Goal: Task Accomplishment & Management: Use online tool/utility

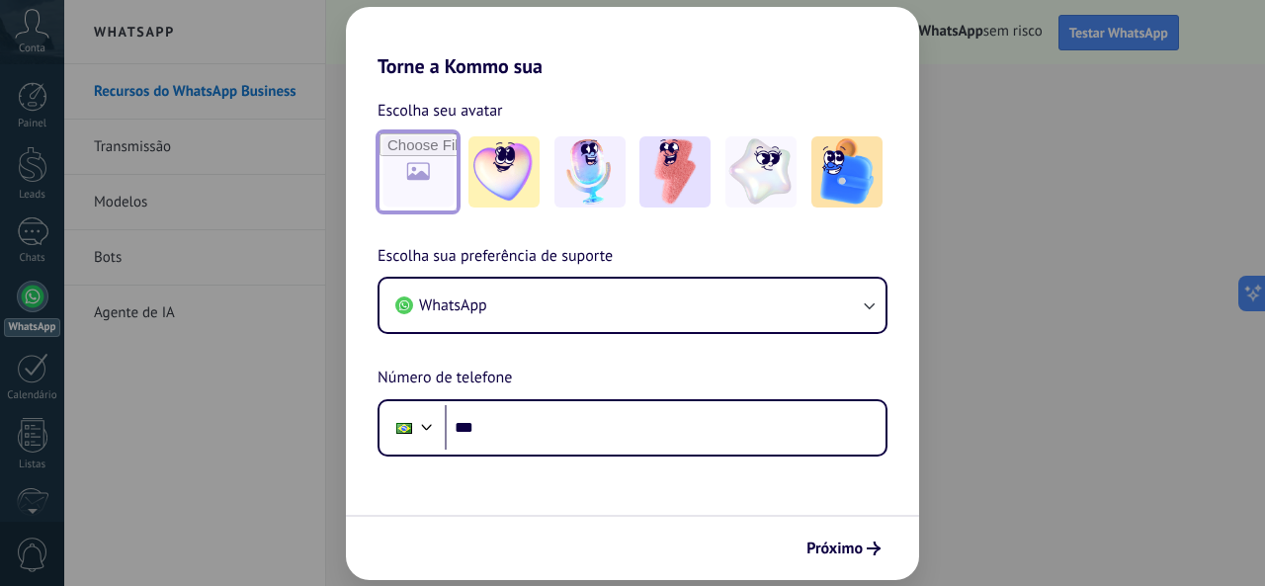
click at [417, 173] on input "file" at bounding box center [417, 171] width 77 height 77
type input "**********"
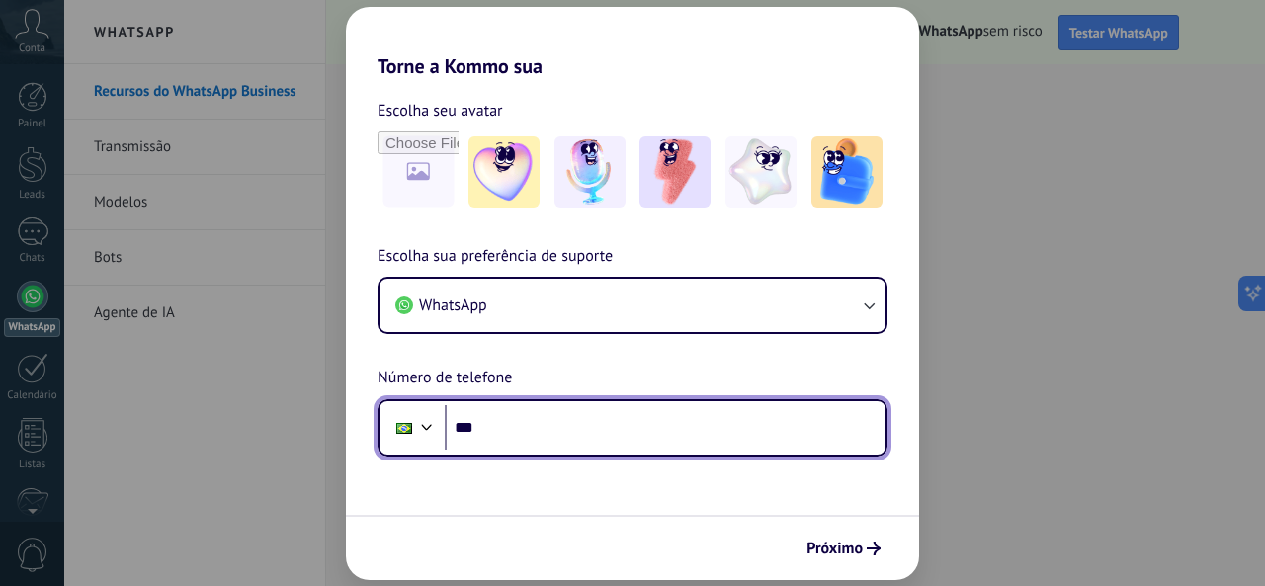
click at [531, 438] on input "***" at bounding box center [665, 427] width 441 height 45
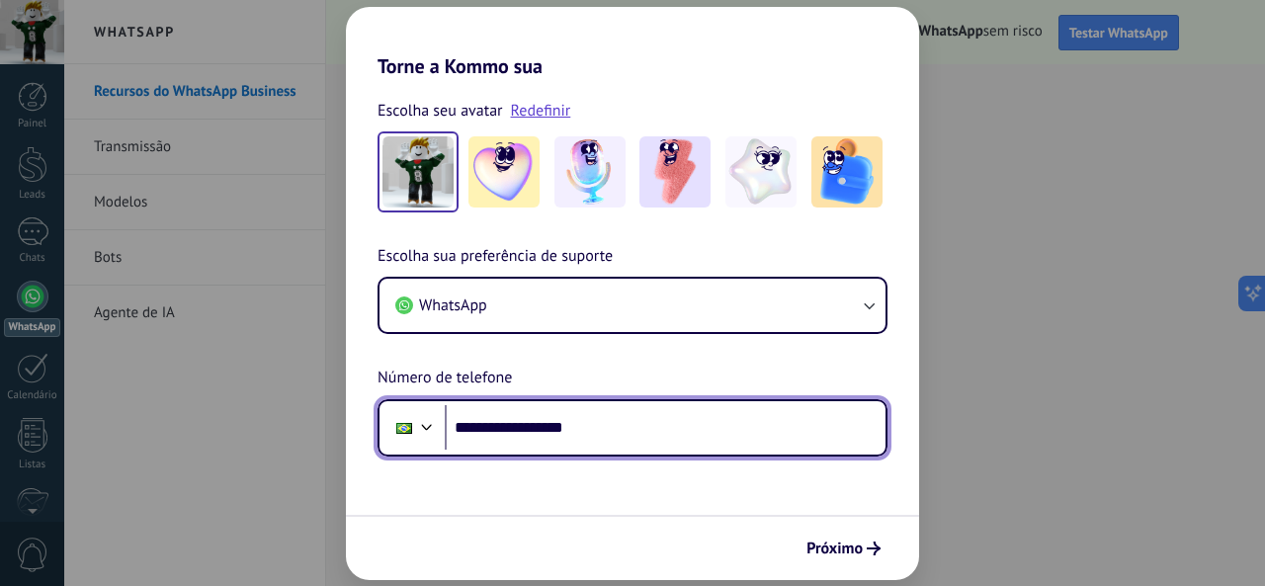
type input "**********"
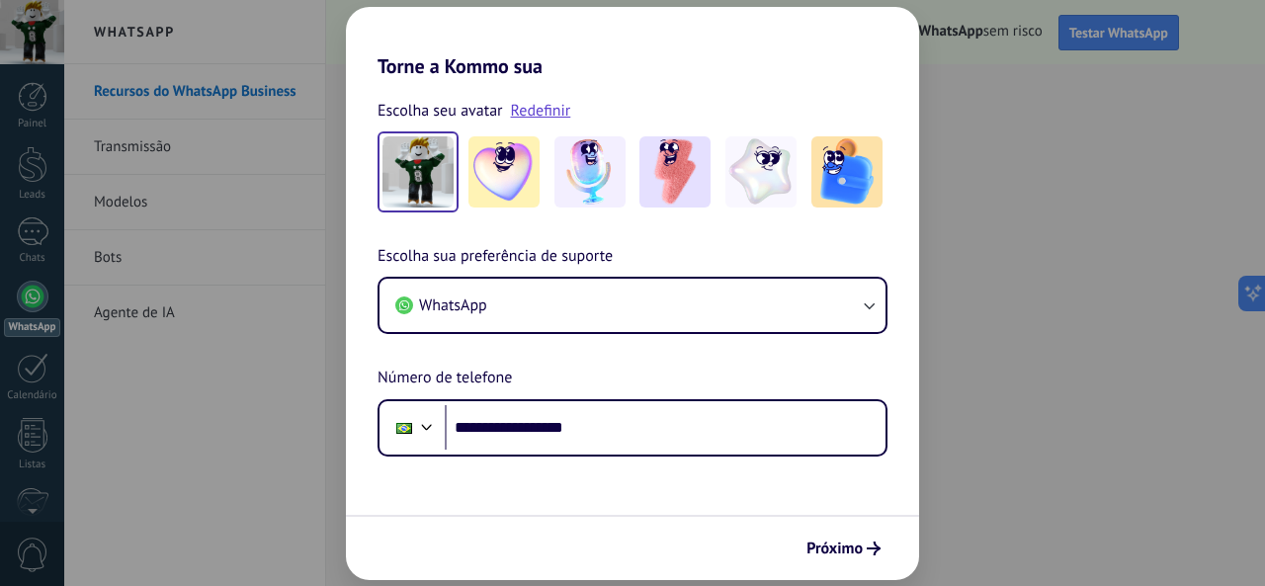
click at [889, 550] on div "Próximo" at bounding box center [632, 547] width 573 height 65
click at [850, 532] on button "Próximo" at bounding box center [843, 549] width 92 height 34
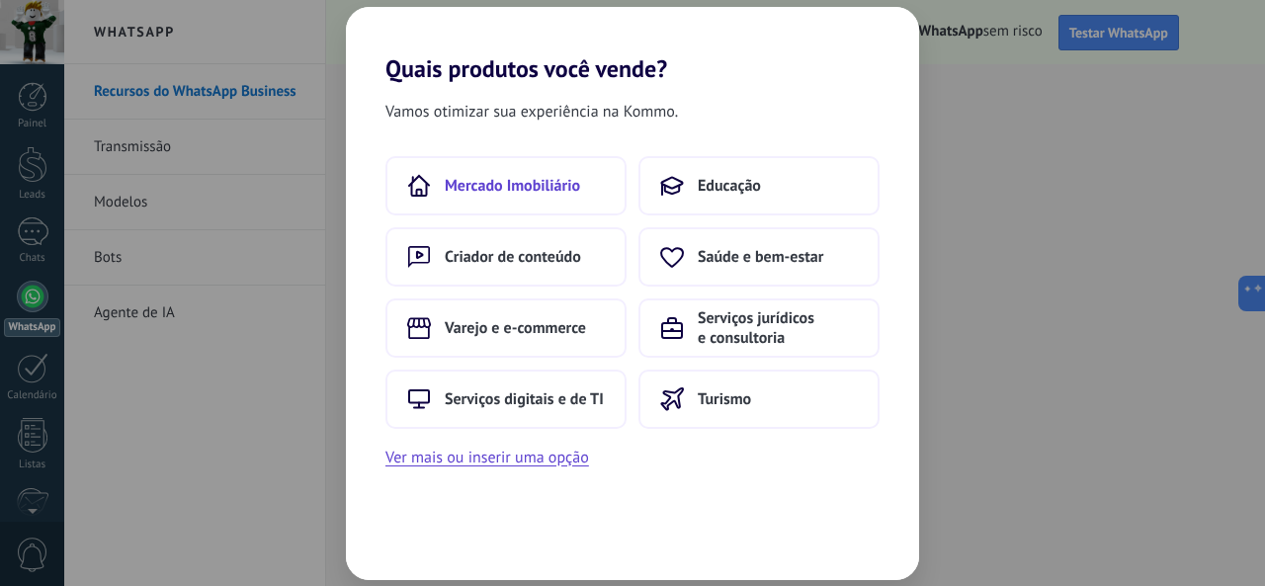
click at [611, 211] on button "Mercado Imobiliário" at bounding box center [505, 185] width 241 height 59
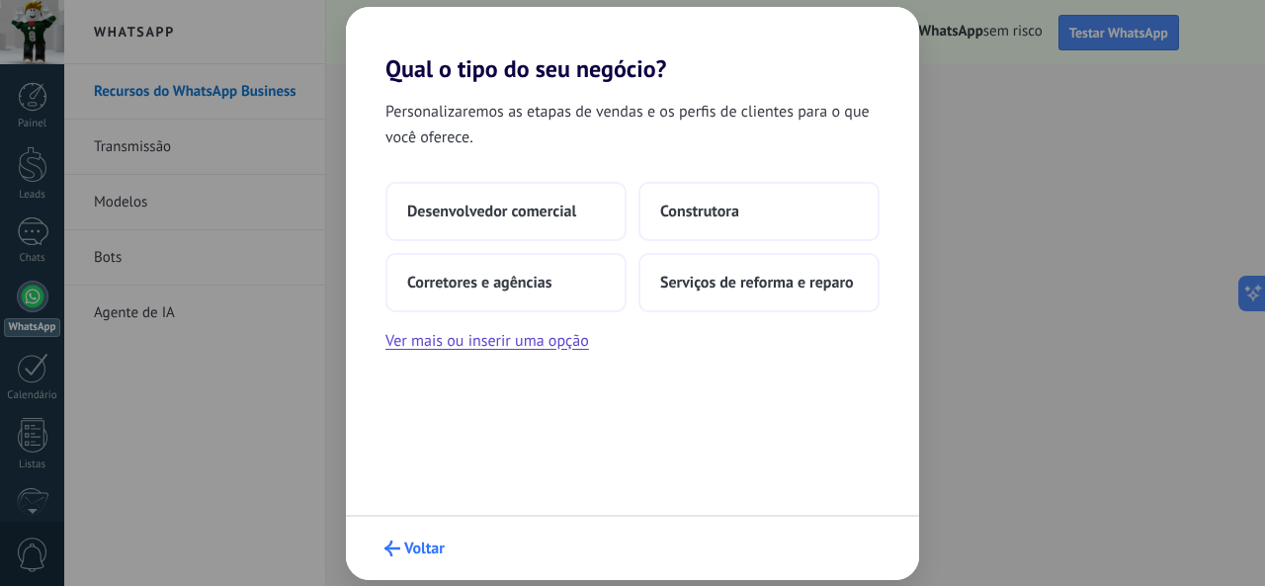
click at [452, 557] on button "Voltar" at bounding box center [415, 549] width 78 height 34
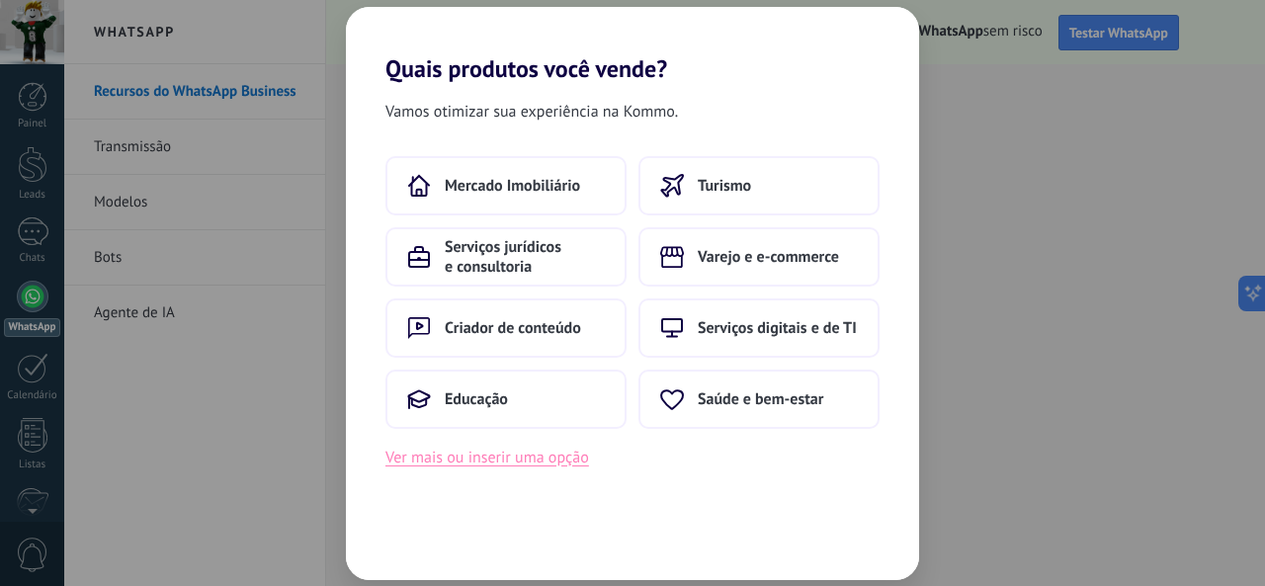
click at [449, 448] on button "Ver mais ou inserir uma opção" at bounding box center [487, 458] width 204 height 26
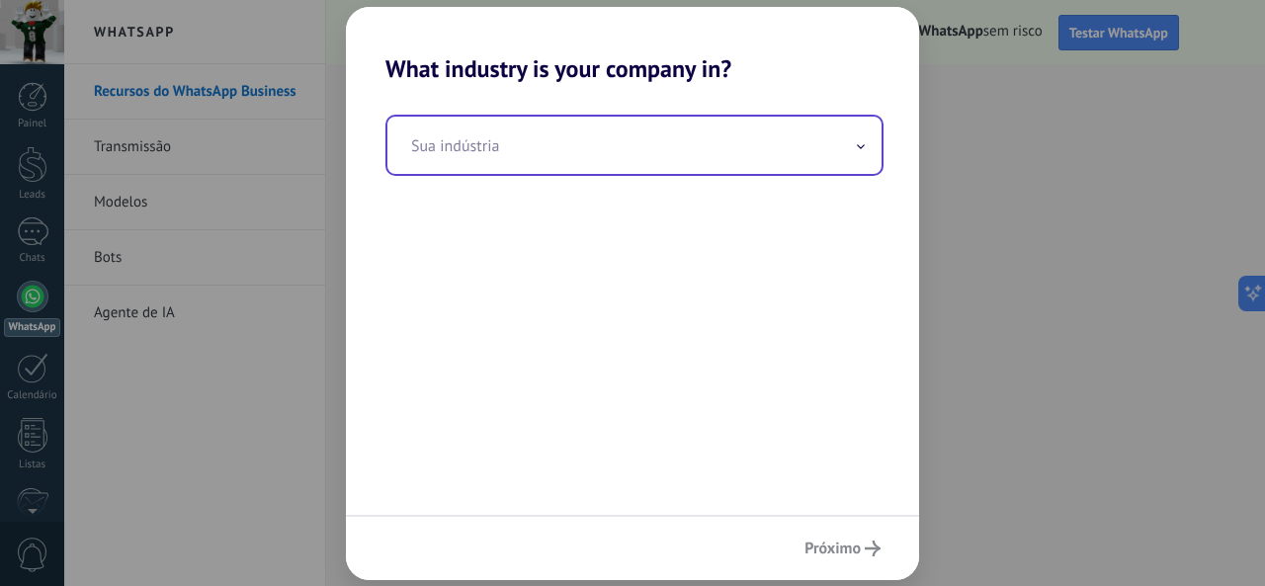
click at [615, 166] on input "text" at bounding box center [634, 145] width 494 height 57
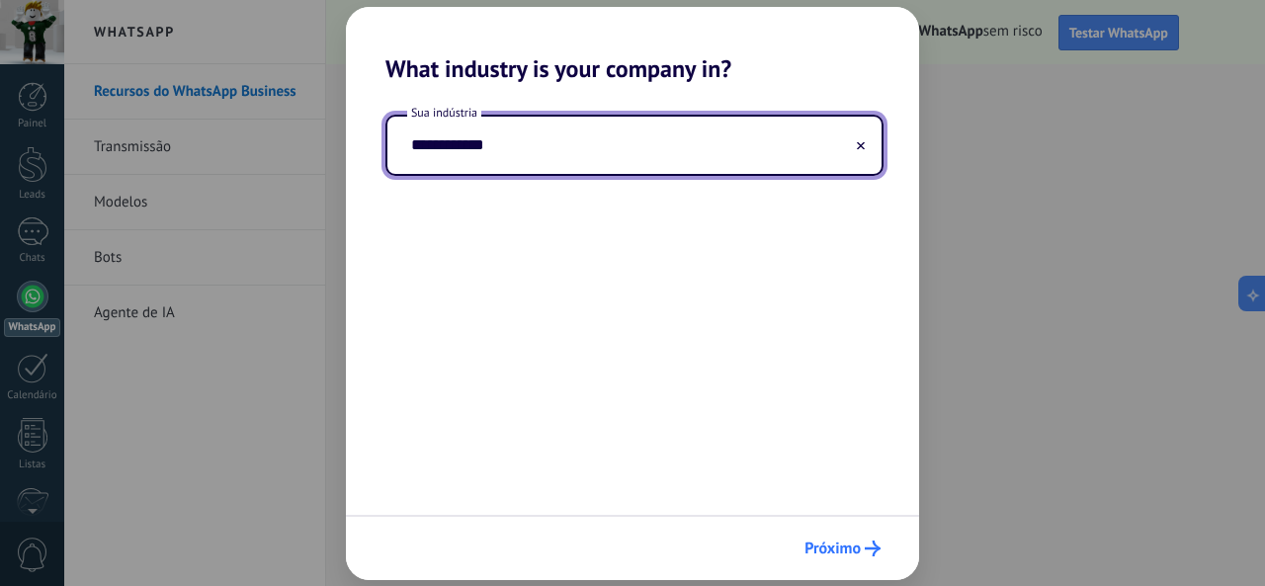
type input "**********"
click at [863, 535] on button "Próximo" at bounding box center [842, 549] width 94 height 34
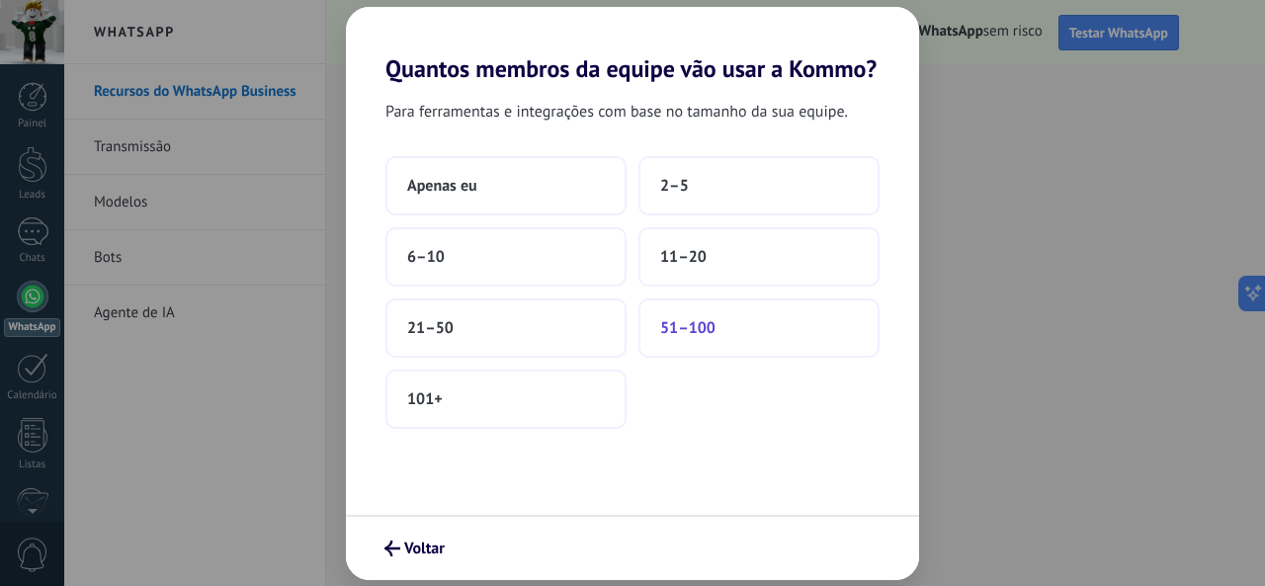
click at [659, 348] on button "51–100" at bounding box center [758, 327] width 241 height 59
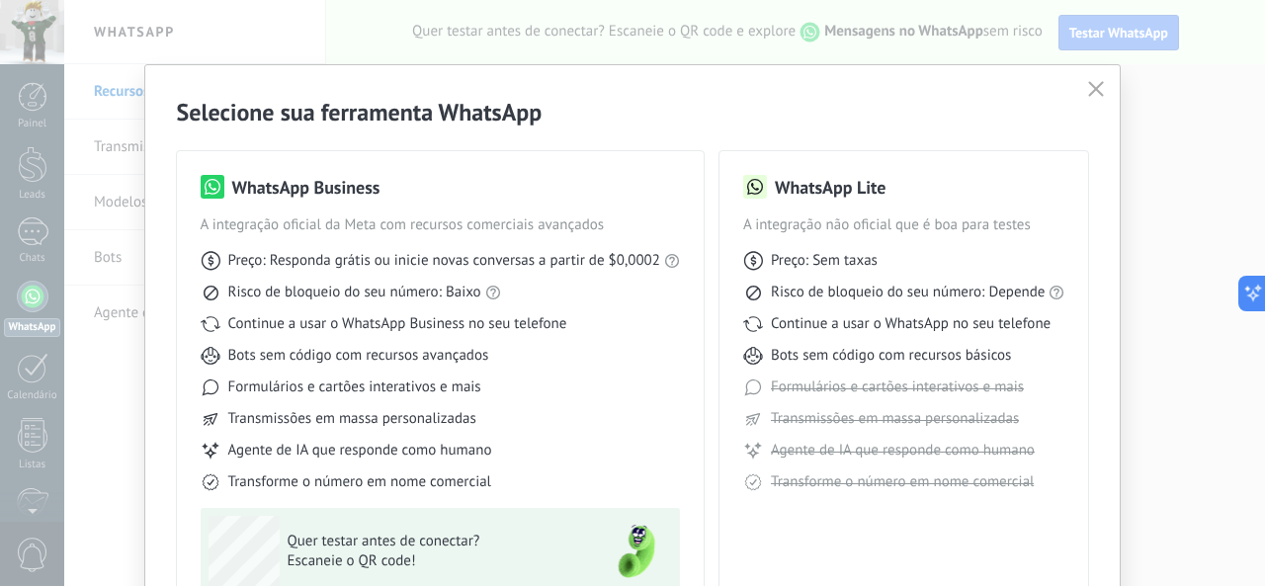
click at [1083, 81] on button "button" at bounding box center [1096, 90] width 26 height 28
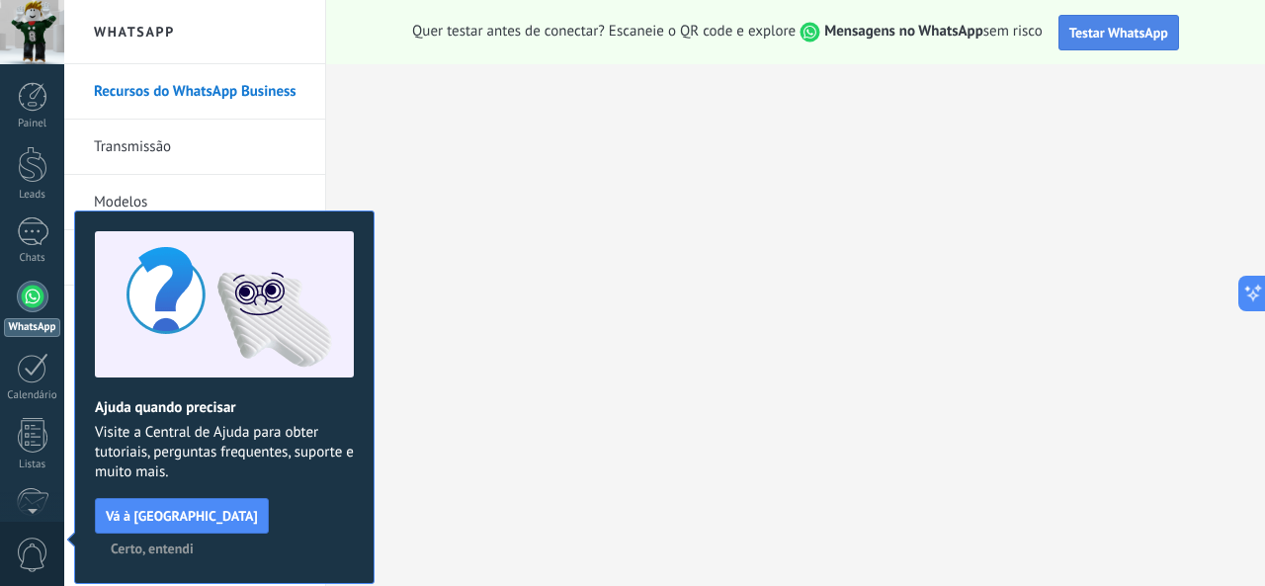
drag, startPoint x: 1053, startPoint y: 24, endPoint x: 1061, endPoint y: 33, distance: 11.9
click at [1055, 31] on div "Quer testar antes de conectar? Escaneie o QR code e explore Mensagens no WhatsA…" at bounding box center [795, 32] width 939 height 64
click at [1067, 33] on button "Testar WhatsApp" at bounding box center [1118, 33] width 121 height 36
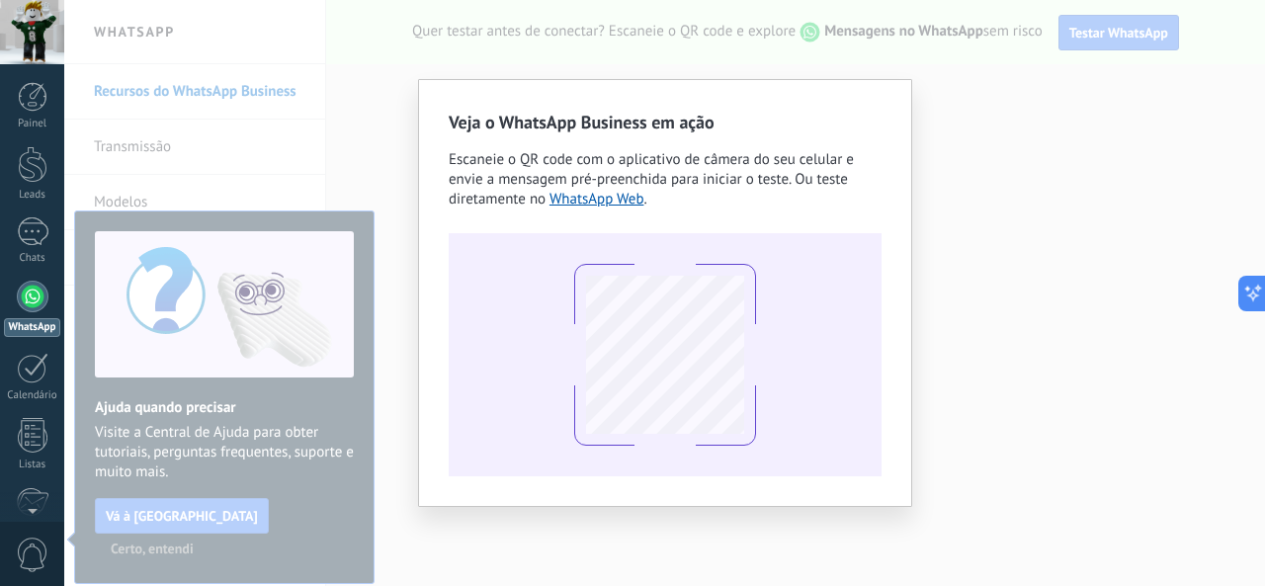
click at [883, 227] on div "Veja o WhatsApp Business em ação Escaneie o QR code com o aplicativo de câmera …" at bounding box center [665, 293] width 494 height 428
click at [1030, 128] on div "Veja o WhatsApp Business em ação Escaneie o QR code com o aplicativo de câmera …" at bounding box center [664, 293] width 1201 height 586
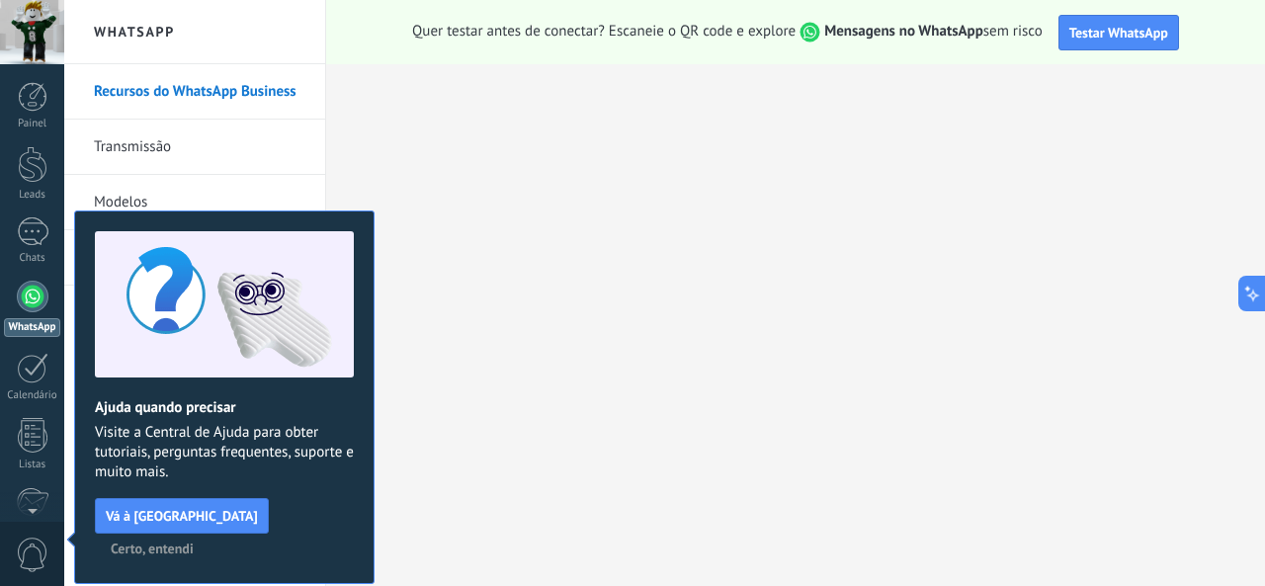
click at [194, 542] on span "Certo, entendi" at bounding box center [152, 549] width 83 height 14
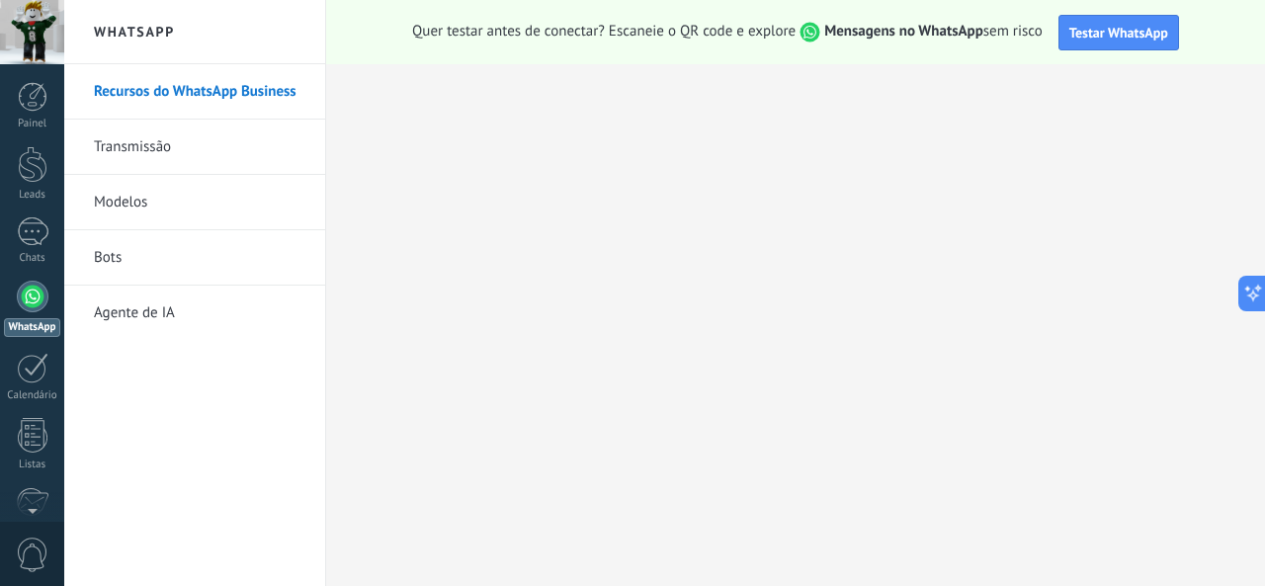
click at [53, 408] on div "Painel Leads Chats WhatsApp Clientes" at bounding box center [32, 420] width 64 height 676
drag, startPoint x: 47, startPoint y: 408, endPoint x: 50, endPoint y: 425, distance: 17.1
click at [50, 425] on div "Painel Leads Chats WhatsApp Clientes" at bounding box center [32, 420] width 64 height 676
click at [50, 425] on link "Listas" at bounding box center [32, 444] width 64 height 53
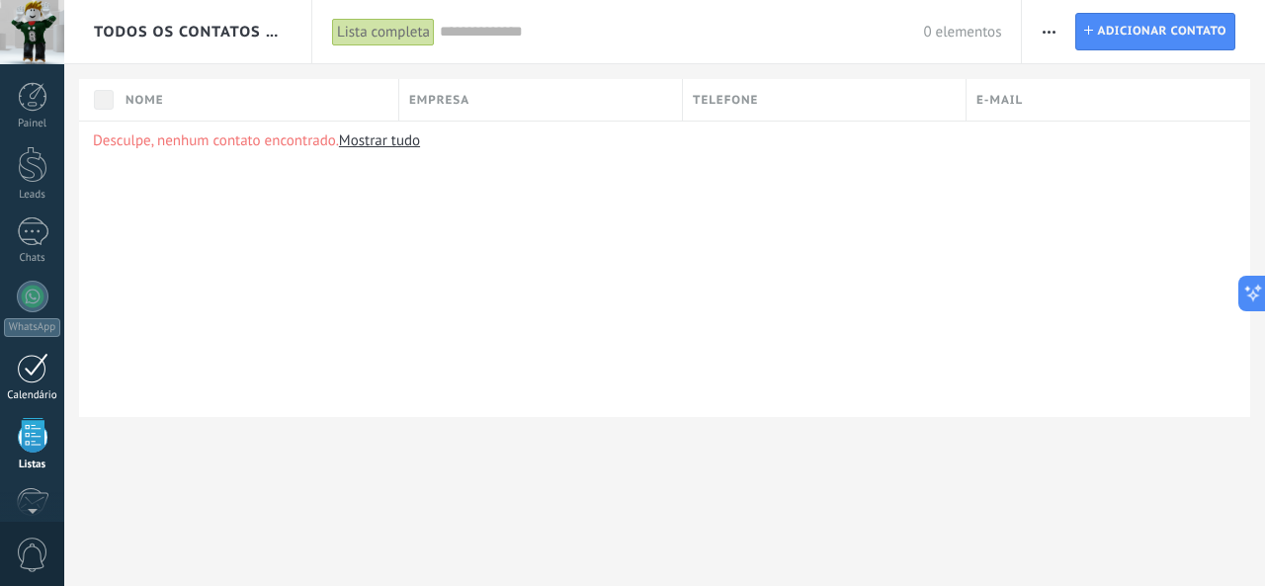
click at [25, 384] on link "Calendário" at bounding box center [32, 377] width 64 height 49
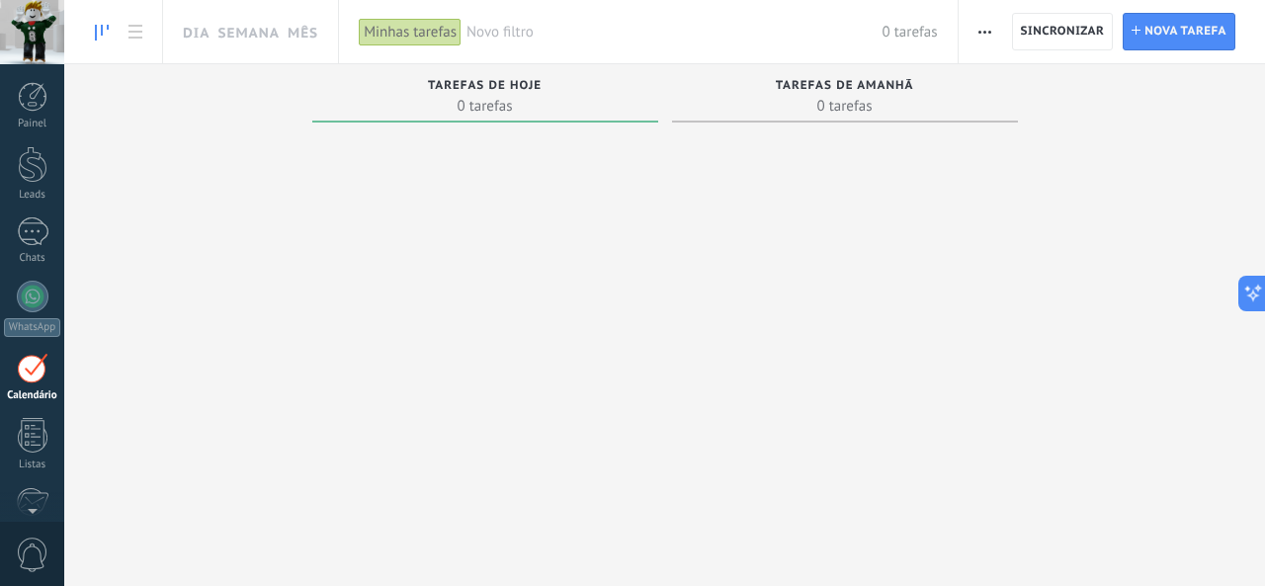
click at [34, 337] on div "Painel Leads Chats WhatsApp Clientes" at bounding box center [32, 420] width 64 height 676
click at [30, 236] on div at bounding box center [33, 231] width 32 height 29
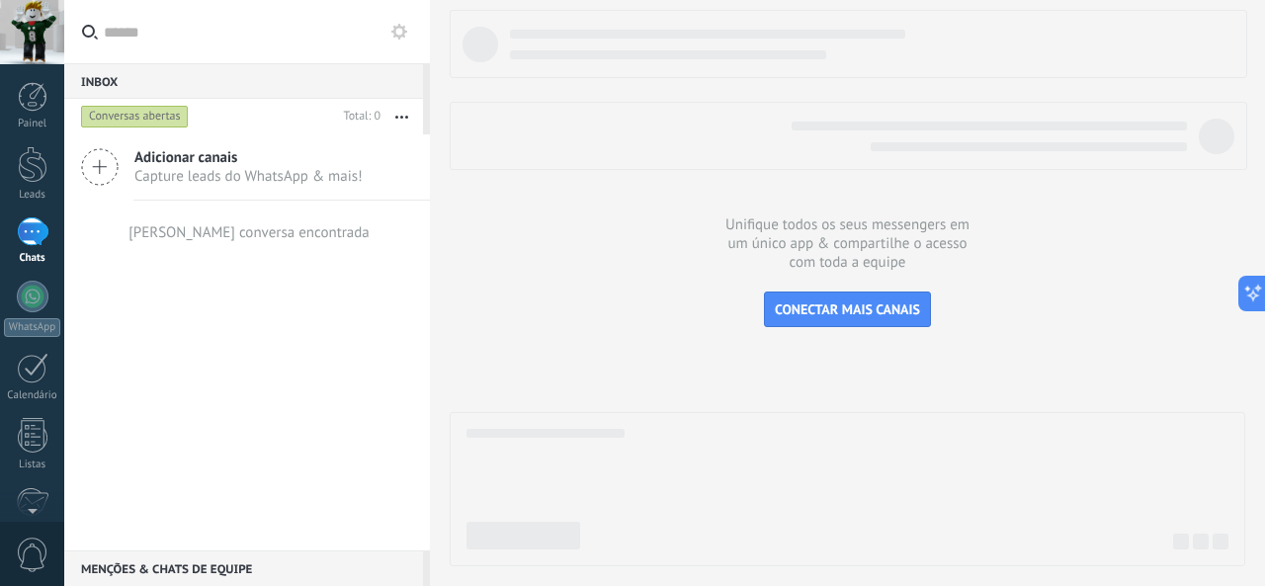
click at [75, 166] on div "Adicionar canais Capture leads do WhatsApp & mais!" at bounding box center [247, 167] width 366 height 66
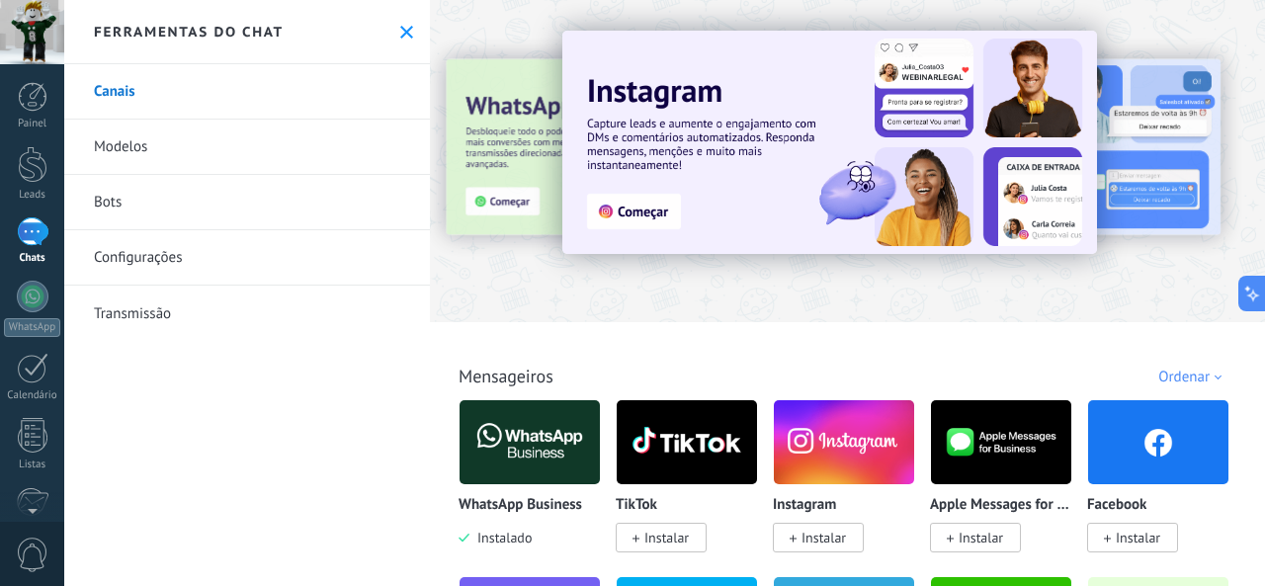
click at [199, 209] on link "Bots" at bounding box center [247, 202] width 366 height 55
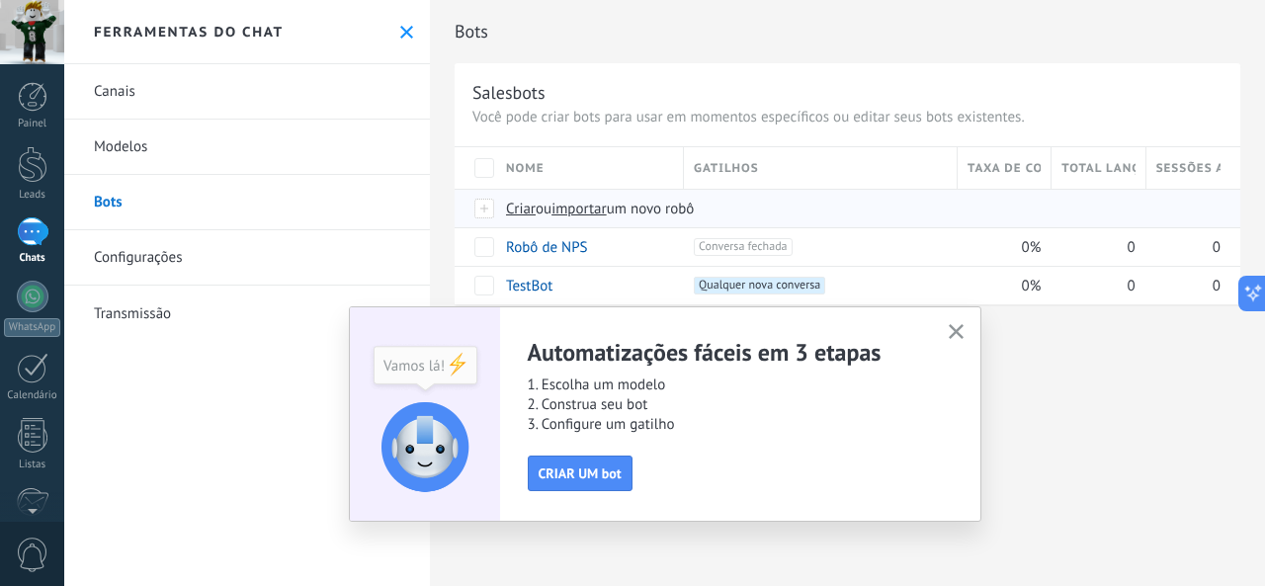
click at [686, 201] on span "um novo robô" at bounding box center [651, 209] width 88 height 19
click at [0, 0] on input "importar um novo robô" at bounding box center [0, 0] width 0 height 0
click at [591, 458] on button "CRIAR UM bot" at bounding box center [580, 474] width 105 height 36
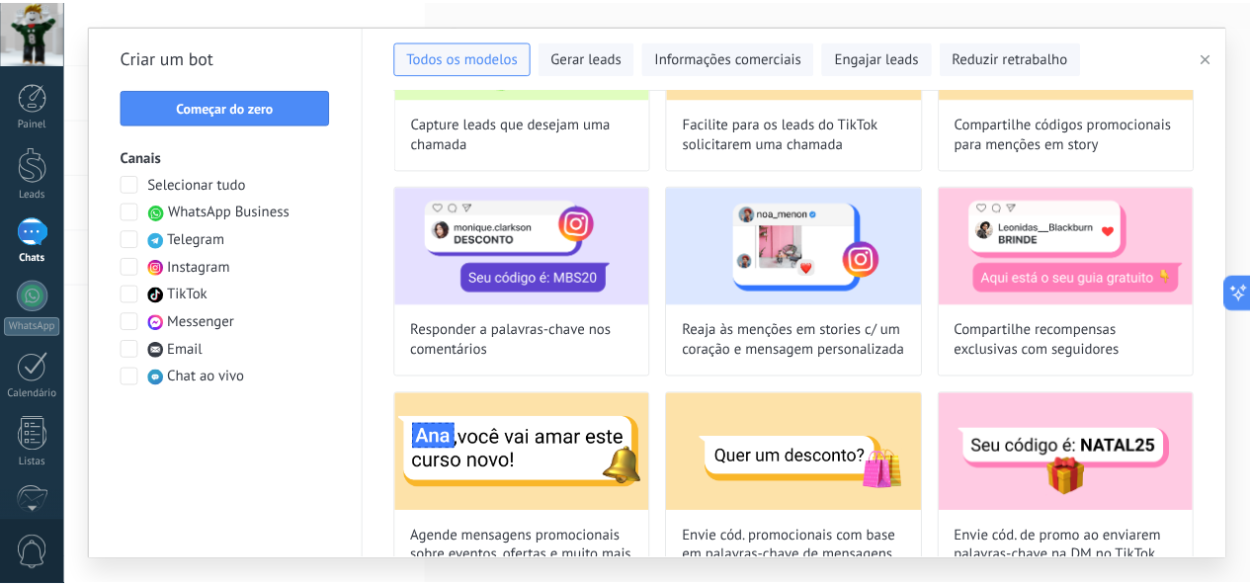
scroll to position [395, 0]
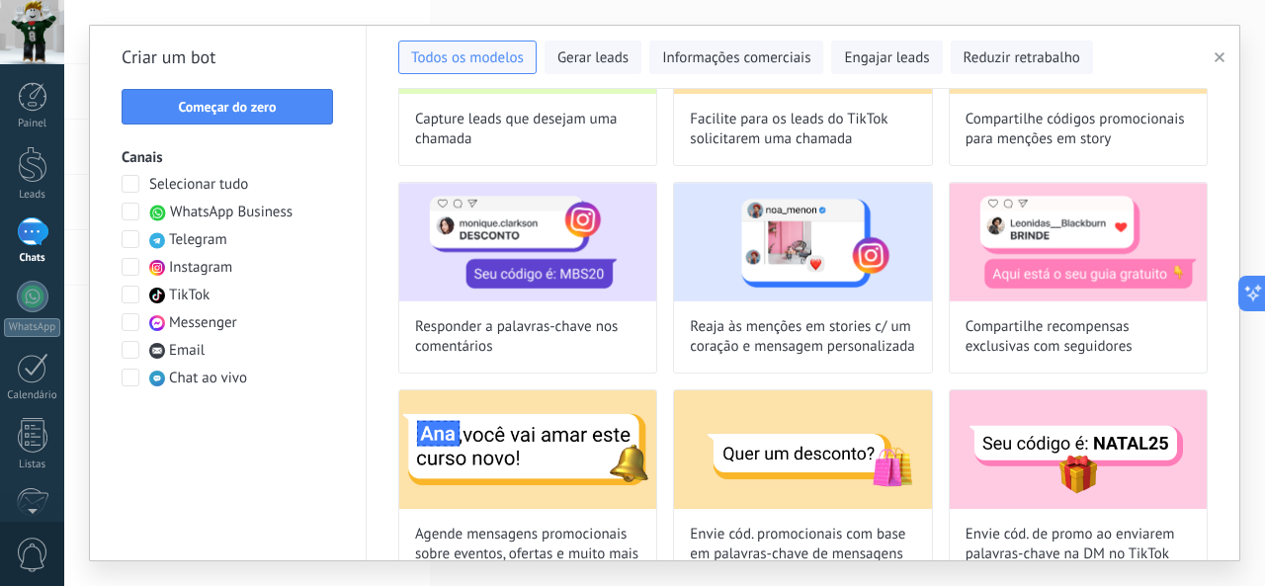
click at [453, 311] on div "Responder a palavras-chave nos comentários" at bounding box center [527, 278] width 259 height 192
type input "**********"
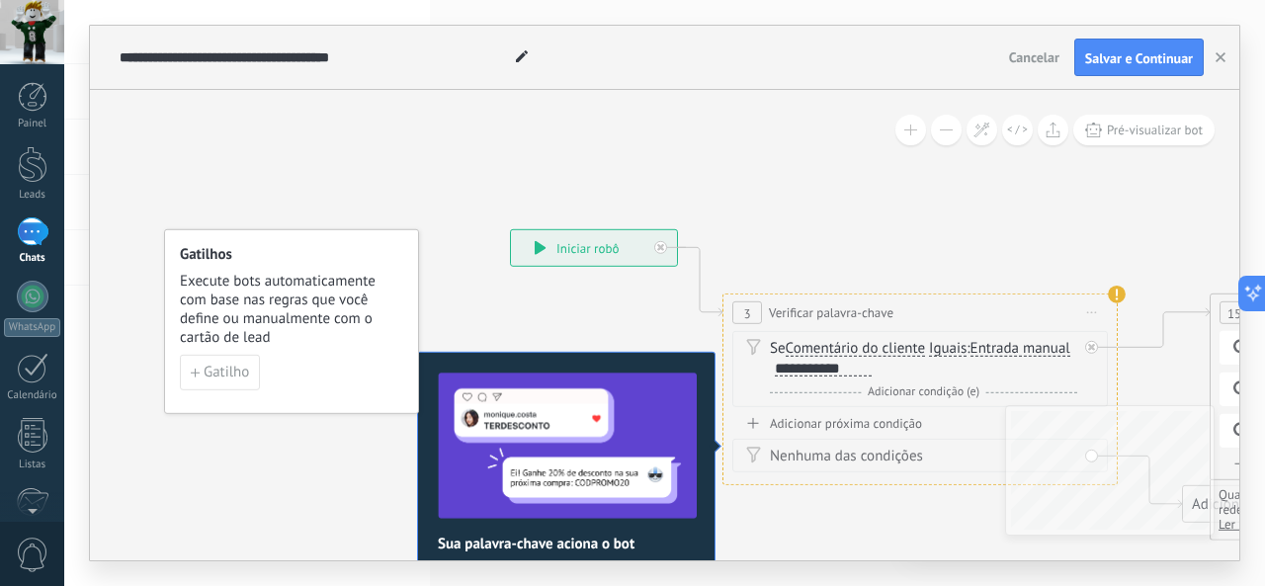
click at [581, 245] on div "**********" at bounding box center [594, 248] width 166 height 36
click at [584, 246] on div "**********" at bounding box center [594, 248] width 166 height 36
click at [1175, 117] on button "Pré-visualizar bot" at bounding box center [1143, 130] width 141 height 31
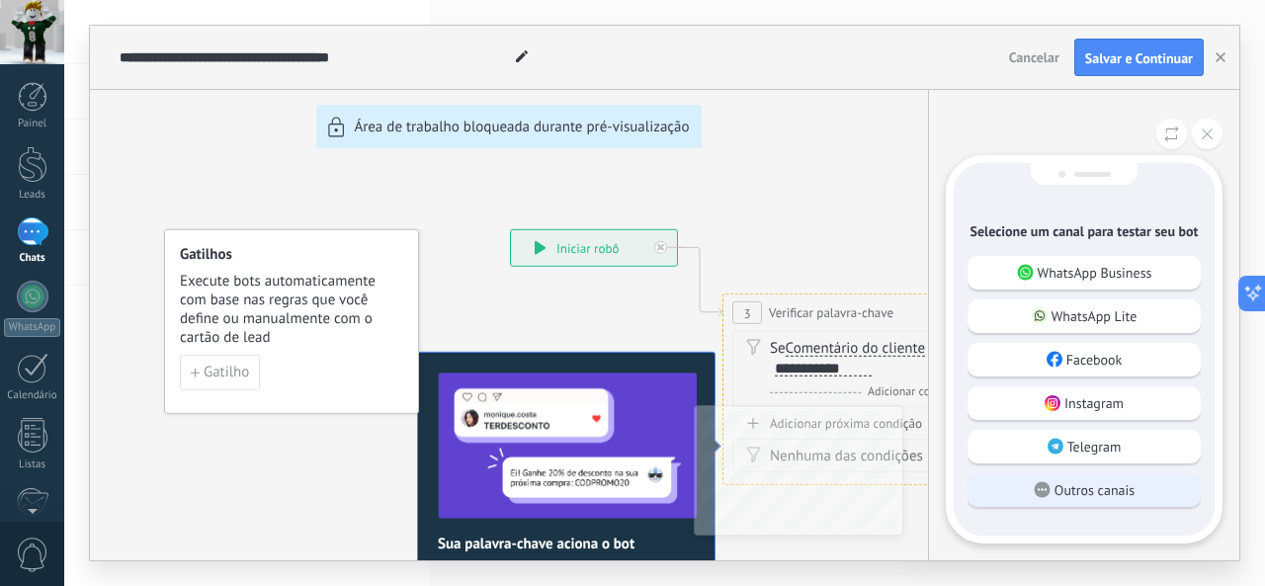
click at [1016, 496] on div "Outros canais" at bounding box center [1083, 490] width 233 height 34
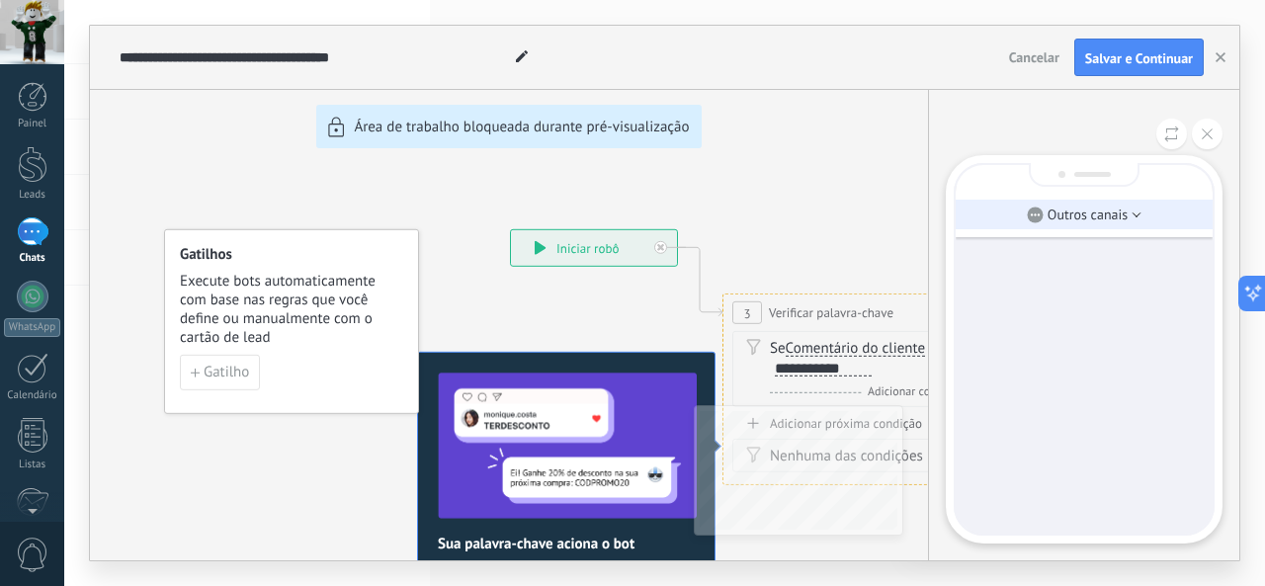
click at [1161, 215] on li "Outros canais" at bounding box center [1084, 215] width 257 height 30
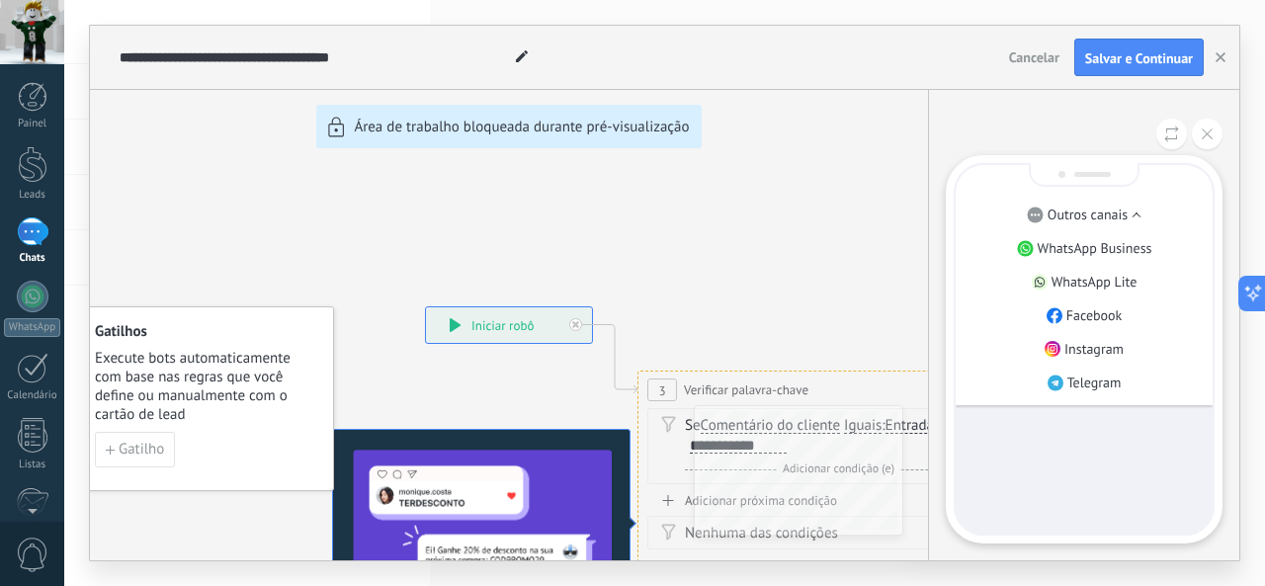
click at [1211, 115] on div "Outros canais WhatsApp Business WhatsApp Lite Facebook Instagram Telegram" at bounding box center [1083, 325] width 311 height 470
click at [1211, 128] on button at bounding box center [1207, 134] width 31 height 31
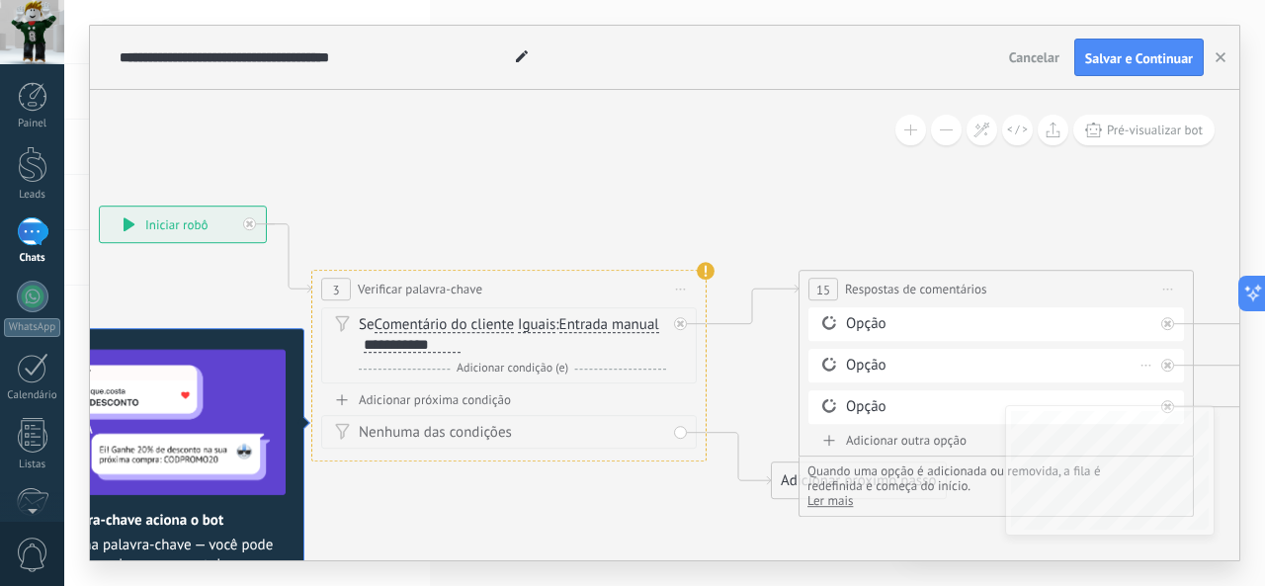
drag, startPoint x: 550, startPoint y: 351, endPoint x: 852, endPoint y: 351, distance: 301.4
click at [99, 206] on div "**********" at bounding box center [99, 206] width 0 height 0
click at [19, 125] on div "Painel" at bounding box center [32, 124] width 57 height 13
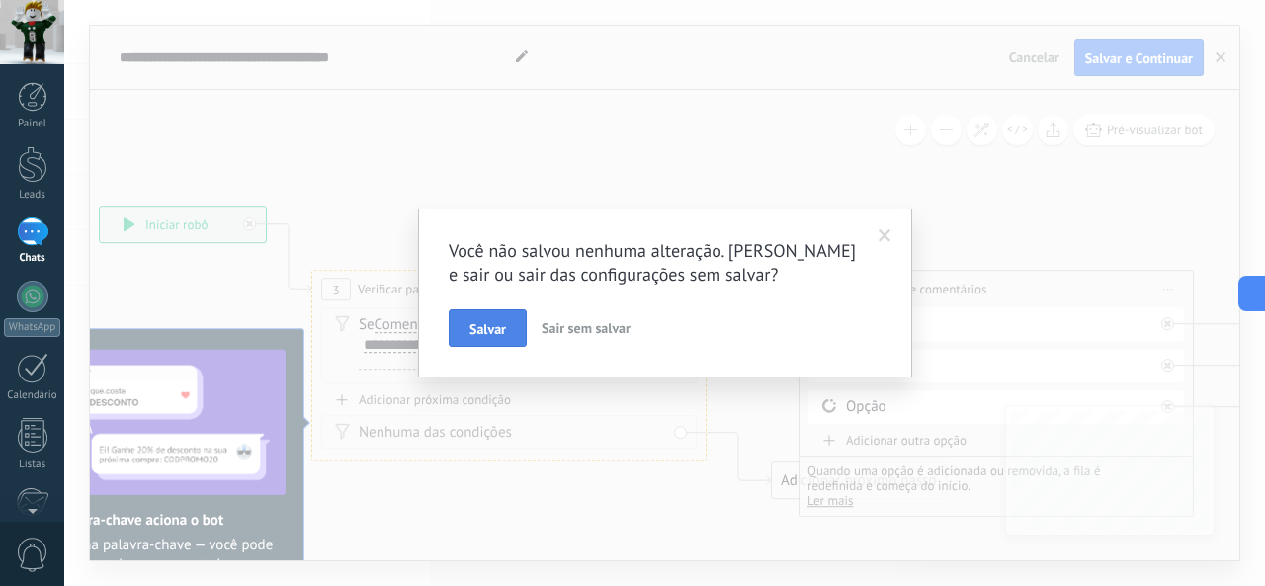
click at [510, 317] on button "Salvar" at bounding box center [488, 328] width 78 height 38
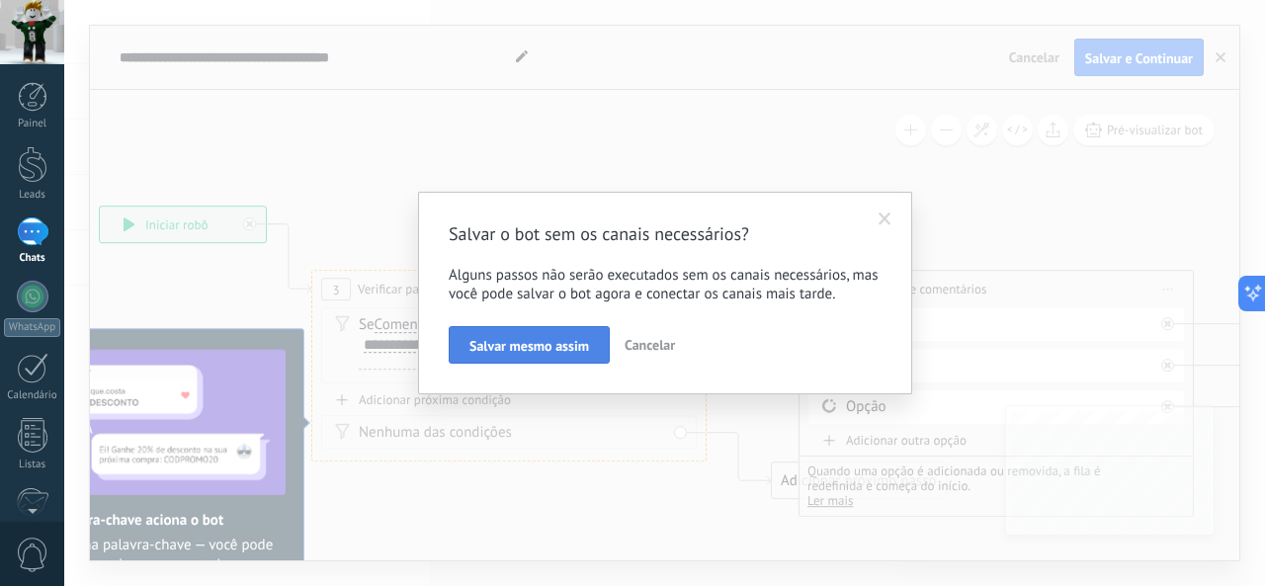
click at [544, 359] on button "Salvar mesmo assim" at bounding box center [529, 345] width 161 height 38
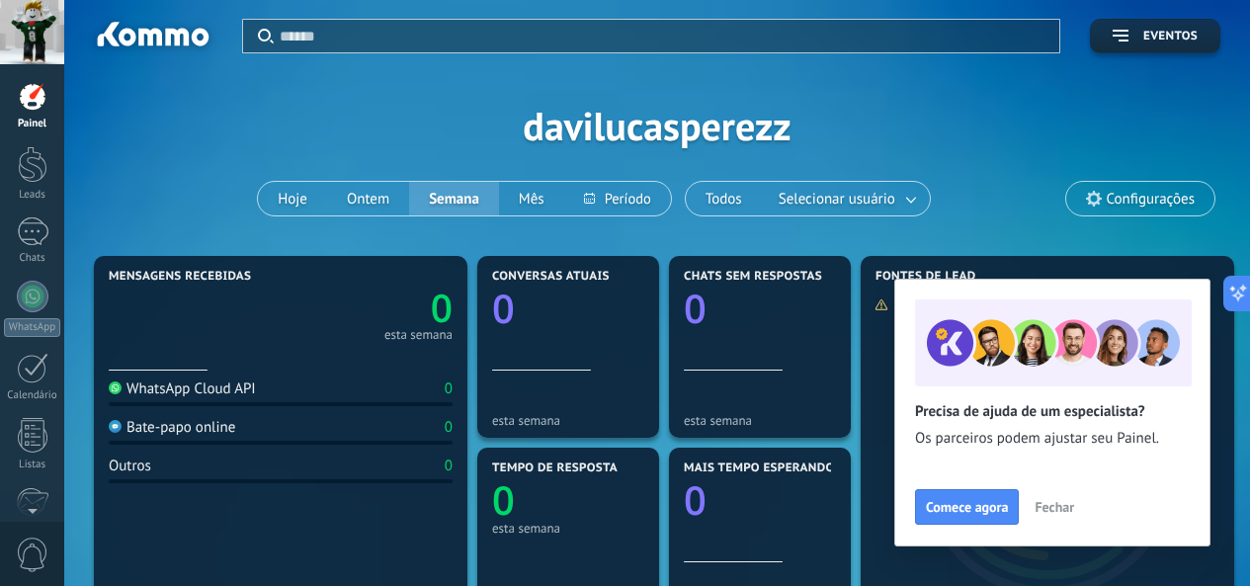
click at [47, 38] on div at bounding box center [32, 32] width 64 height 64
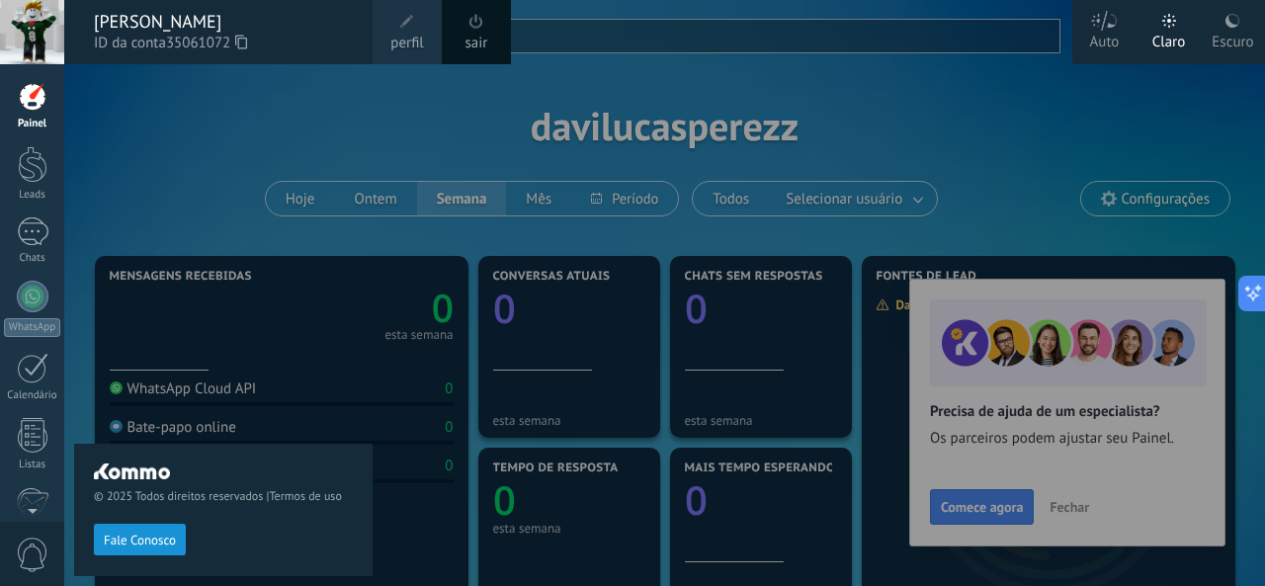
click at [28, 99] on div at bounding box center [33, 97] width 30 height 30
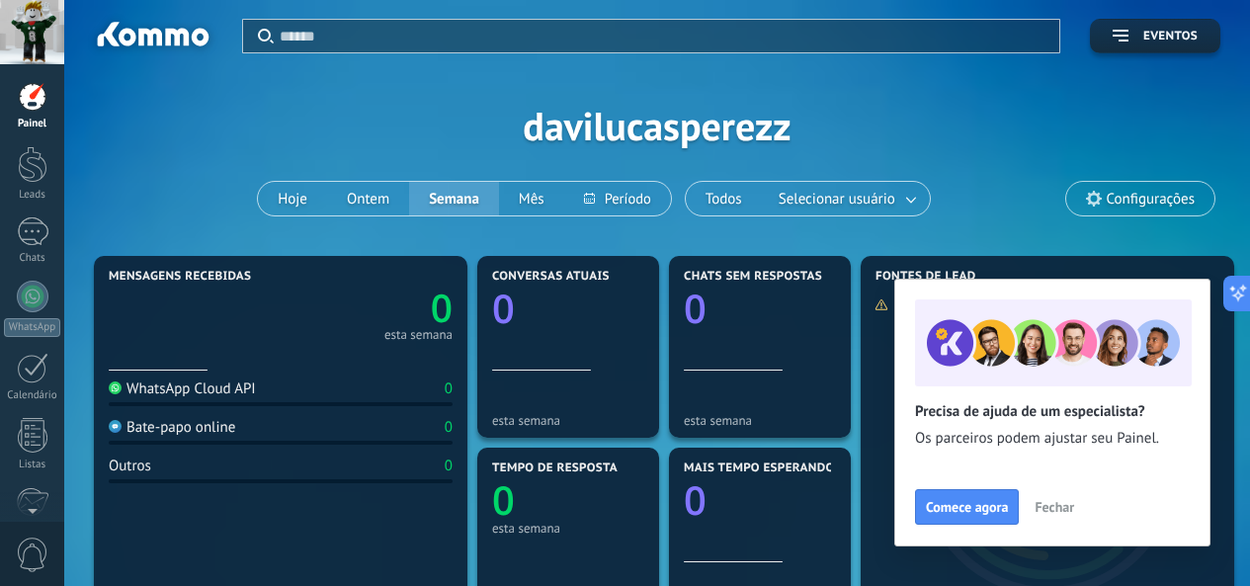
click at [1065, 507] on span "Fechar" at bounding box center [1055, 507] width 40 height 14
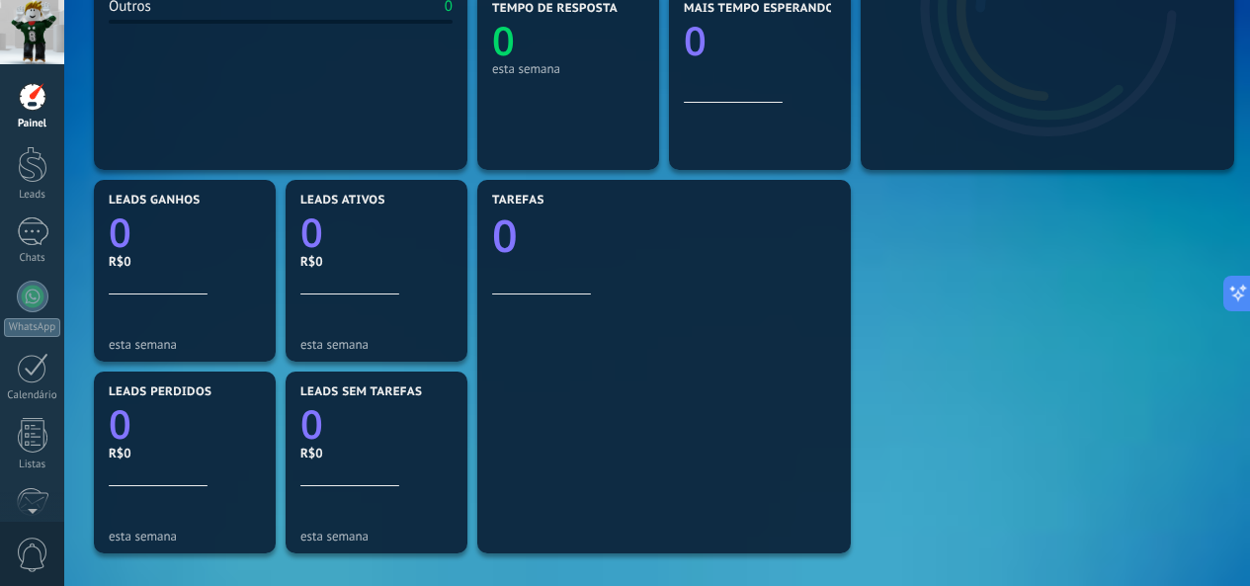
scroll to position [494, 0]
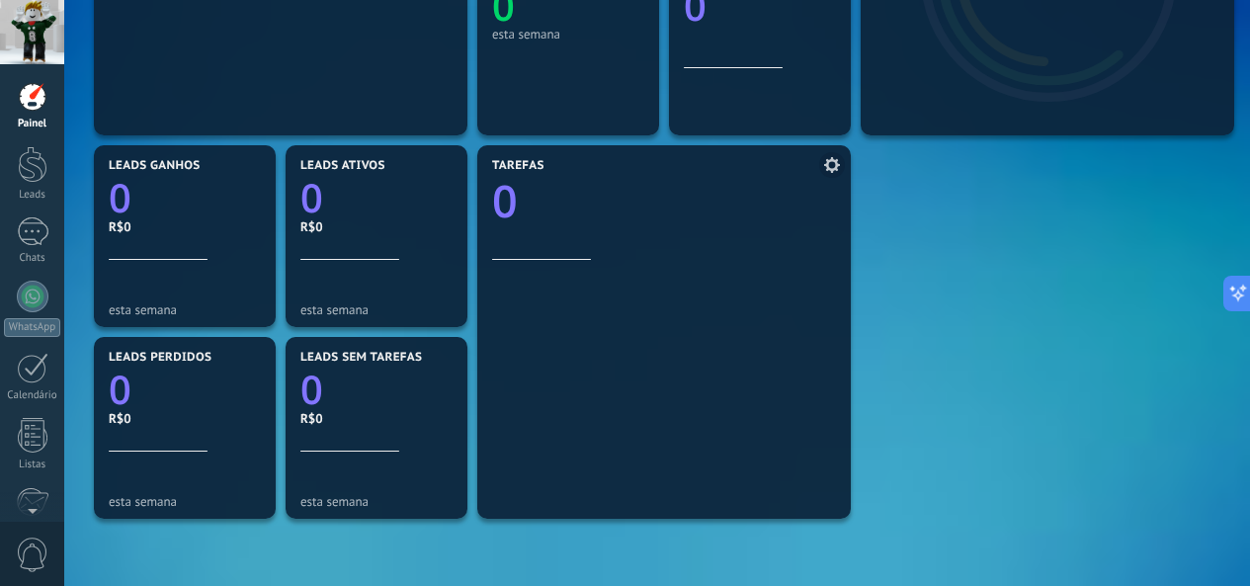
click at [825, 163] on icon at bounding box center [832, 165] width 16 height 16
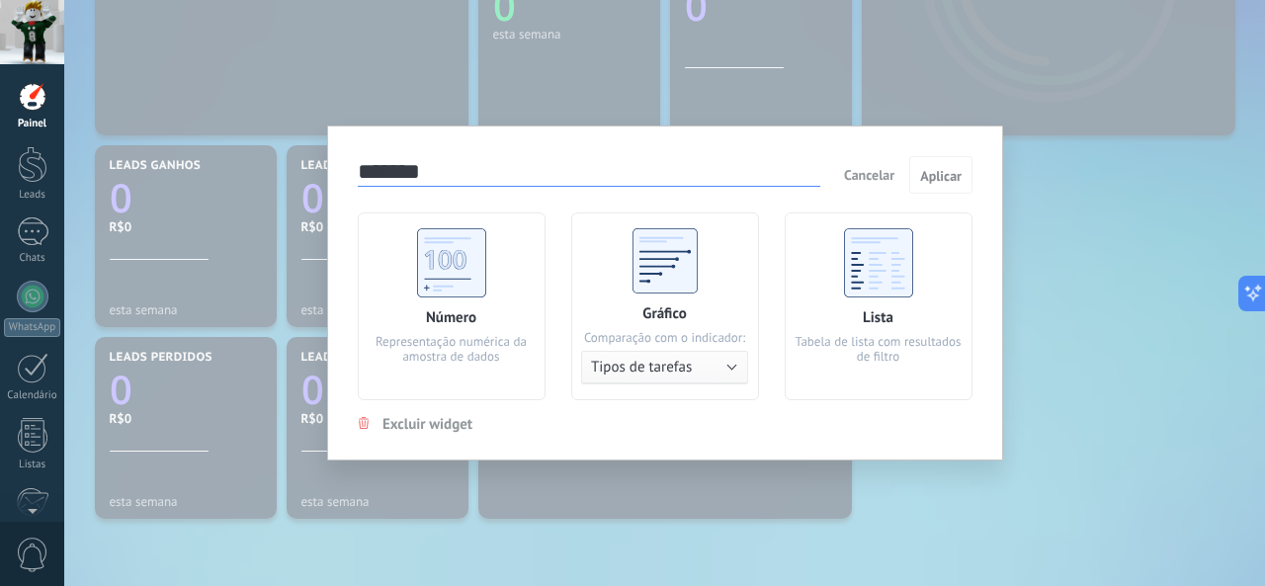
click at [1022, 272] on div "******* Cancelar Aplicar Número Representação numérica da amostra de dados Gráf…" at bounding box center [664, 293] width 1201 height 586
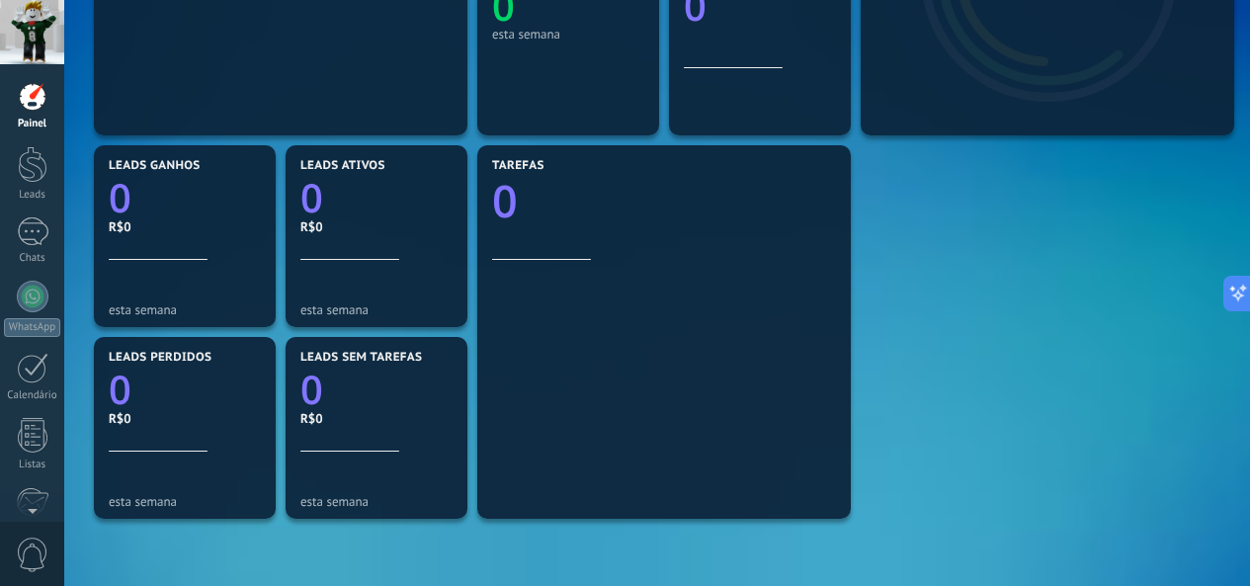
scroll to position [395, 0]
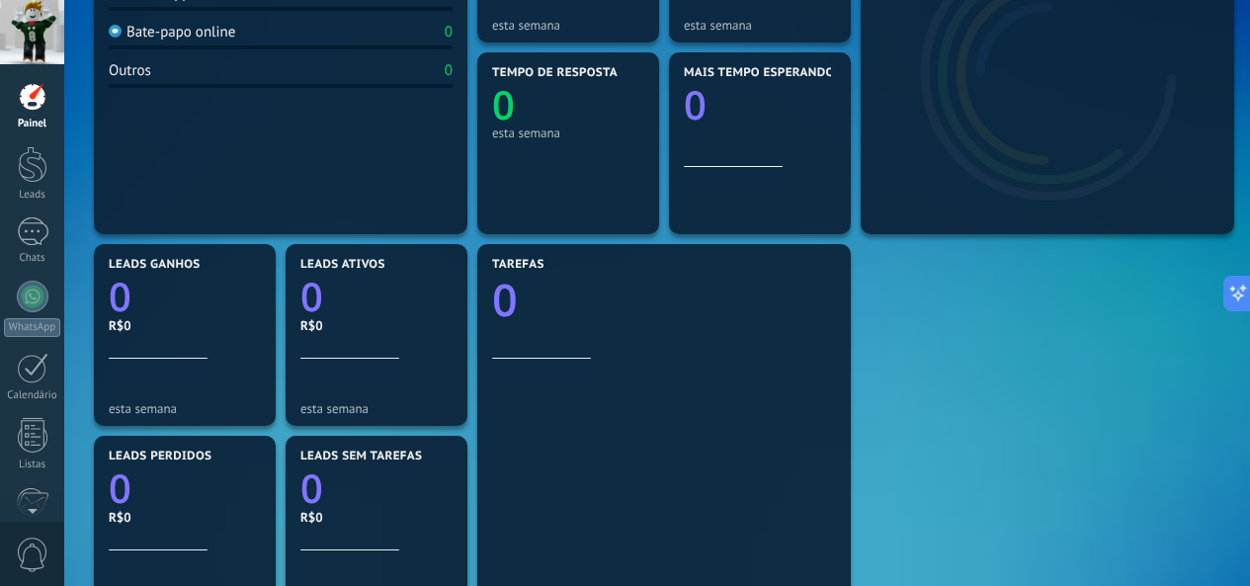
click at [24, 107] on div at bounding box center [33, 97] width 30 height 30
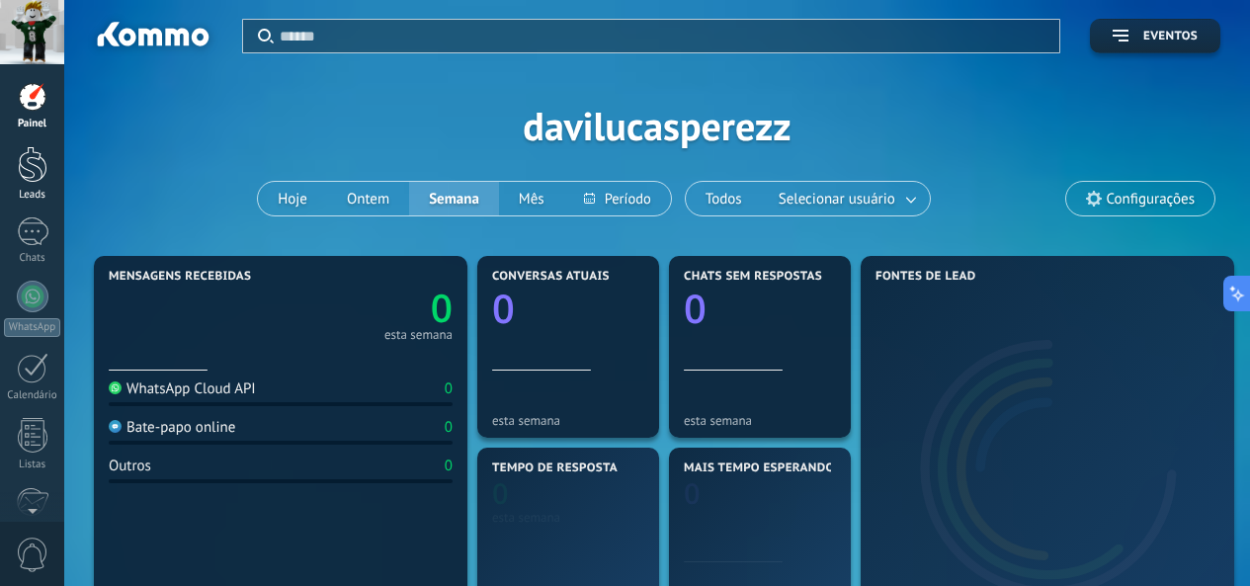
click at [42, 146] on div at bounding box center [33, 164] width 30 height 37
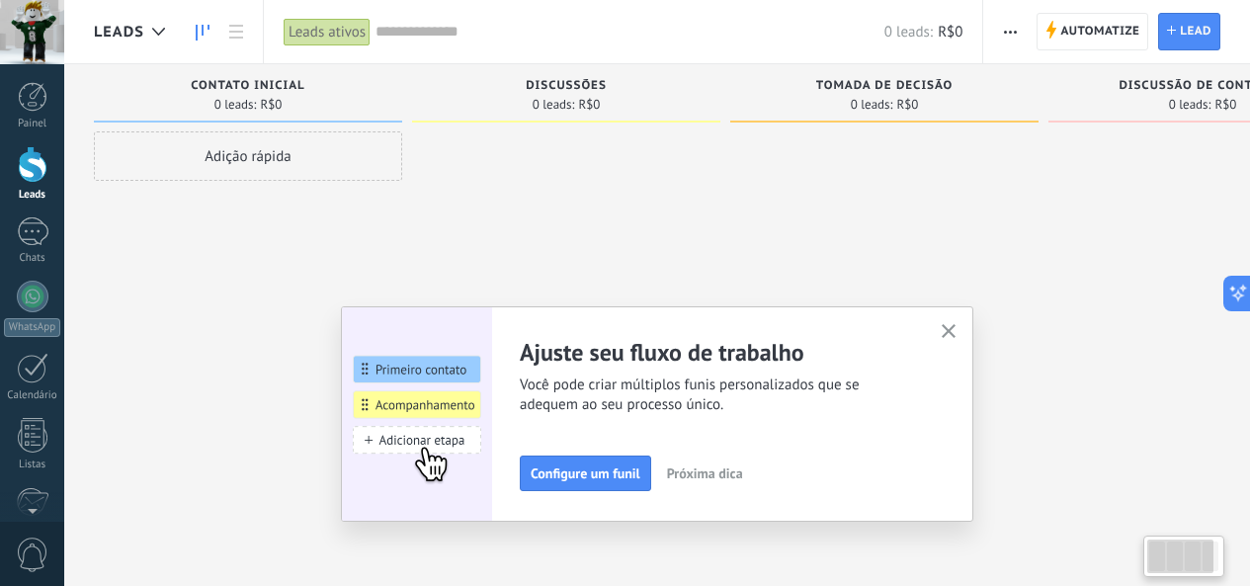
click at [376, 163] on div "Adição rápida" at bounding box center [248, 155] width 308 height 49
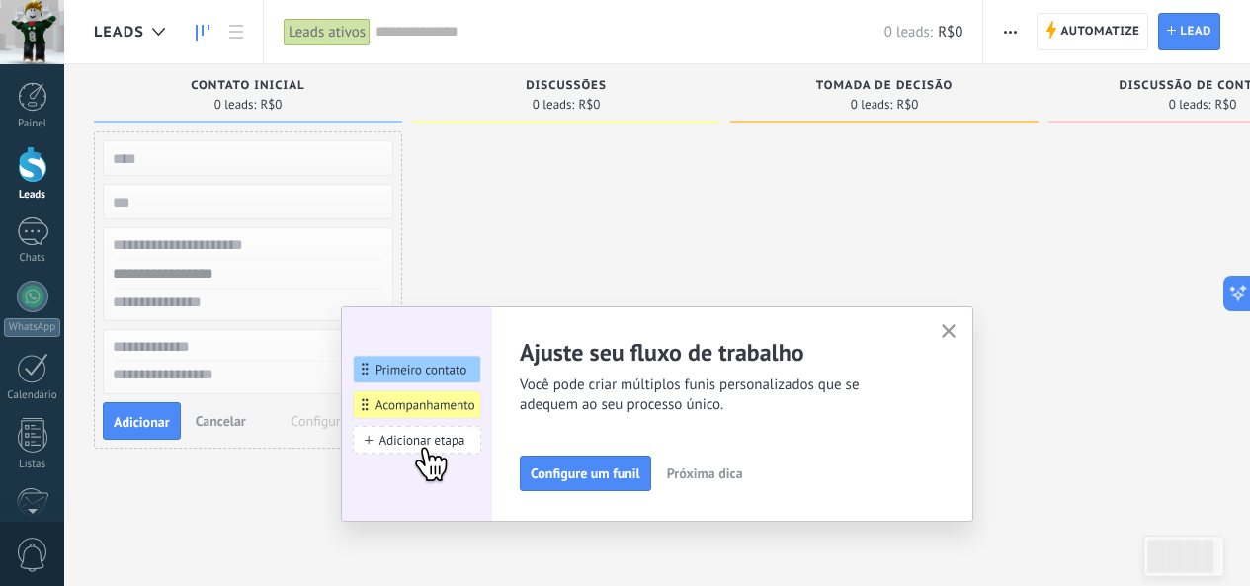
click at [482, 186] on div at bounding box center [566, 295] width 308 height 328
click at [46, 211] on div "Painel Leads Chats WhatsApp Clientes" at bounding box center [32, 420] width 64 height 676
click at [45, 223] on div at bounding box center [33, 231] width 32 height 29
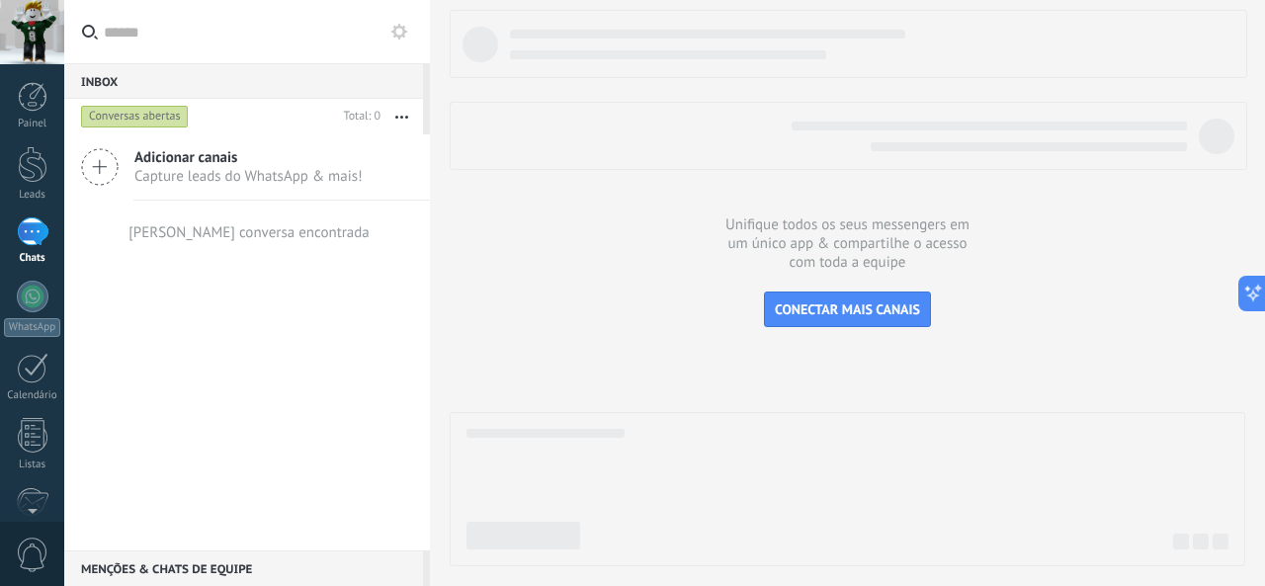
click at [111, 174] on icon at bounding box center [100, 167] width 38 height 38
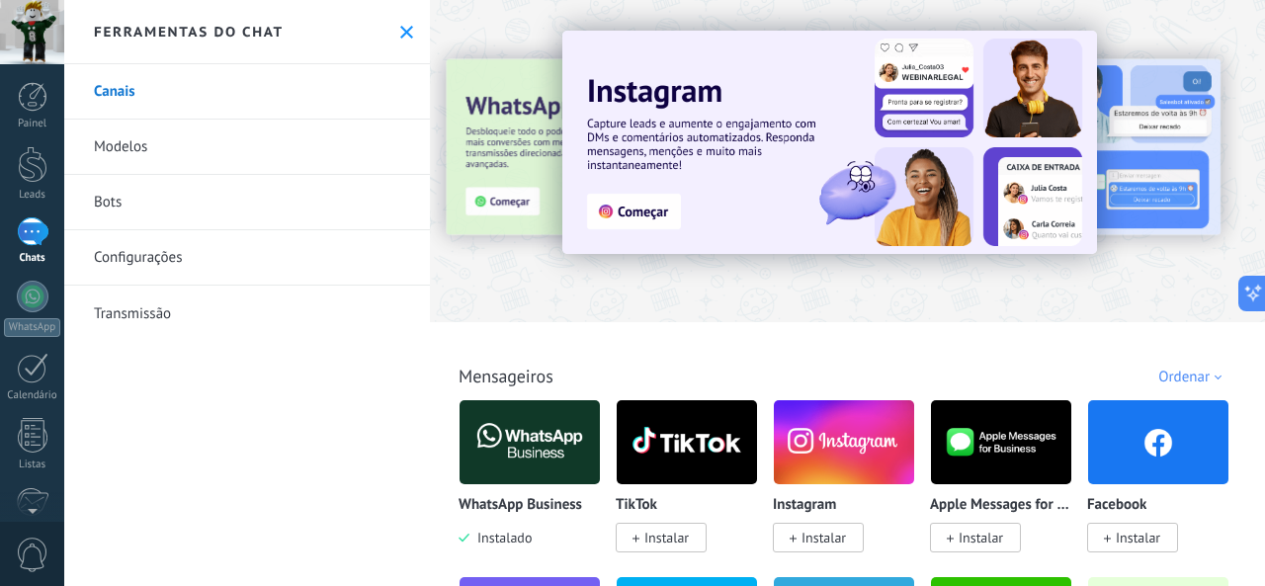
click at [350, 209] on link "Bots" at bounding box center [247, 202] width 366 height 55
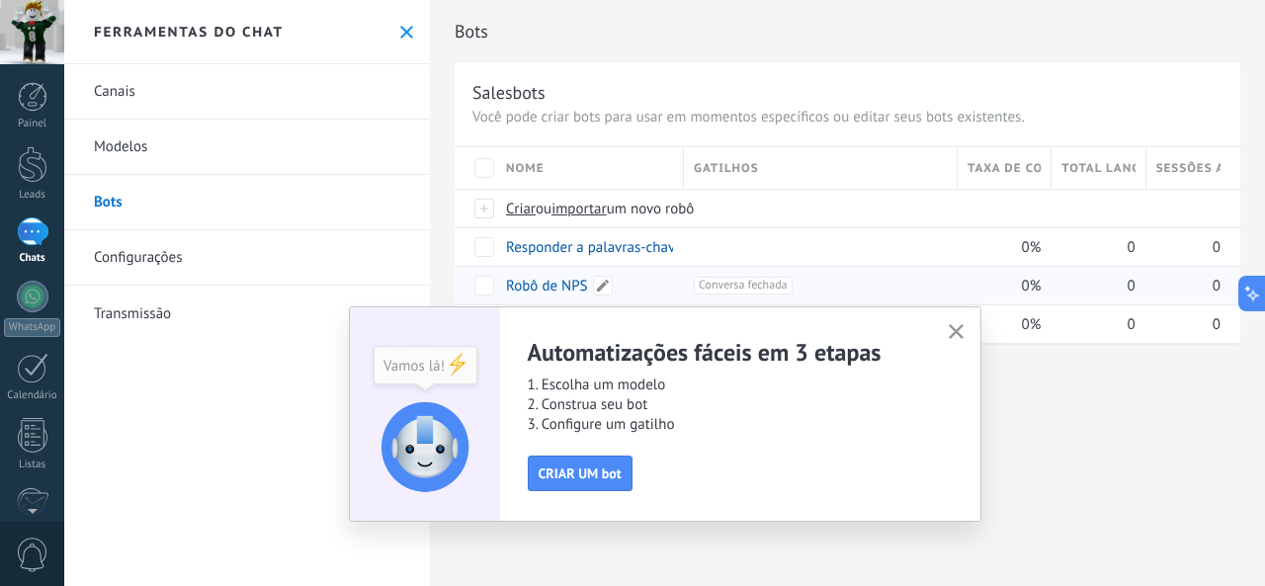
click at [591, 289] on div "Robô de NPS" at bounding box center [585, 286] width 178 height 38
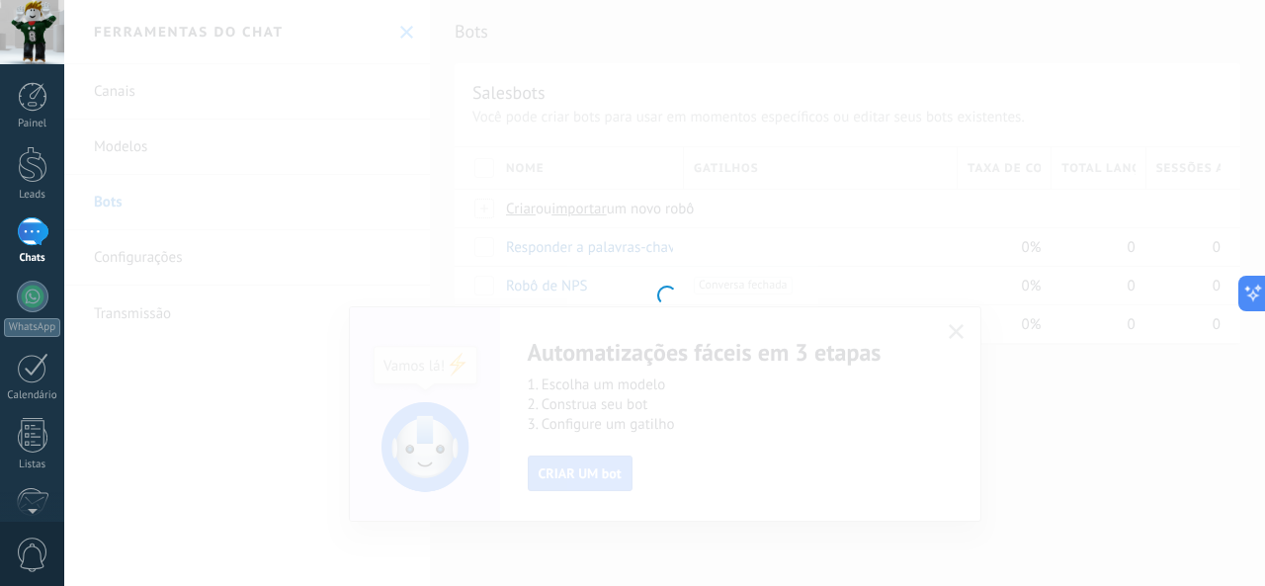
type input "**********"
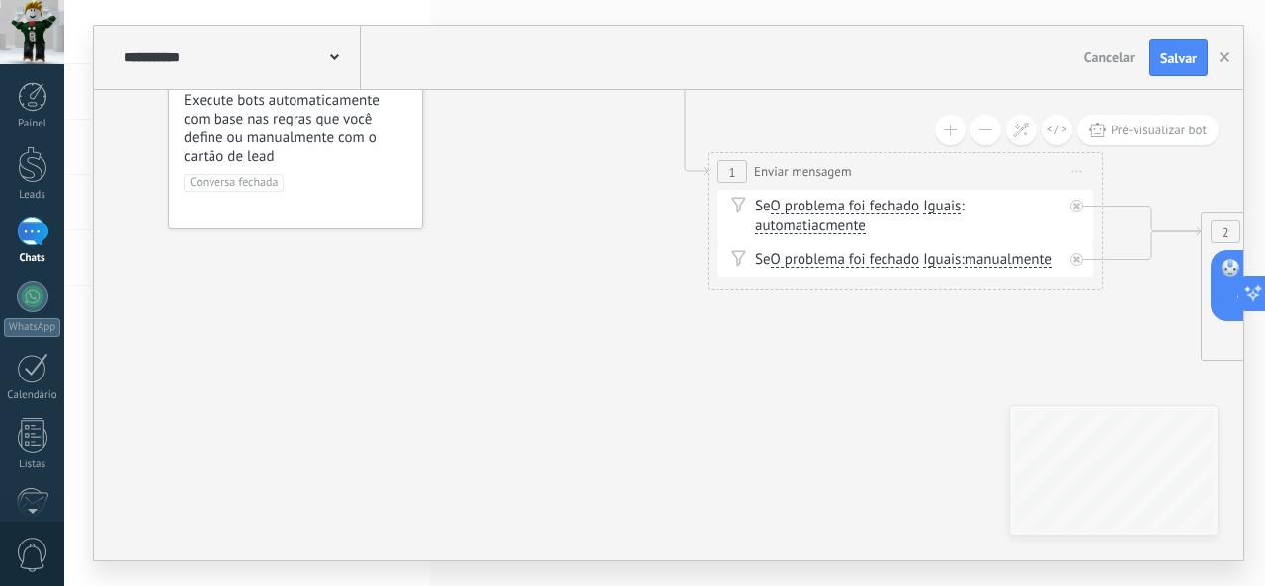
click at [1226, 260] on rect at bounding box center [1230, 268] width 18 height 18
click at [1161, 73] on button "Salvar" at bounding box center [1178, 58] width 58 height 38
click at [35, 273] on div "Painel Leads Chats WhatsApp Clientes" at bounding box center [32, 420] width 64 height 676
click at [32, 293] on div at bounding box center [33, 297] width 32 height 32
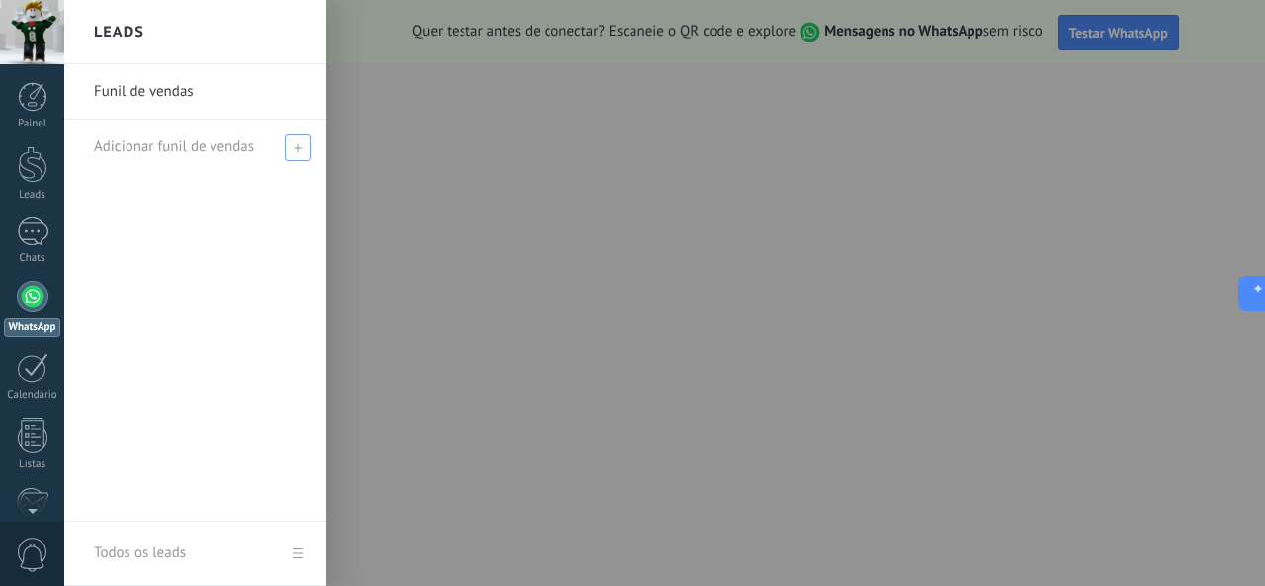
click at [144, 136] on div "Adicionar funil de vendas" at bounding box center [200, 147] width 212 height 54
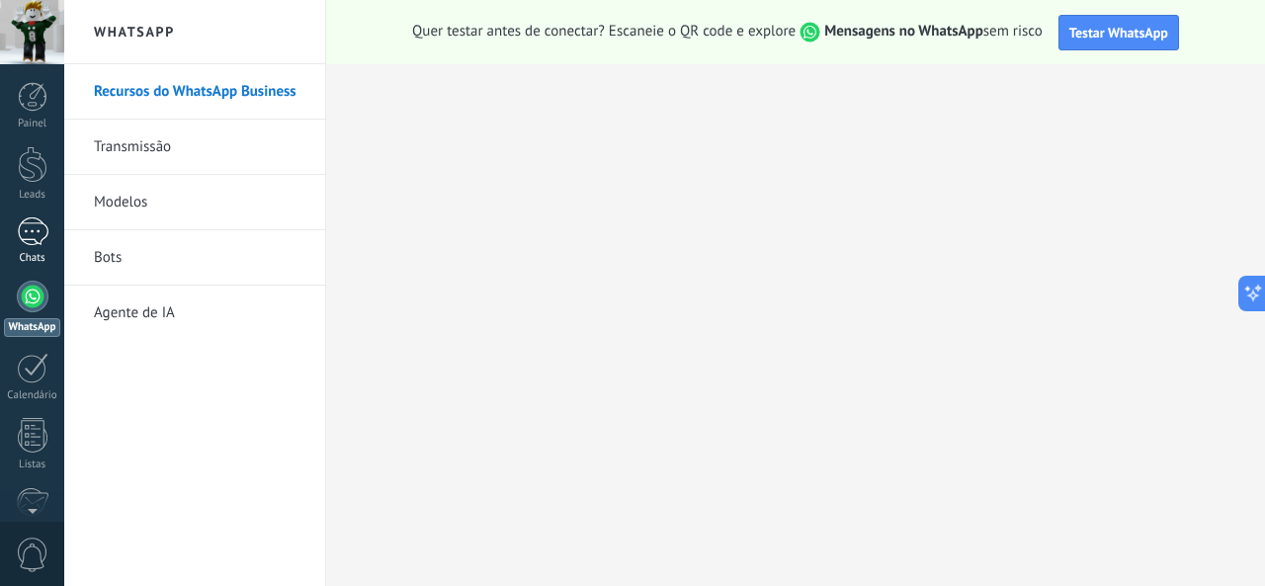
click at [39, 220] on div at bounding box center [33, 231] width 32 height 29
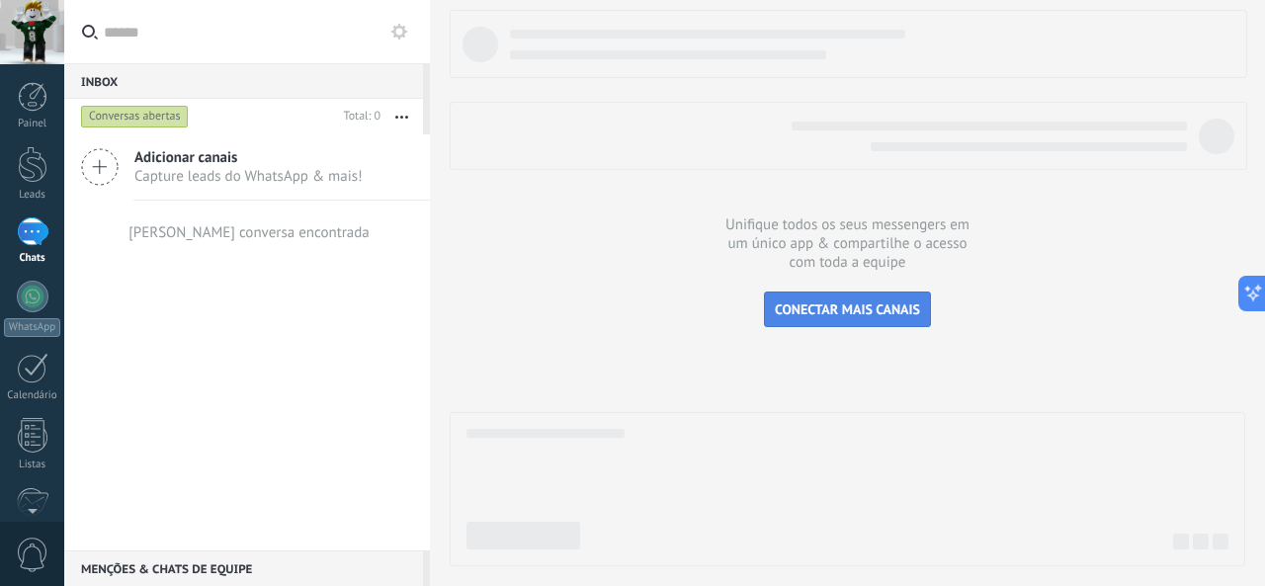
click at [830, 323] on button "CONECTAR MAIS CANAIS" at bounding box center [847, 310] width 167 height 36
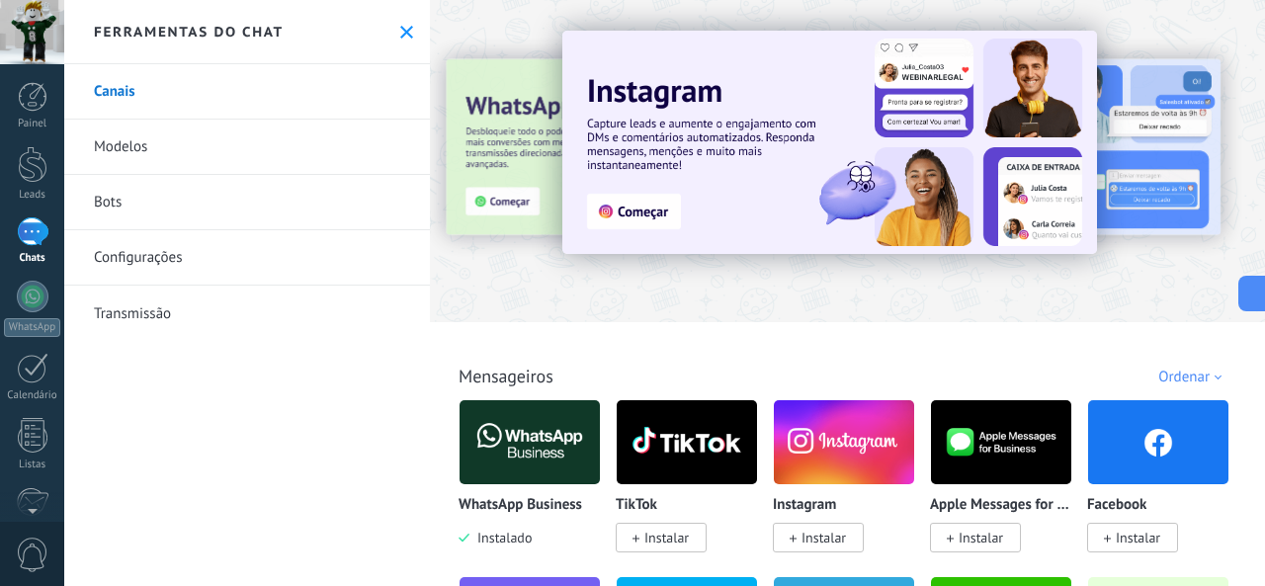
click at [34, 246] on div at bounding box center [33, 231] width 32 height 29
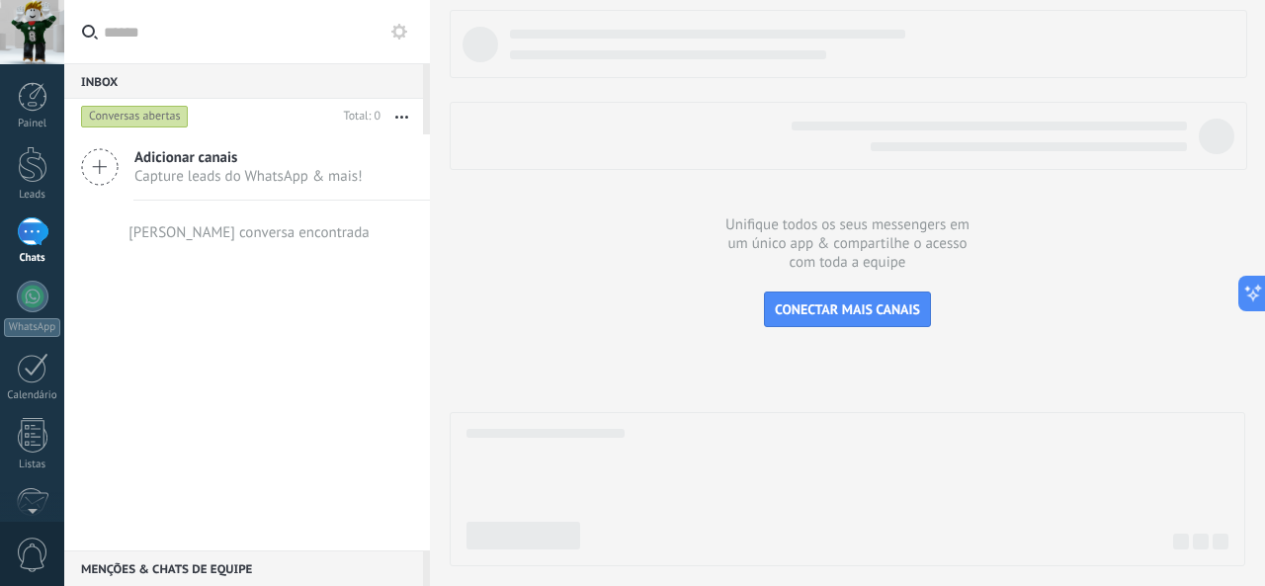
click at [98, 156] on icon at bounding box center [100, 167] width 38 height 38
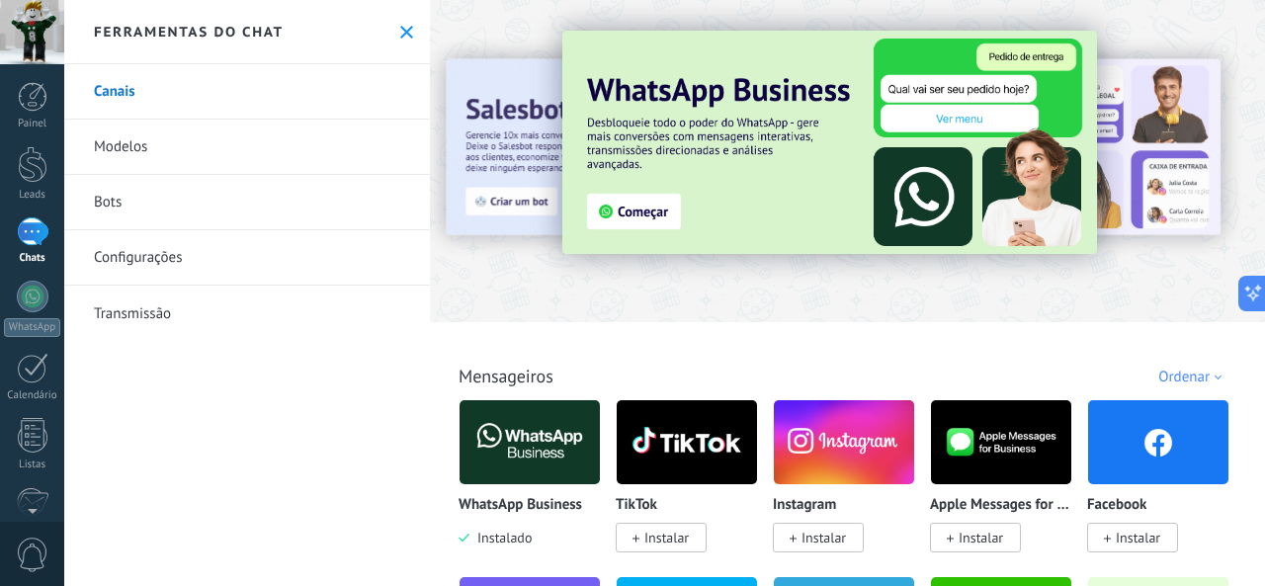
click at [496, 189] on div at bounding box center [363, 160] width 433 height 178
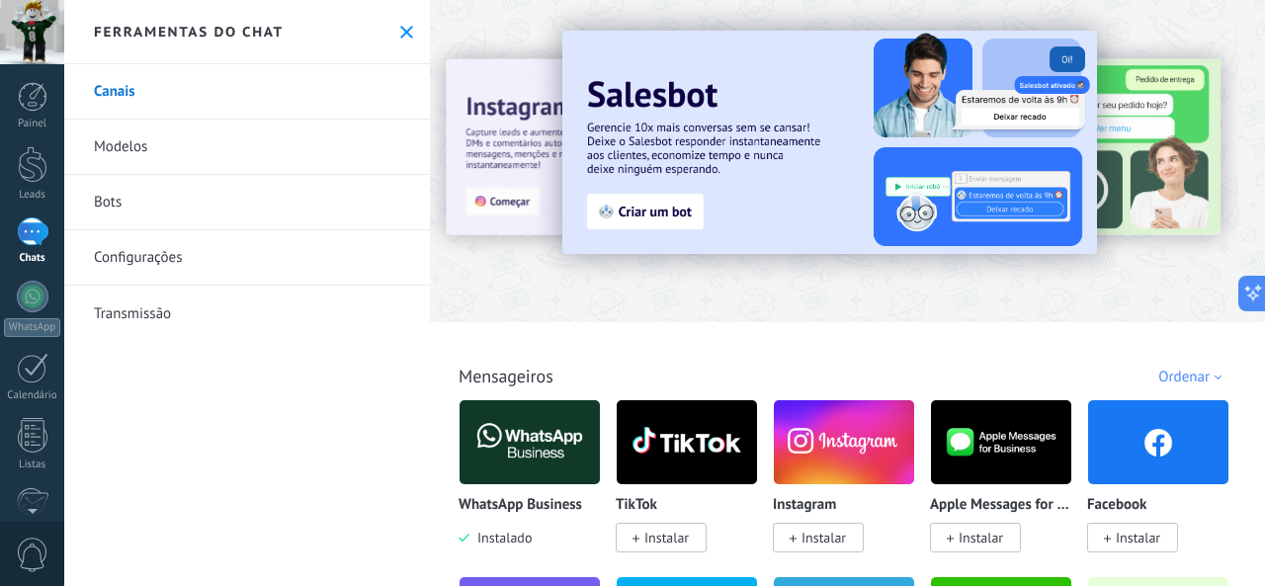
click at [615, 211] on img at bounding box center [829, 142] width 535 height 223
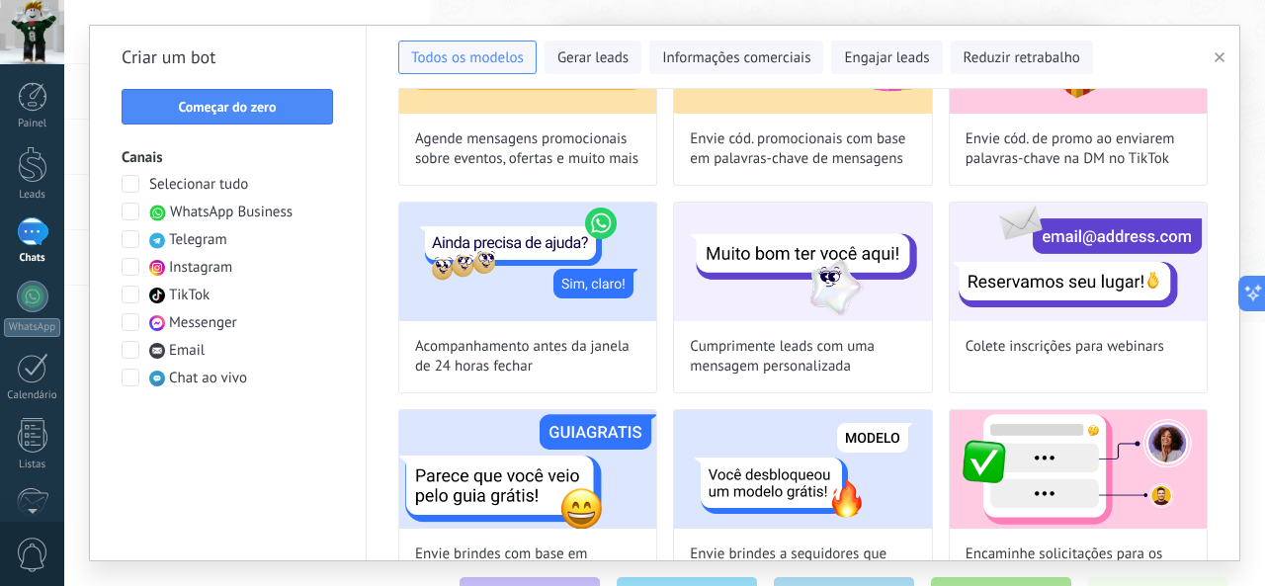
scroll to position [988, 0]
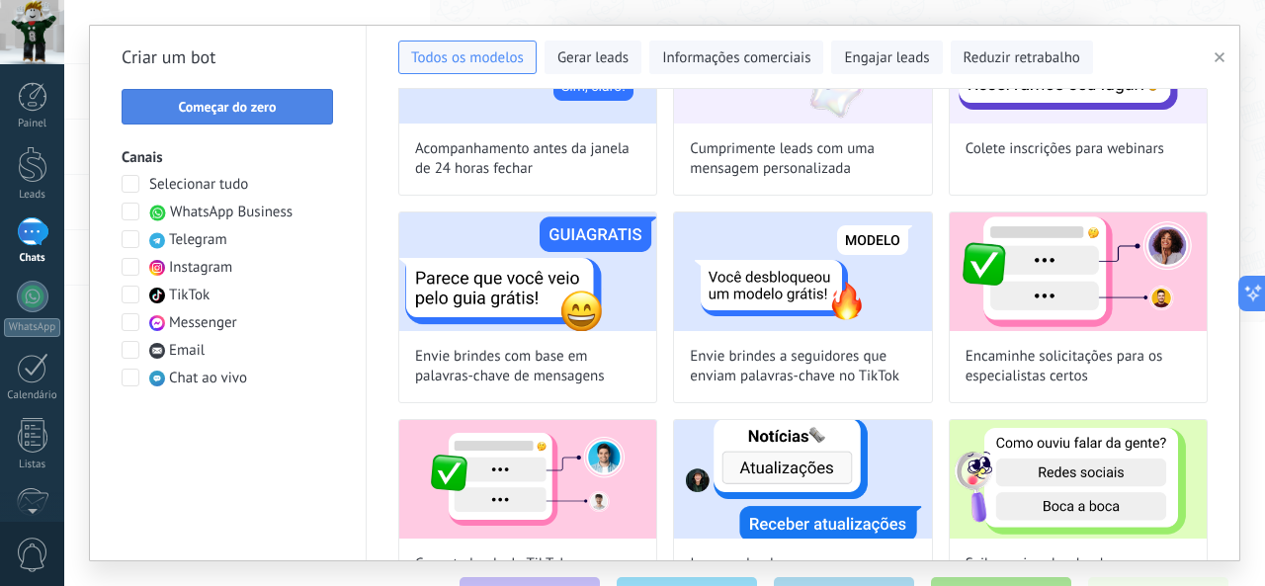
click at [166, 110] on span "Começar do zero" at bounding box center [227, 107] width 190 height 14
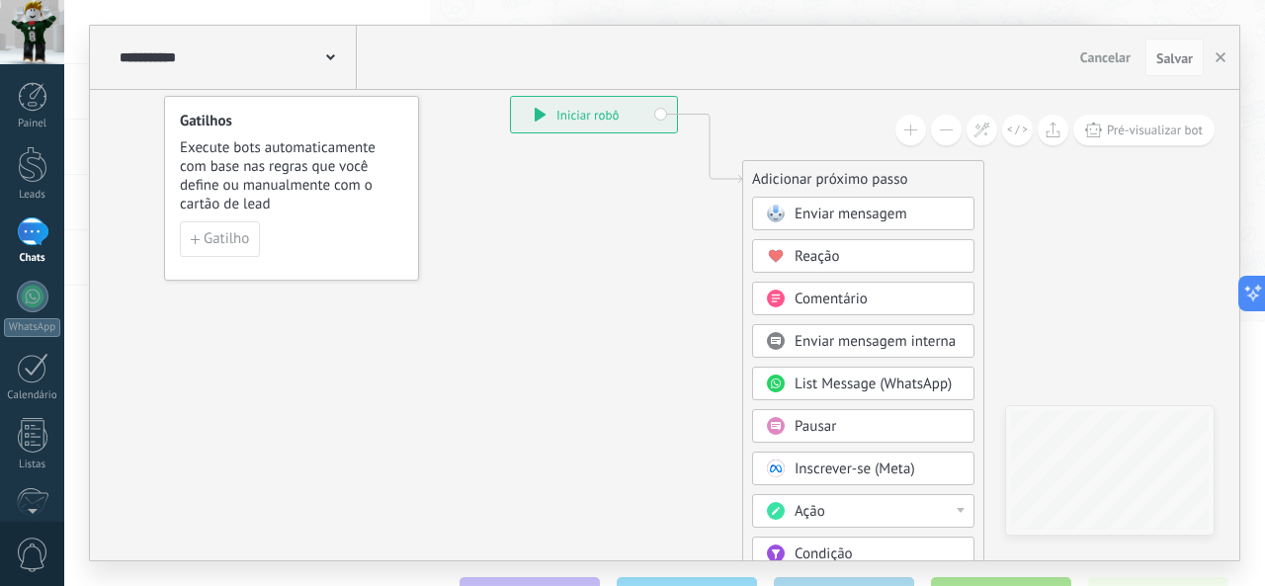
click at [884, 217] on span "Enviar mensagem" at bounding box center [850, 214] width 113 height 19
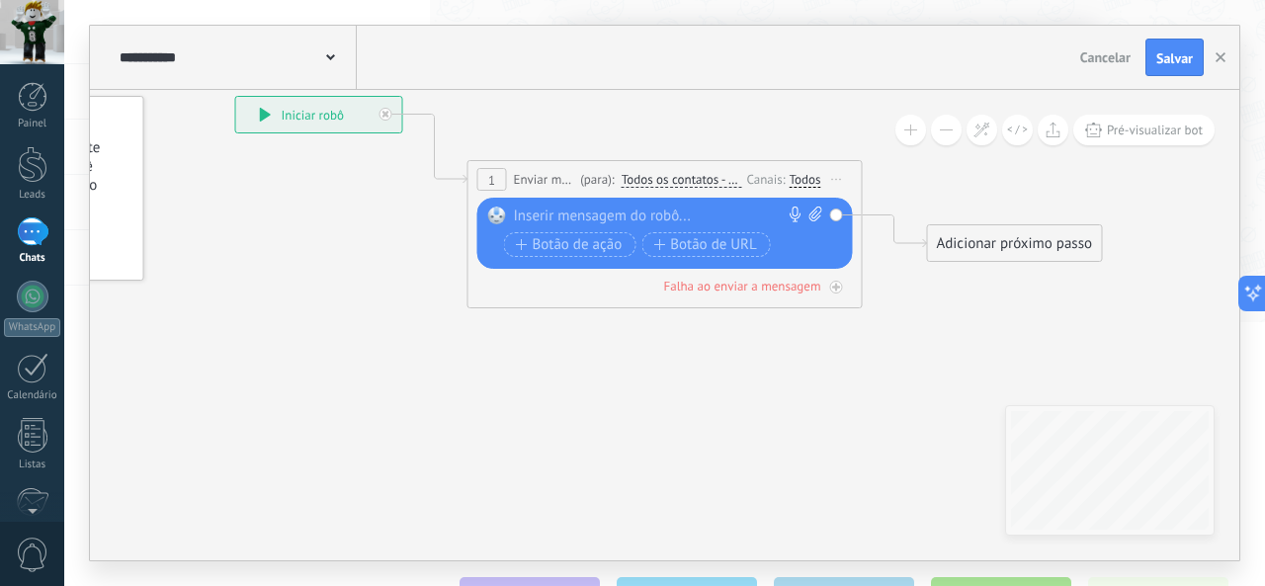
click at [623, 216] on div at bounding box center [660, 217] width 293 height 20
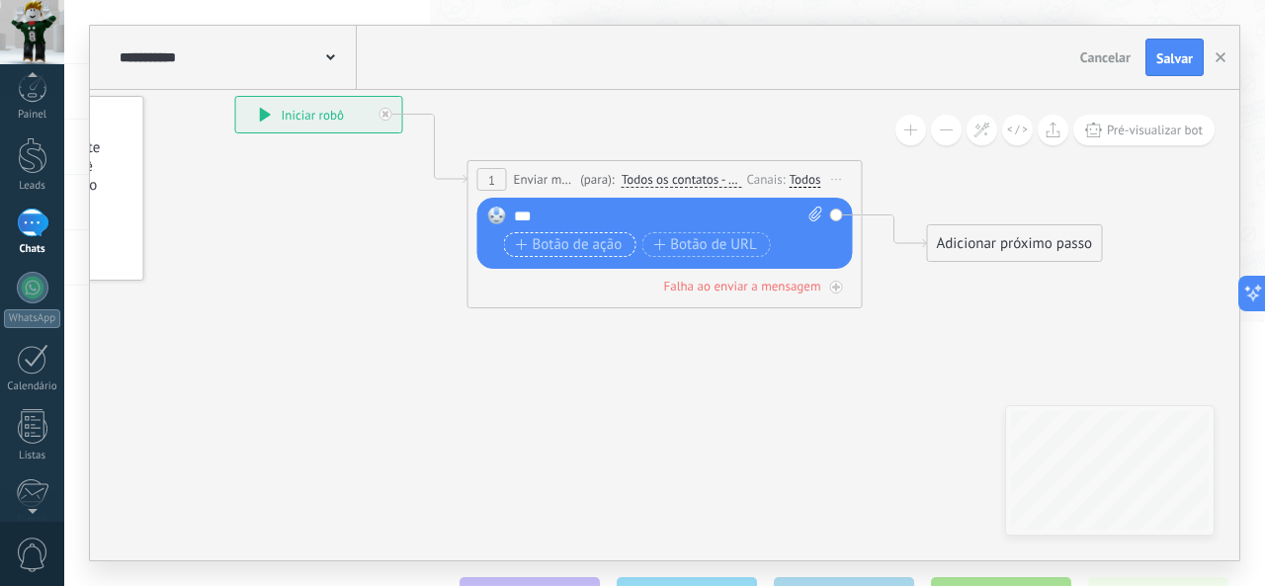
scroll to position [0, 0]
click at [941, 225] on div "Adicionar próximo passo Enviar mensagem Enviar mensagem Enviar mensagem Reação …" at bounding box center [1015, 243] width 176 height 38
click at [952, 249] on div "Adicionar próximo passo" at bounding box center [1015, 243] width 174 height 33
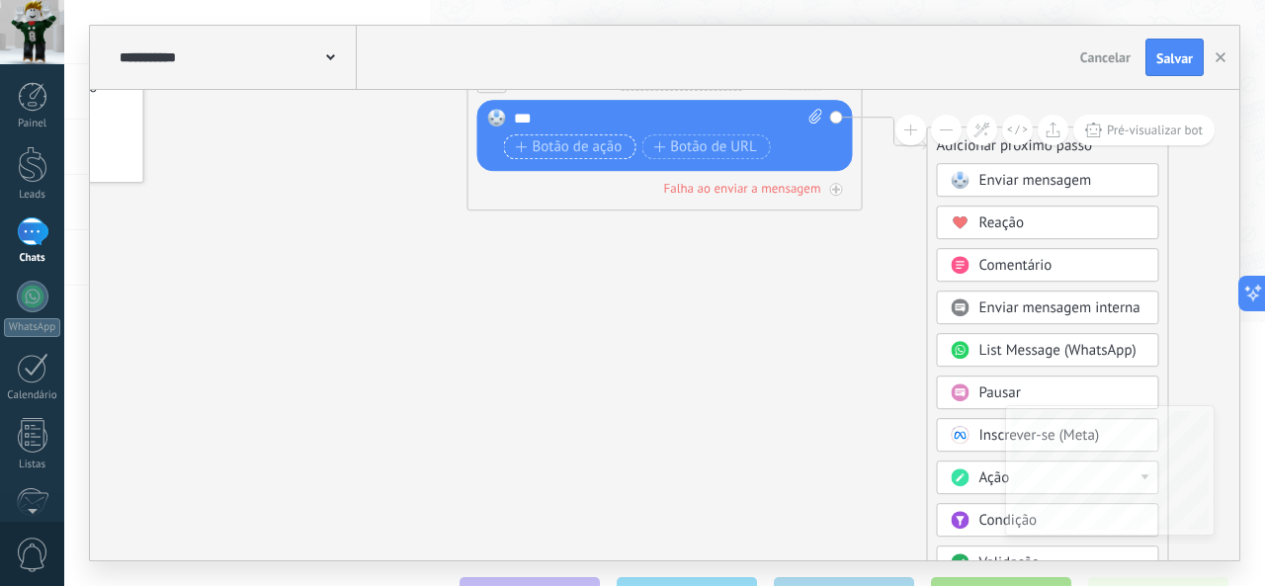
click at [574, 139] on span "Botão de ação" at bounding box center [569, 147] width 107 height 16
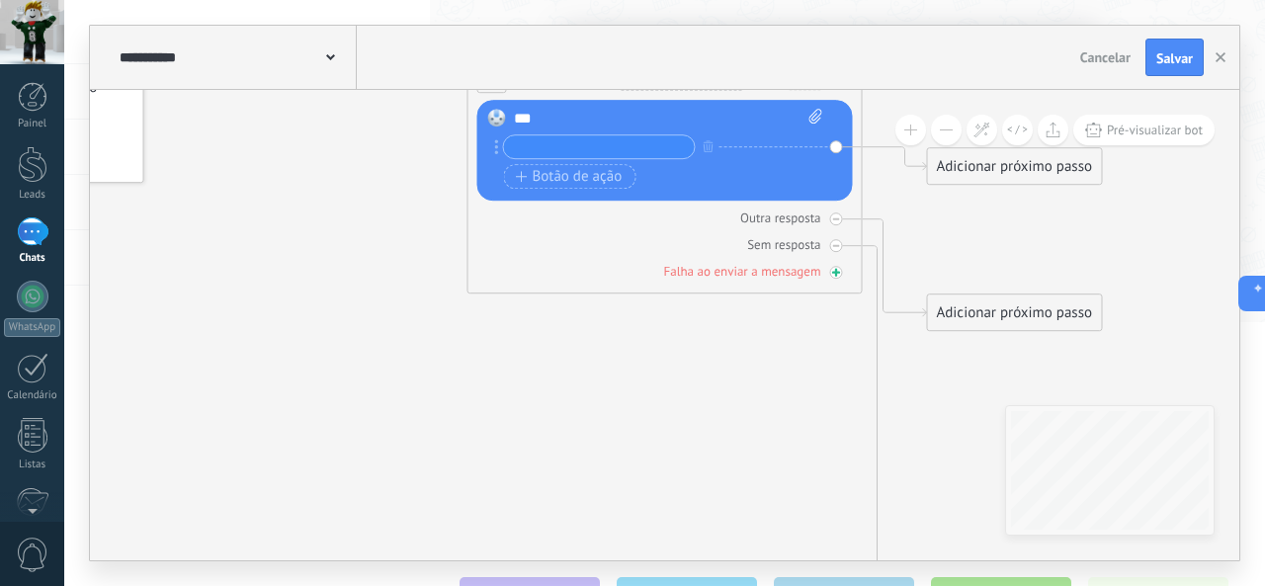
click at [629, 272] on div "Falha ao enviar a mensagem" at bounding box center [665, 271] width 376 height 19
click at [597, 142] on input "text" at bounding box center [599, 146] width 191 height 23
type input "*********"
click at [680, 458] on icon at bounding box center [635, 525] width 1788 height 2042
click at [815, 106] on div "Substituir Remover Converter para mensagem de voz Arraste a imagem aqui para an…" at bounding box center [665, 150] width 376 height 101
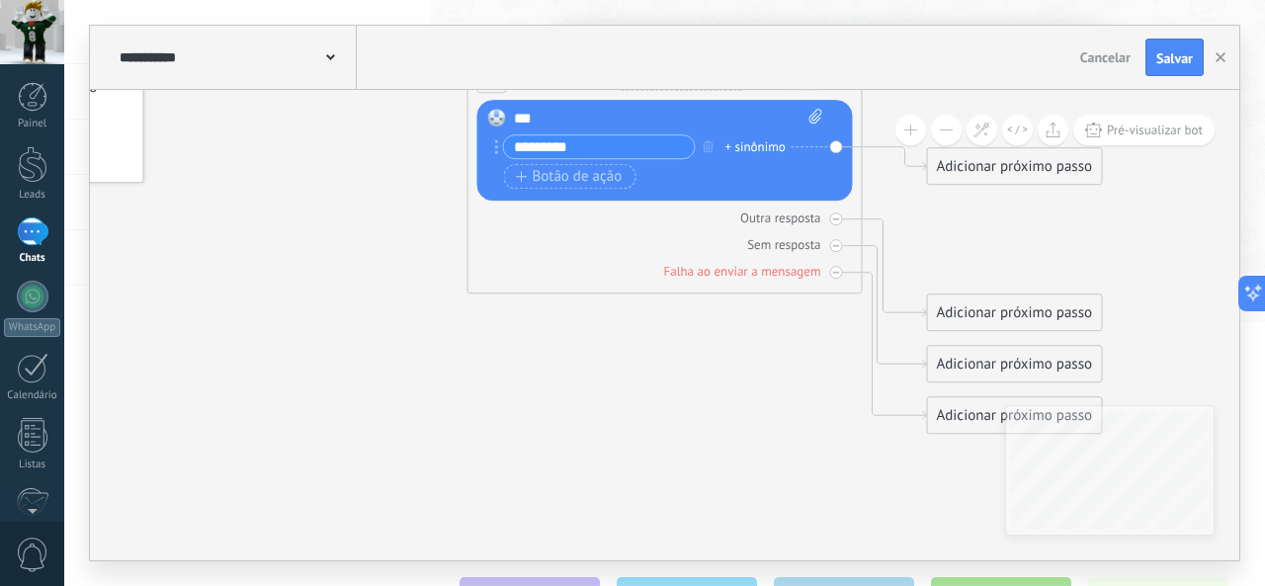
click at [818, 109] on icon at bounding box center [815, 116] width 13 height 15
click input "Upload" at bounding box center [0, 0] width 0 height 0
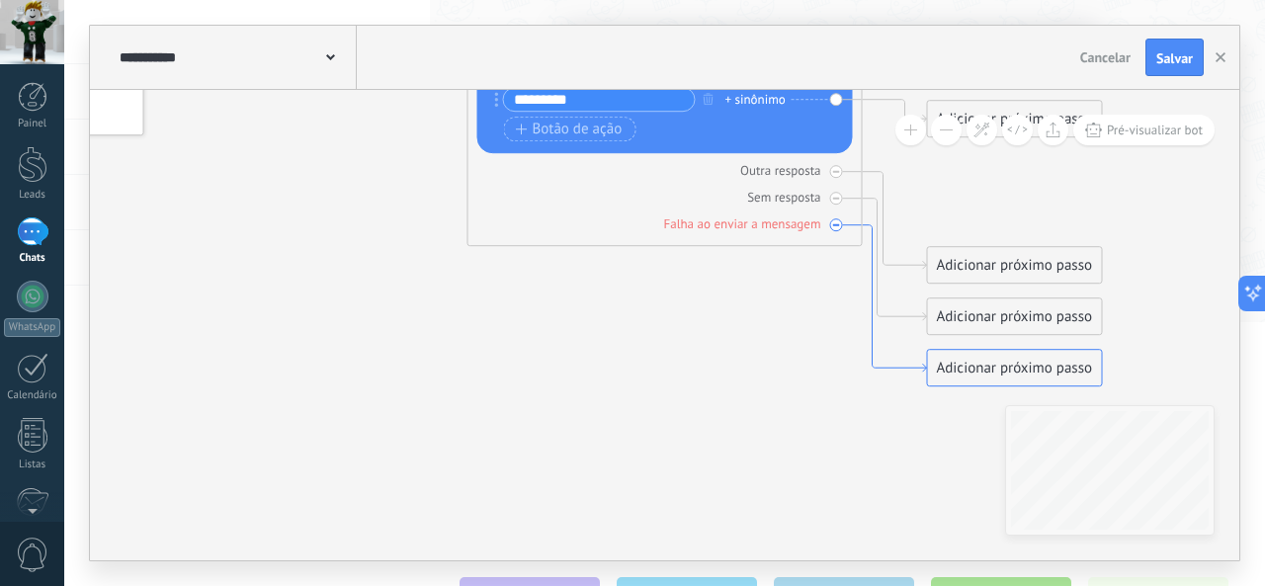
click at [866, 229] on icon at bounding box center [895, 298] width 64 height 147
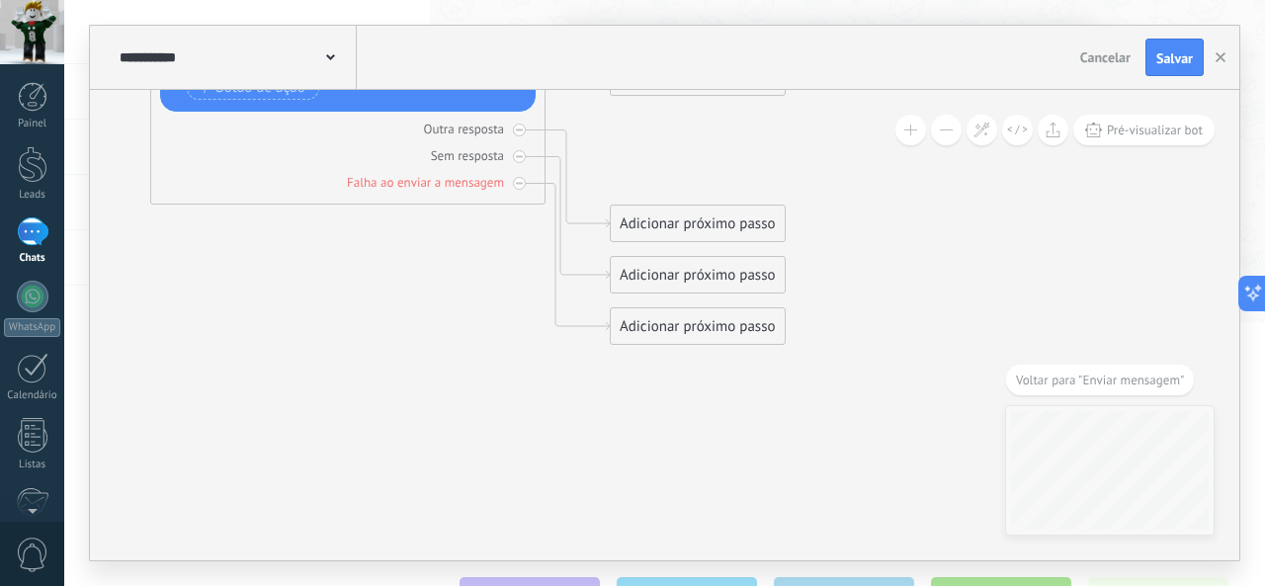
click at [791, 332] on icon at bounding box center [318, 436] width 1788 height 2042
click at [775, 332] on div "Adicionar próximo passo" at bounding box center [698, 326] width 174 height 33
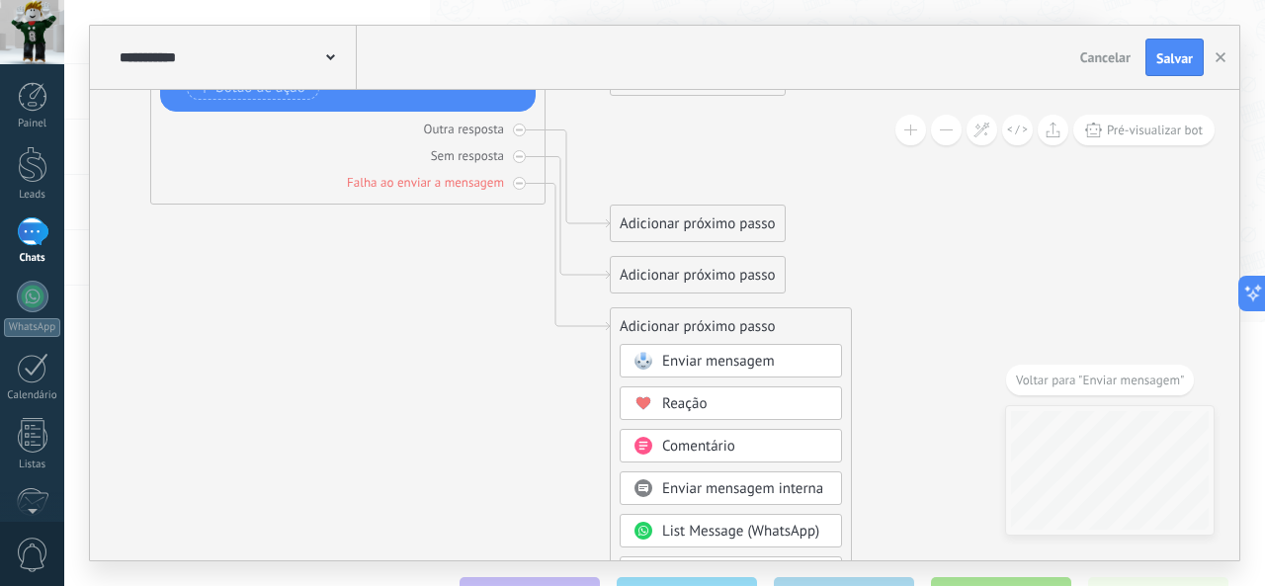
click at [766, 359] on span "Enviar mensagem" at bounding box center [718, 361] width 113 height 19
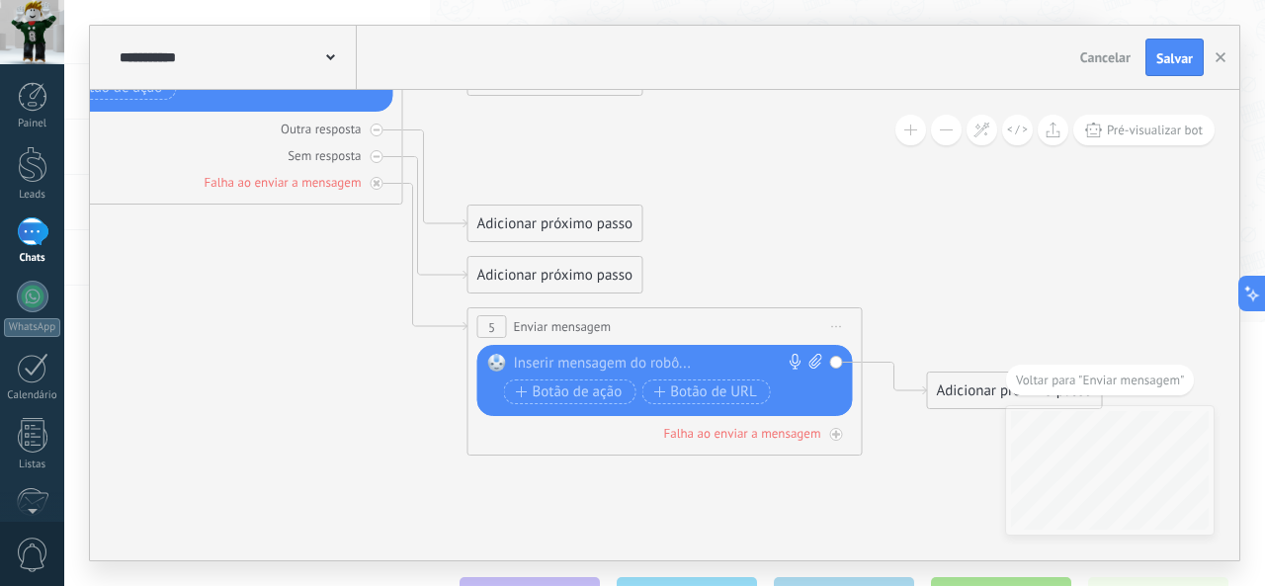
click at [701, 358] on div at bounding box center [660, 364] width 293 height 20
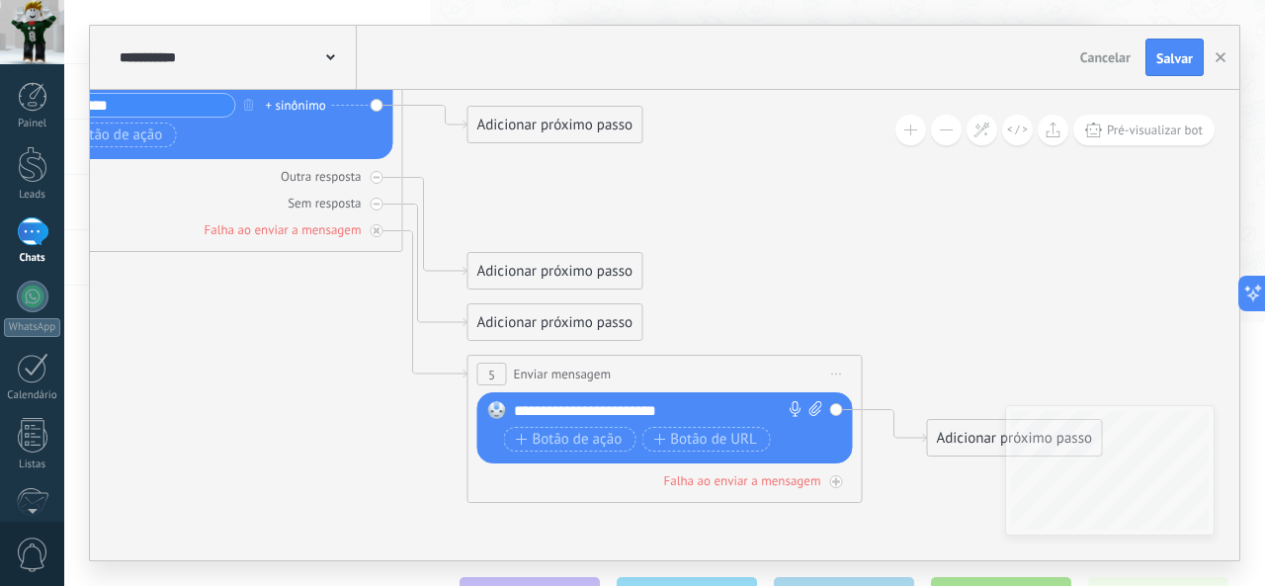
click at [346, 349] on icon at bounding box center [405, 229] width 2247 height 1535
click at [522, 289] on div "Adicionar próximo passo Enviar mensagem Enviar mensagem Enviar mensagem Reação …" at bounding box center [555, 271] width 176 height 38
click at [530, 289] on div "Adicionar próximo passo Enviar mensagem Enviar mensagem Enviar mensagem Reação …" at bounding box center [555, 271] width 176 height 38
click at [539, 279] on div "Adicionar próximo passo" at bounding box center [555, 271] width 174 height 33
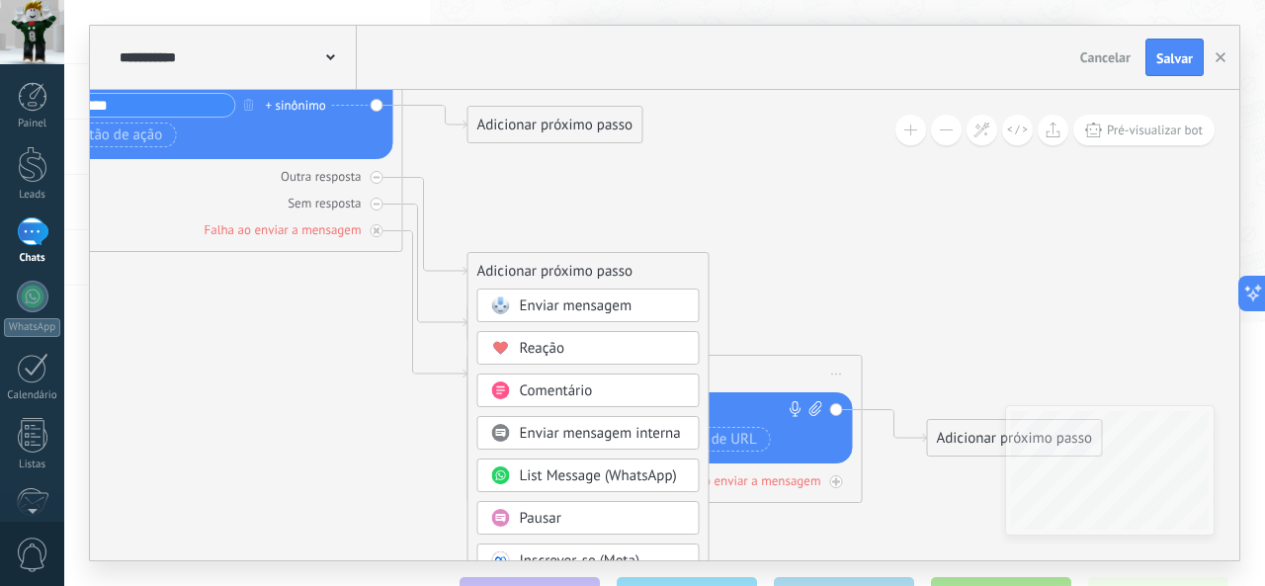
click at [561, 382] on span "Comentário" at bounding box center [556, 390] width 73 height 19
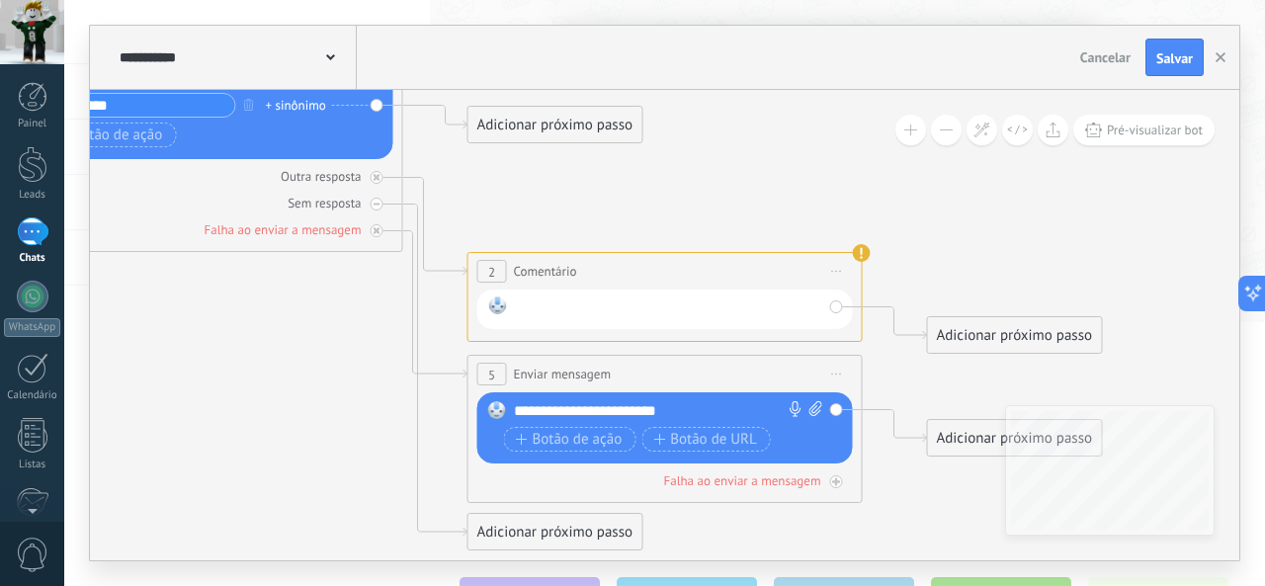
click at [605, 321] on div at bounding box center [668, 309] width 307 height 26
click at [933, 354] on icon at bounding box center [405, 253] width 2247 height 1582
click at [955, 340] on div "Adicionar próximo passo" at bounding box center [1015, 335] width 174 height 33
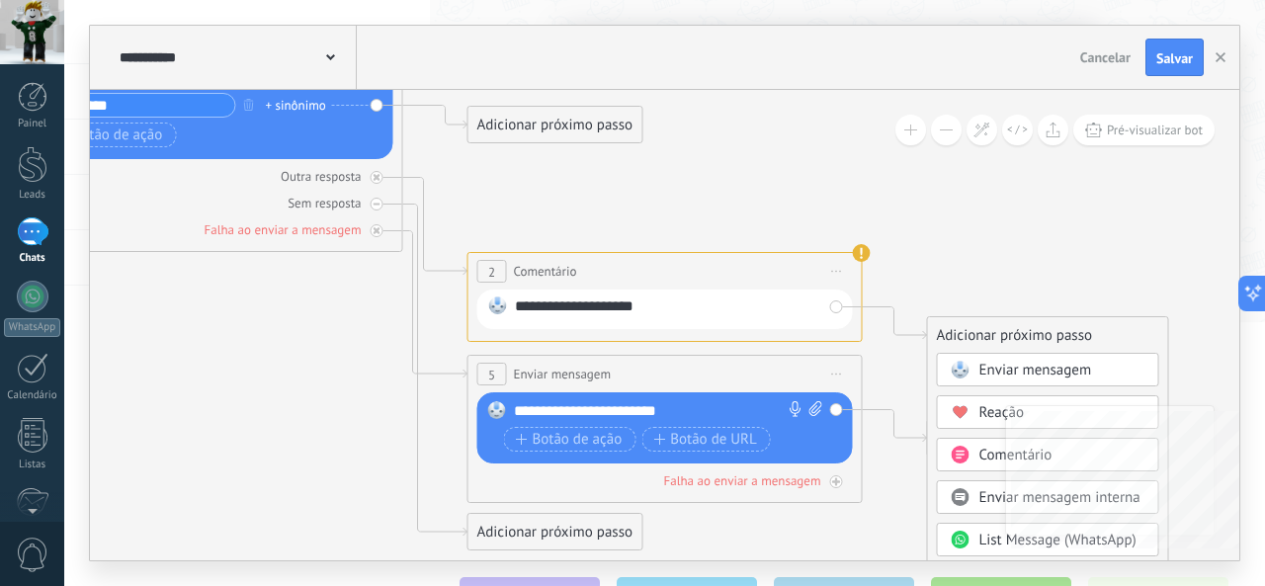
click at [1000, 543] on span "List Message (WhatsApp)" at bounding box center [1057, 540] width 157 height 19
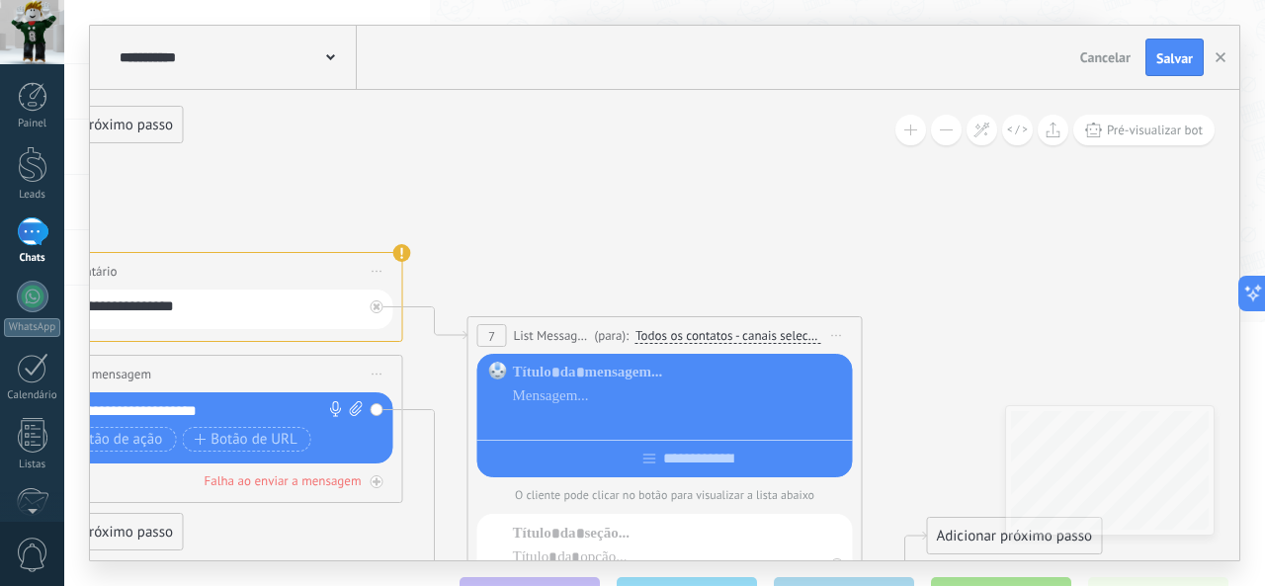
click at [779, 418] on div at bounding box center [679, 420] width 333 height 20
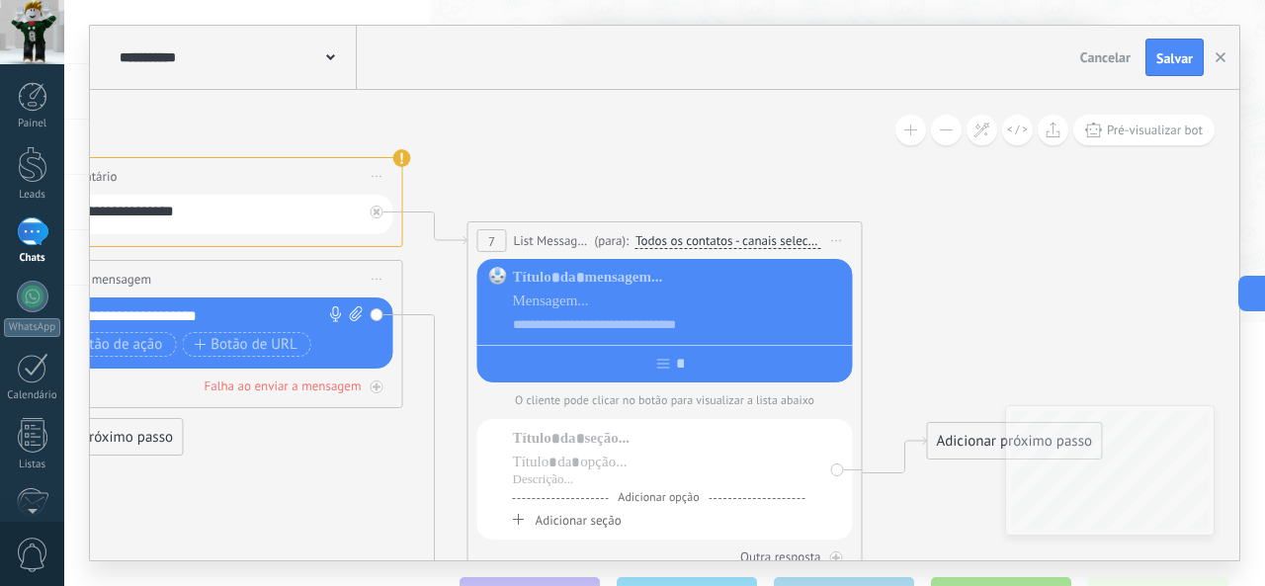
click at [745, 317] on div "**********" at bounding box center [679, 325] width 333 height 20
click at [744, 354] on div at bounding box center [665, 360] width 376 height 31
click at [764, 376] on div at bounding box center [665, 360] width 376 height 31
click at [745, 357] on div at bounding box center [665, 360] width 376 height 31
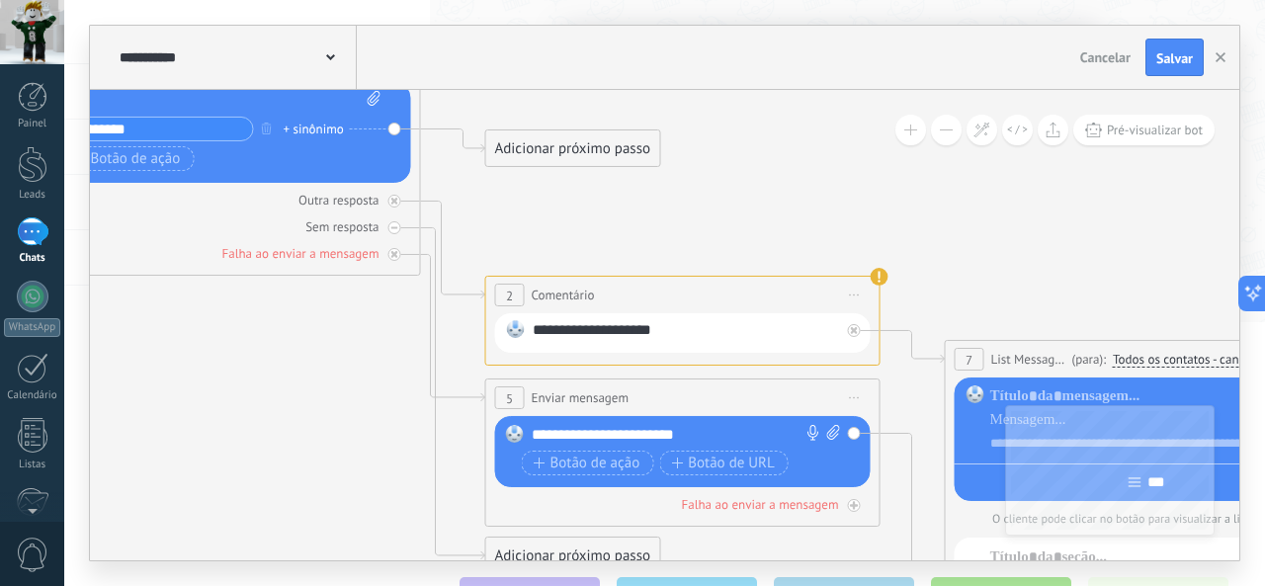
type input "***"
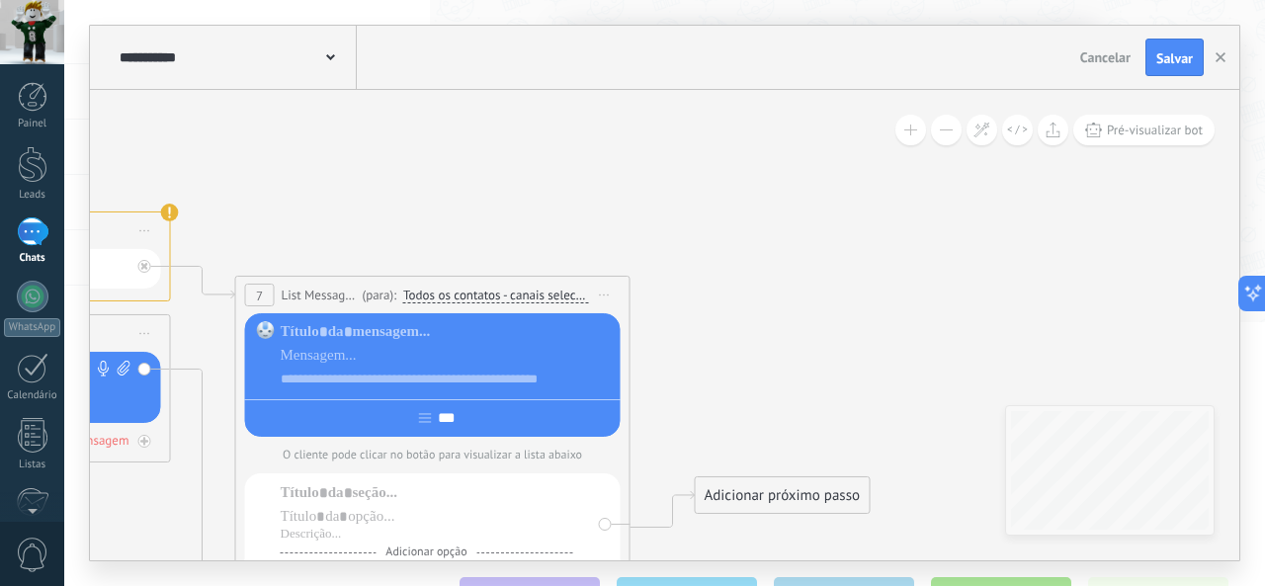
drag, startPoint x: 949, startPoint y: 327, endPoint x: 239, endPoint y: 263, distance: 712.4
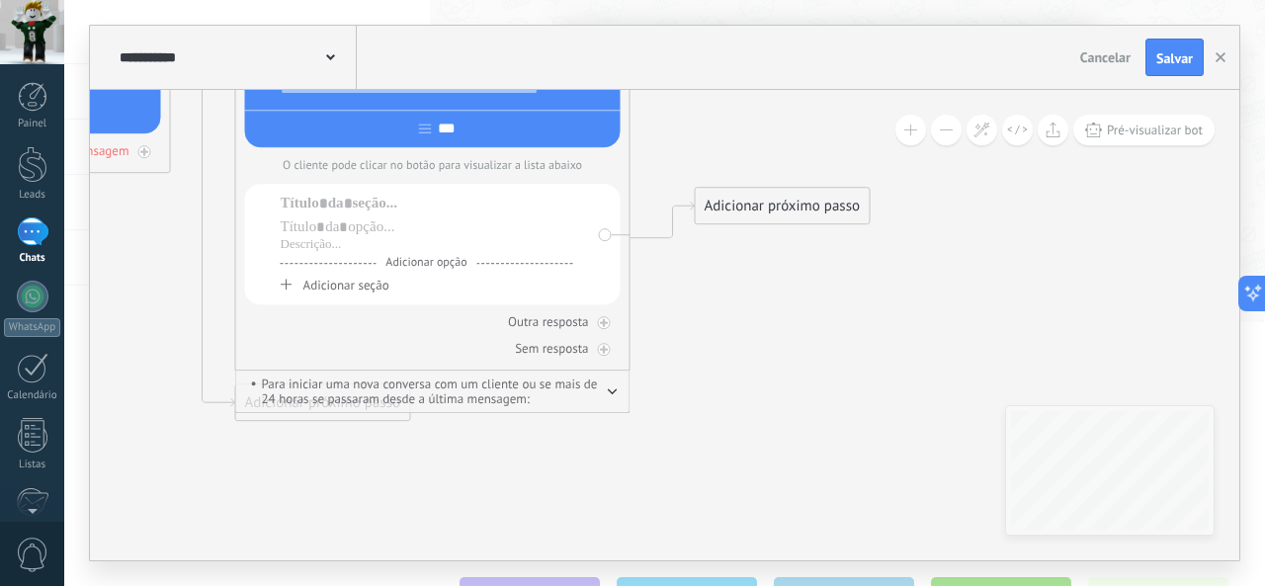
click at [768, 209] on div "Adicionar próximo passo" at bounding box center [783, 206] width 174 height 33
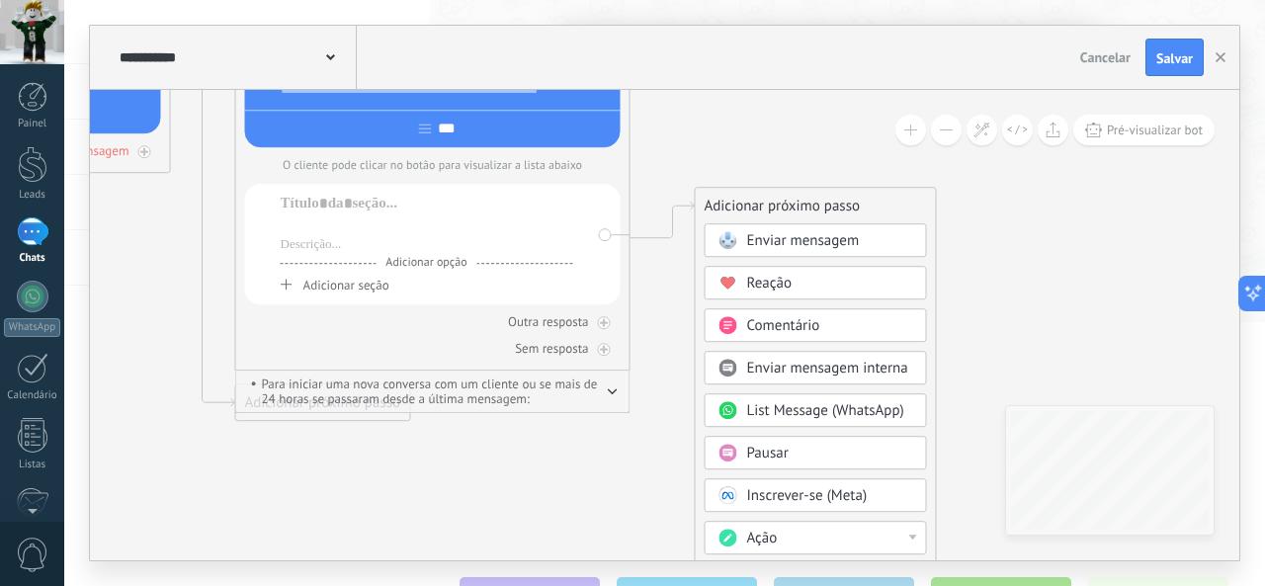
click at [482, 227] on div at bounding box center [427, 227] width 292 height 20
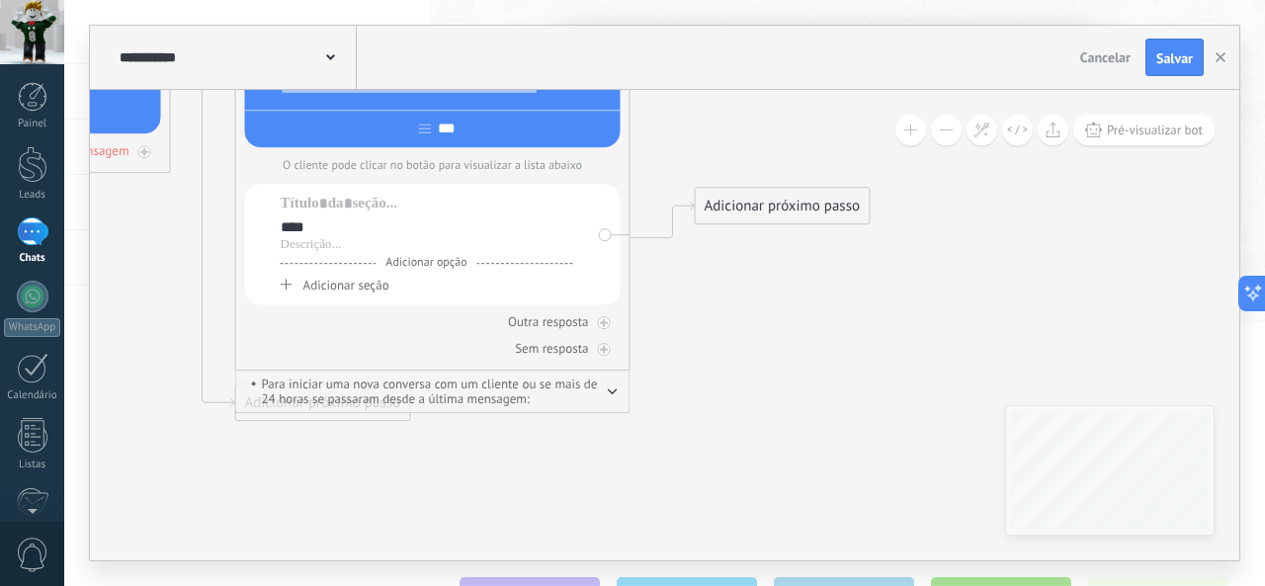
click at [802, 213] on div "Adicionar próximo passo" at bounding box center [783, 206] width 174 height 33
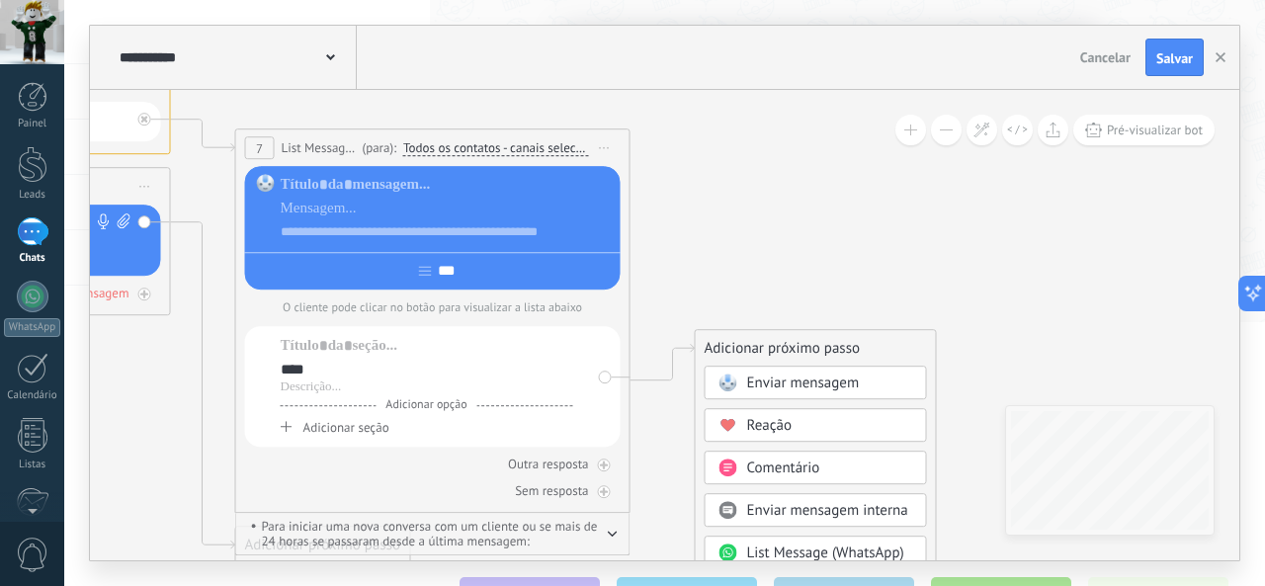
click at [847, 379] on span "Enviar mensagem" at bounding box center [803, 383] width 113 height 19
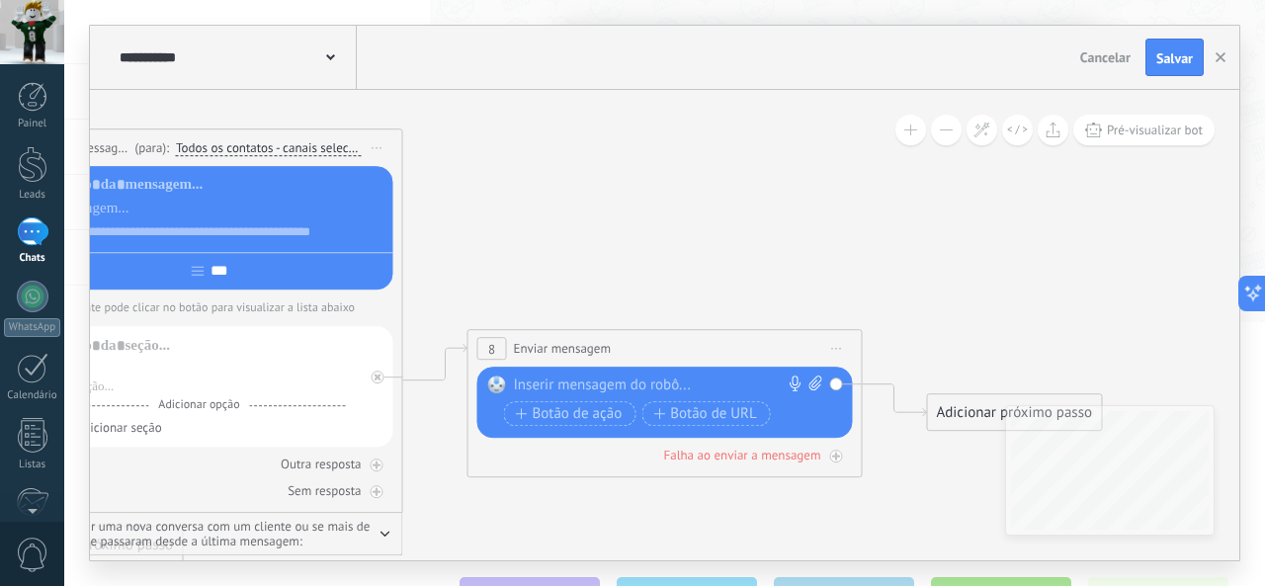
click at [737, 387] on div at bounding box center [660, 386] width 293 height 20
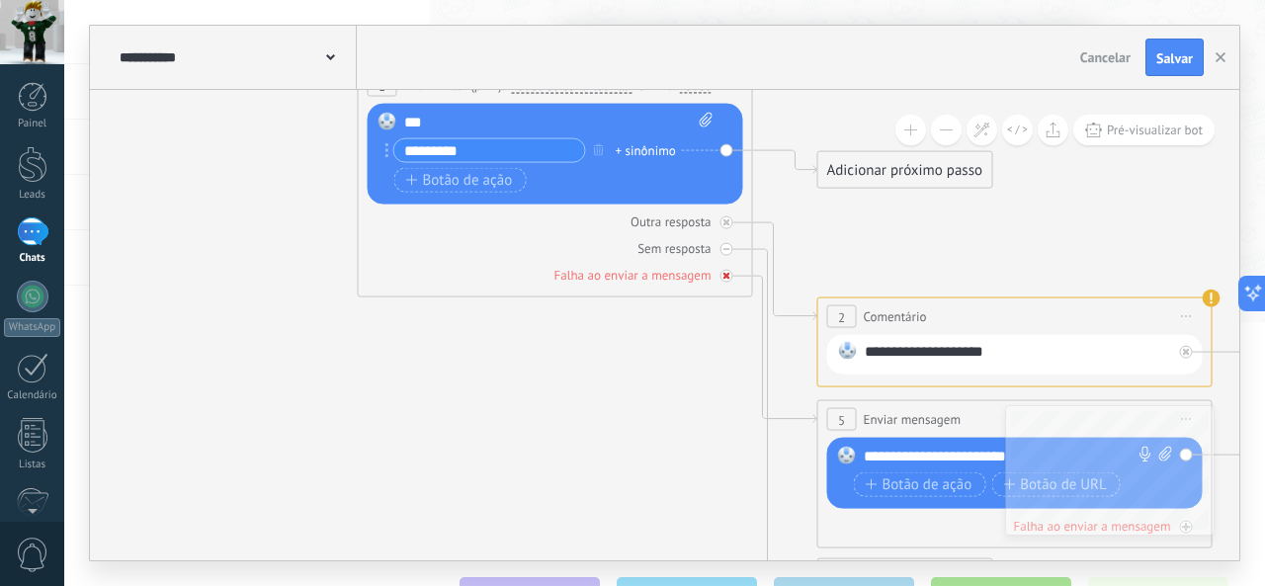
click at [707, 273] on div "Falha ao enviar a mensagem" at bounding box center [632, 275] width 157 height 17
click at [716, 273] on div "Falha ao enviar a mensagem" at bounding box center [556, 275] width 376 height 19
click at [718, 277] on div "Falha ao enviar a mensagem" at bounding box center [556, 275] width 376 height 19
drag, startPoint x: 718, startPoint y: 277, endPoint x: 707, endPoint y: 284, distance: 13.7
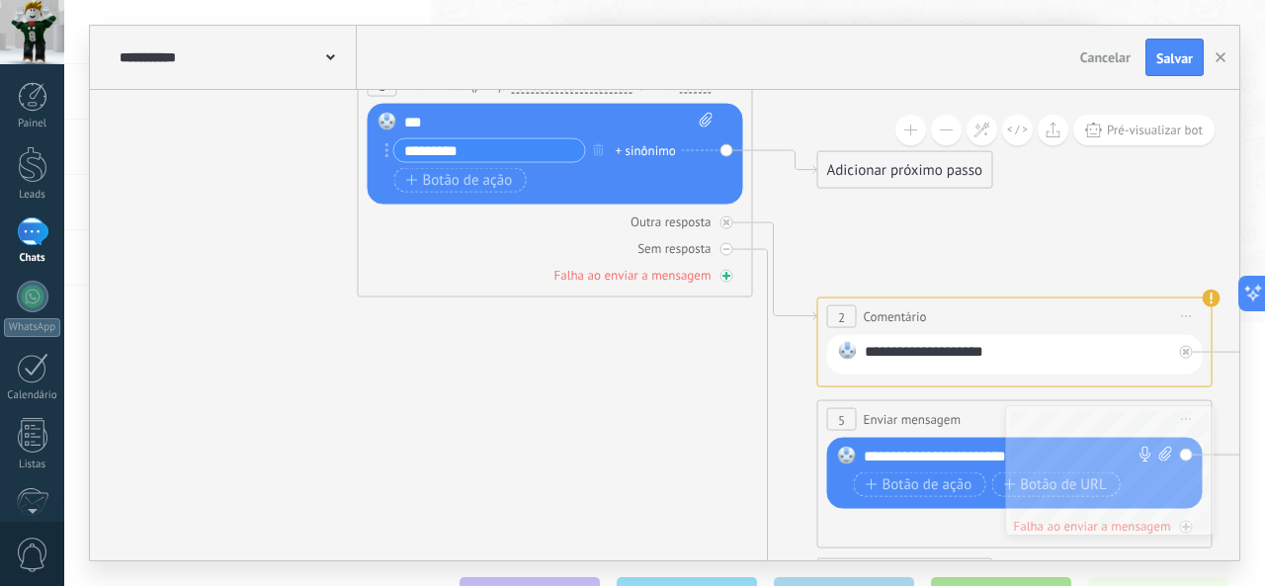
click at [707, 284] on div "Falha ao enviar a mensagem" at bounding box center [556, 275] width 376 height 19
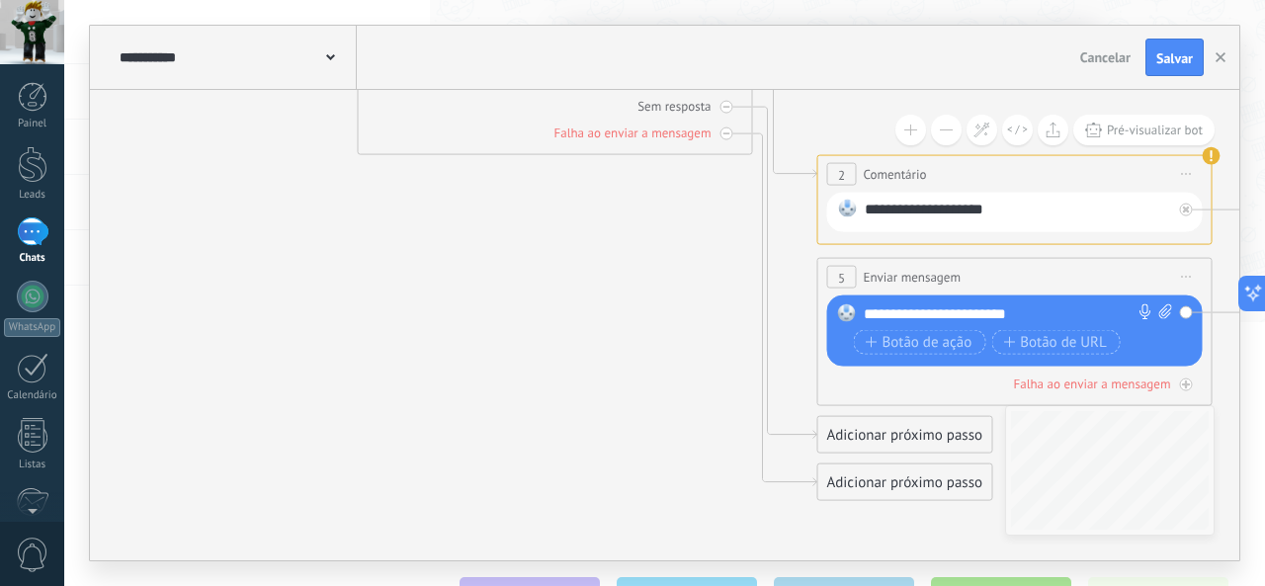
click at [859, 483] on div "Adicionar próximo passo" at bounding box center [905, 482] width 174 height 33
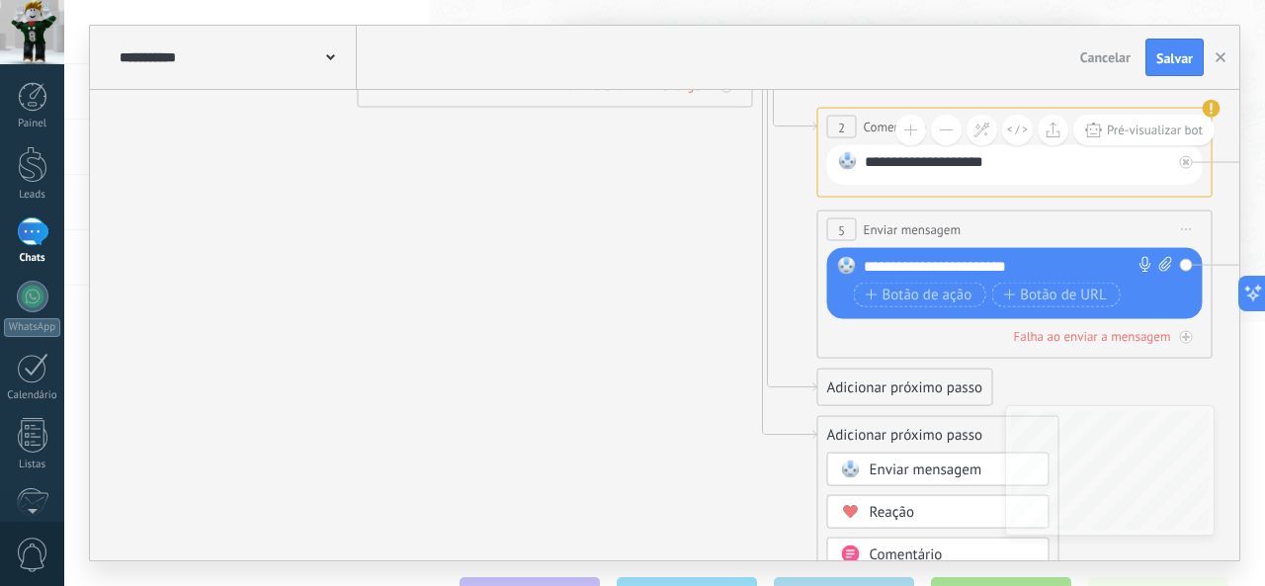
click at [874, 463] on span "Enviar mensagem" at bounding box center [926, 469] width 113 height 19
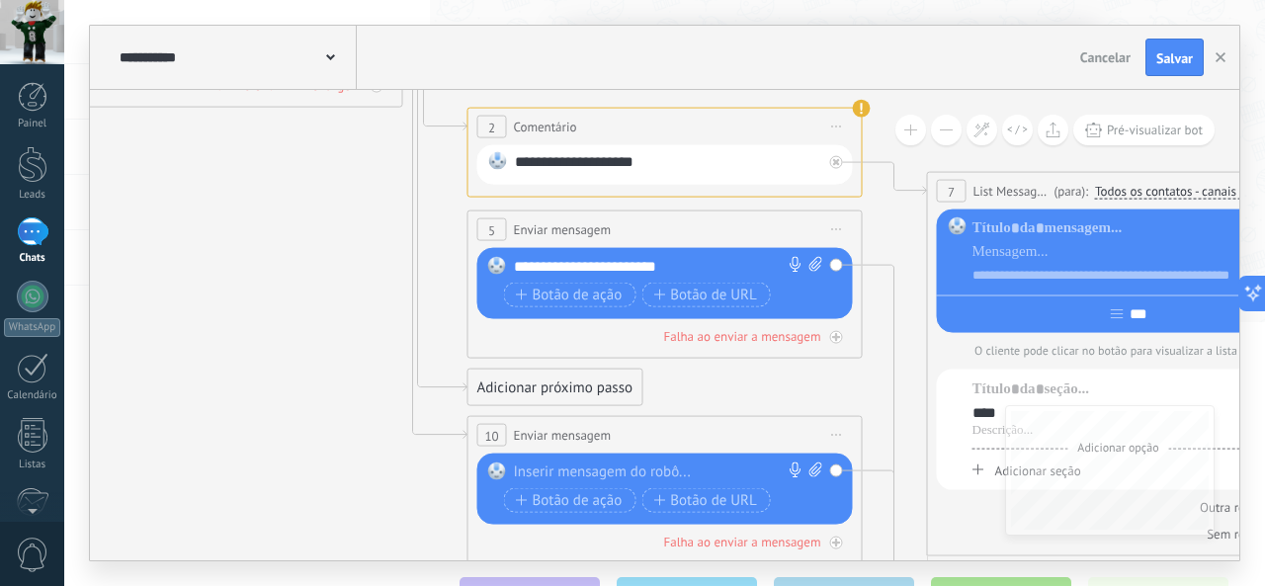
click at [752, 464] on div "Substituir Remover Converter para mensagem de voz Arraste a imagem aqui para an…" at bounding box center [665, 489] width 376 height 71
click at [761, 488] on div "Substituir Remover Converter para mensagem de voz Arraste a imagem aqui para an…" at bounding box center [668, 489] width 308 height 55
click at [751, 474] on div at bounding box center [660, 472] width 293 height 20
click at [507, 387] on div "Adicionar próximo passo" at bounding box center [555, 388] width 174 height 33
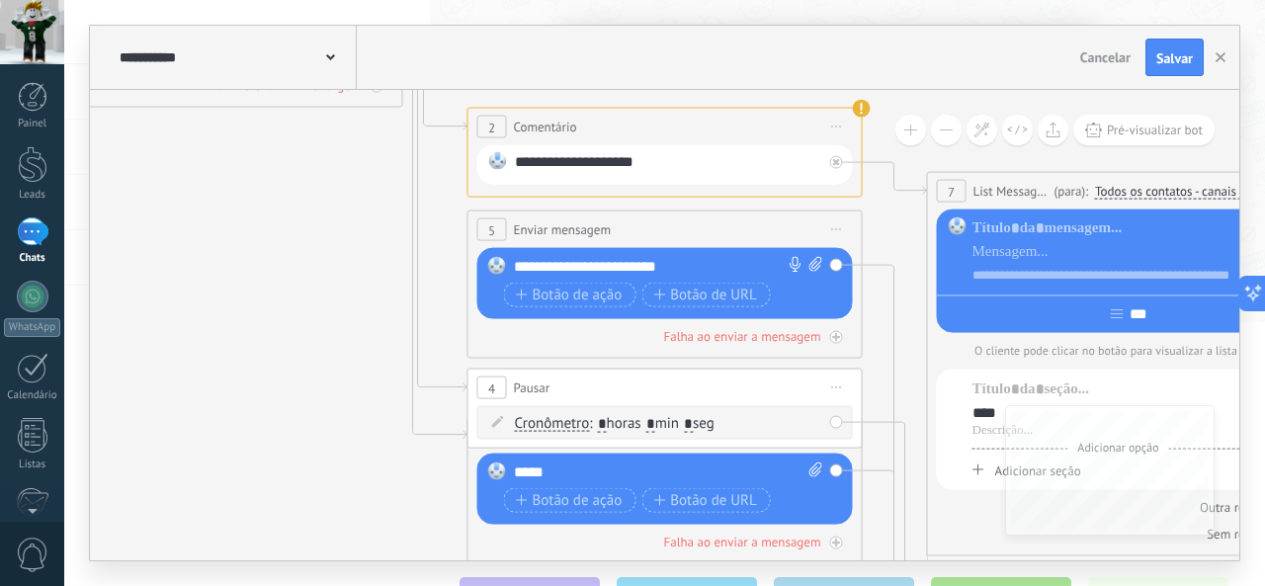
click at [461, 446] on icon at bounding box center [865, 257] width 3166 height 1878
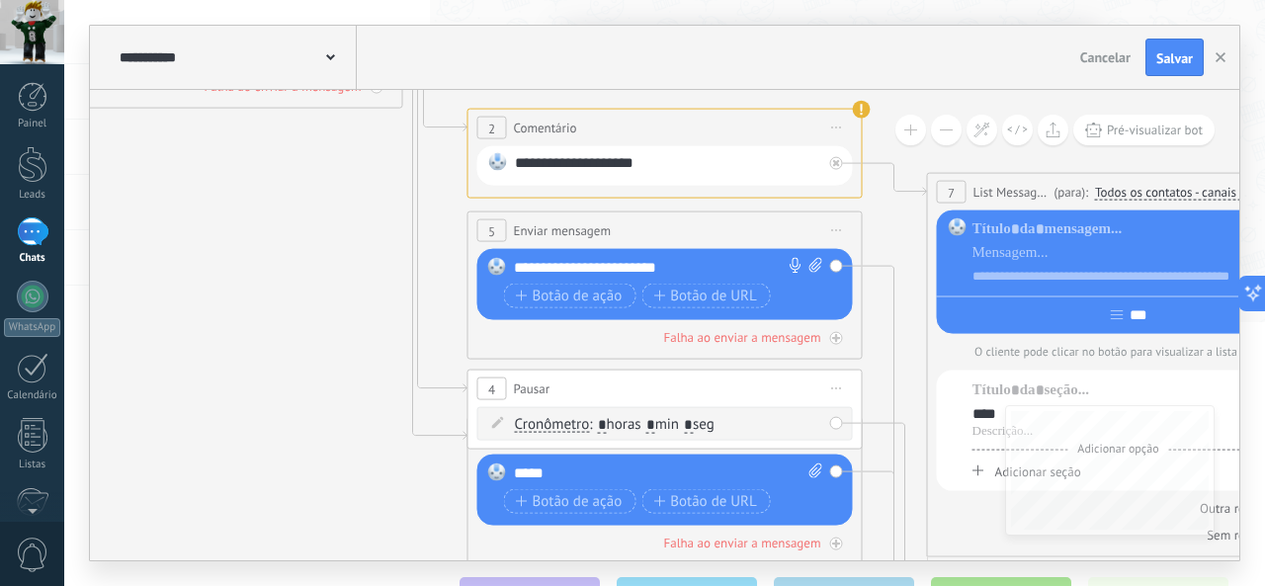
click at [388, 502] on icon at bounding box center [865, 258] width 3166 height 1878
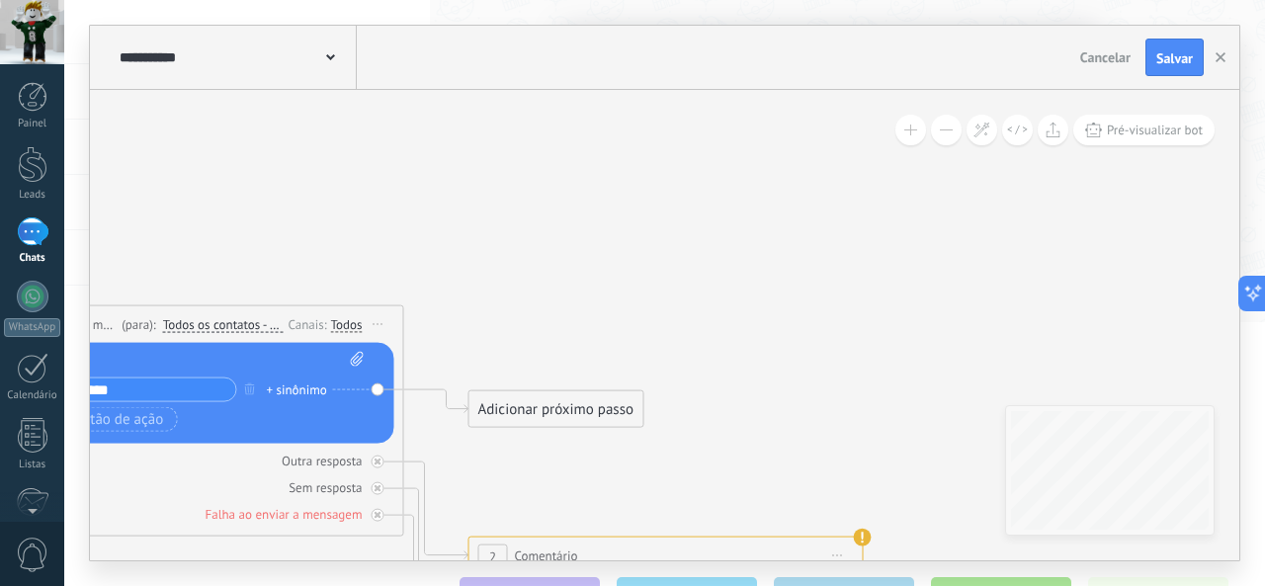
click at [481, 404] on div "Adicionar próximo passo" at bounding box center [556, 409] width 174 height 33
click at [576, 441] on span "Enviar mensagem" at bounding box center [577, 444] width 113 height 19
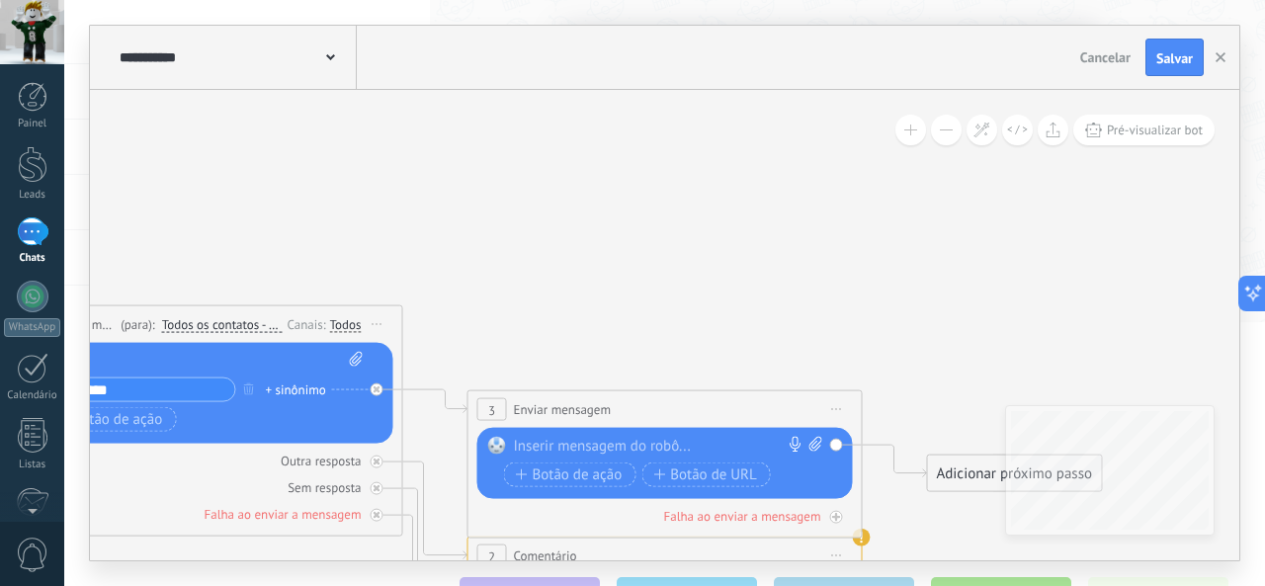
click at [570, 438] on div at bounding box center [660, 447] width 293 height 20
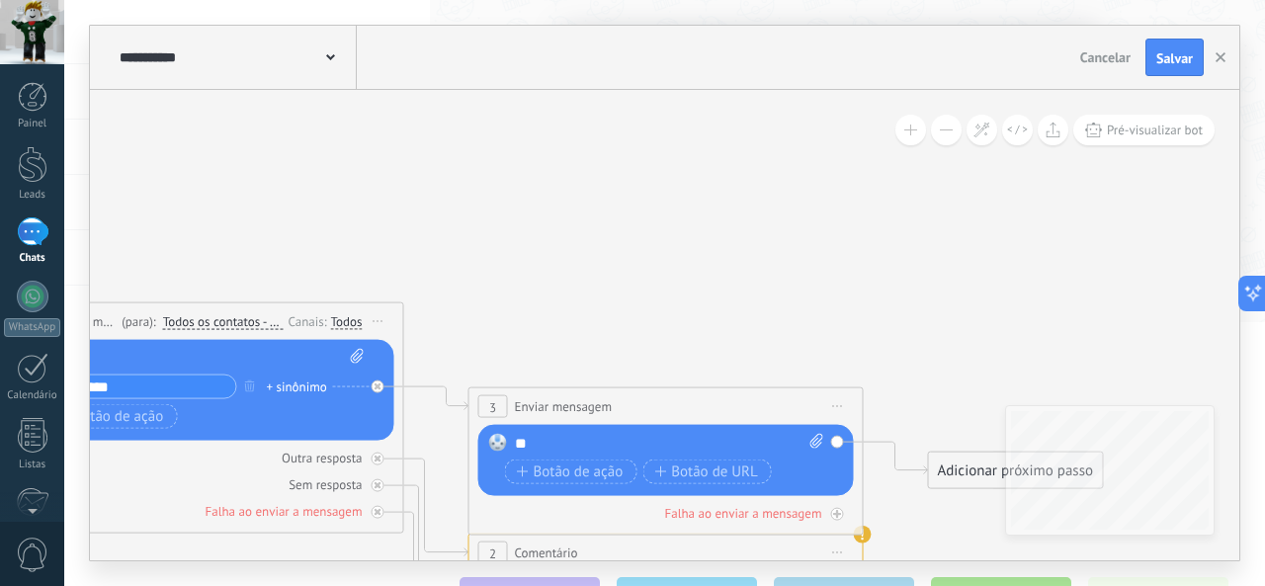
drag, startPoint x: 700, startPoint y: 254, endPoint x: 723, endPoint y: 276, distance: 32.2
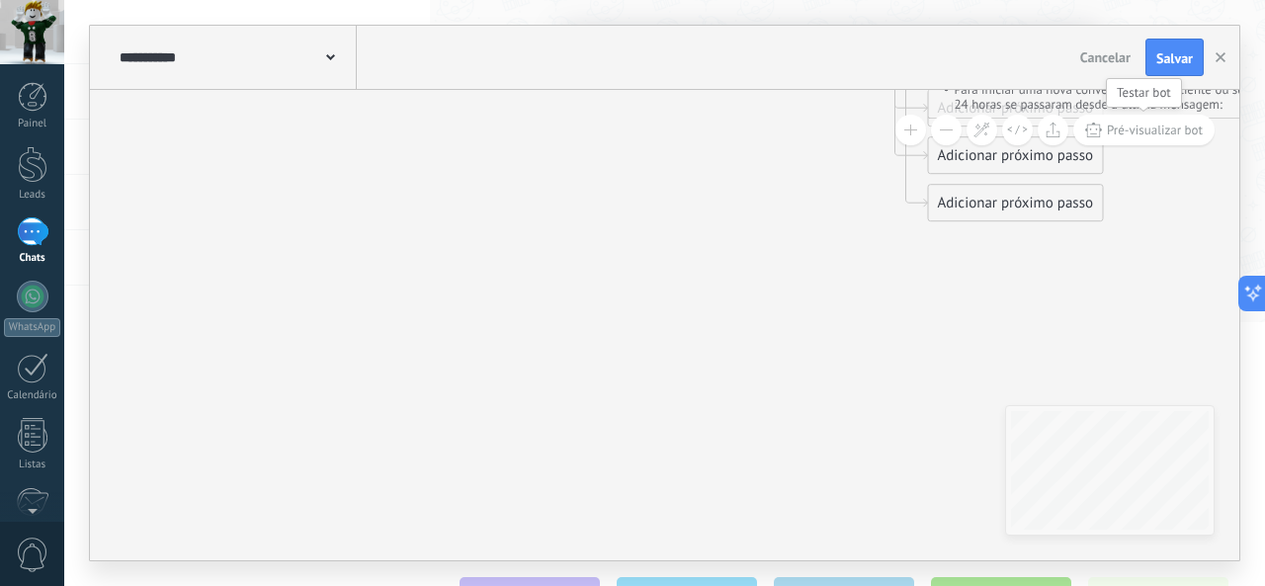
click at [1167, 120] on button "Pré-visualizar bot" at bounding box center [1143, 130] width 141 height 31
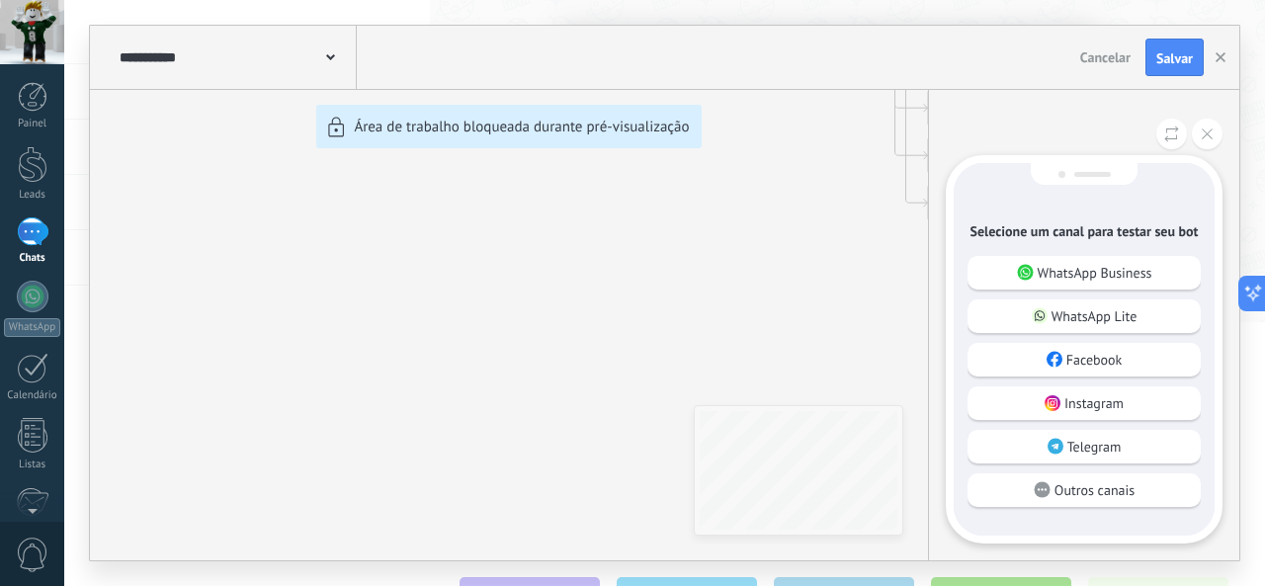
click at [1101, 274] on p "WhatsApp Business" at bounding box center [1095, 273] width 115 height 18
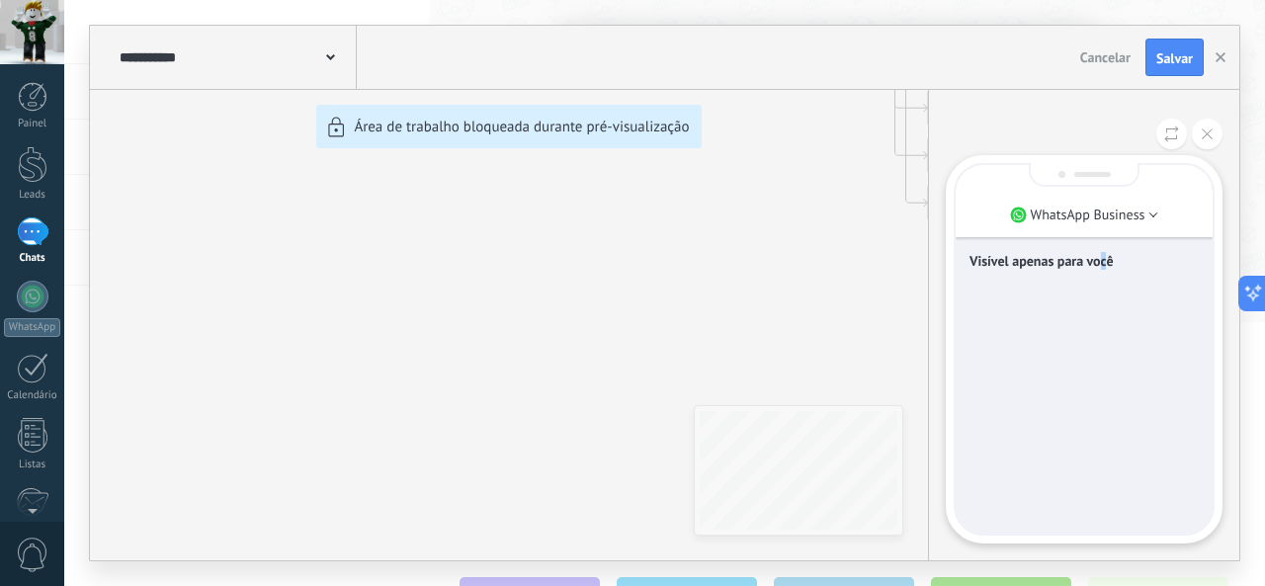
click at [1104, 248] on div "Visível apenas para você" at bounding box center [1083, 263] width 229 height 42
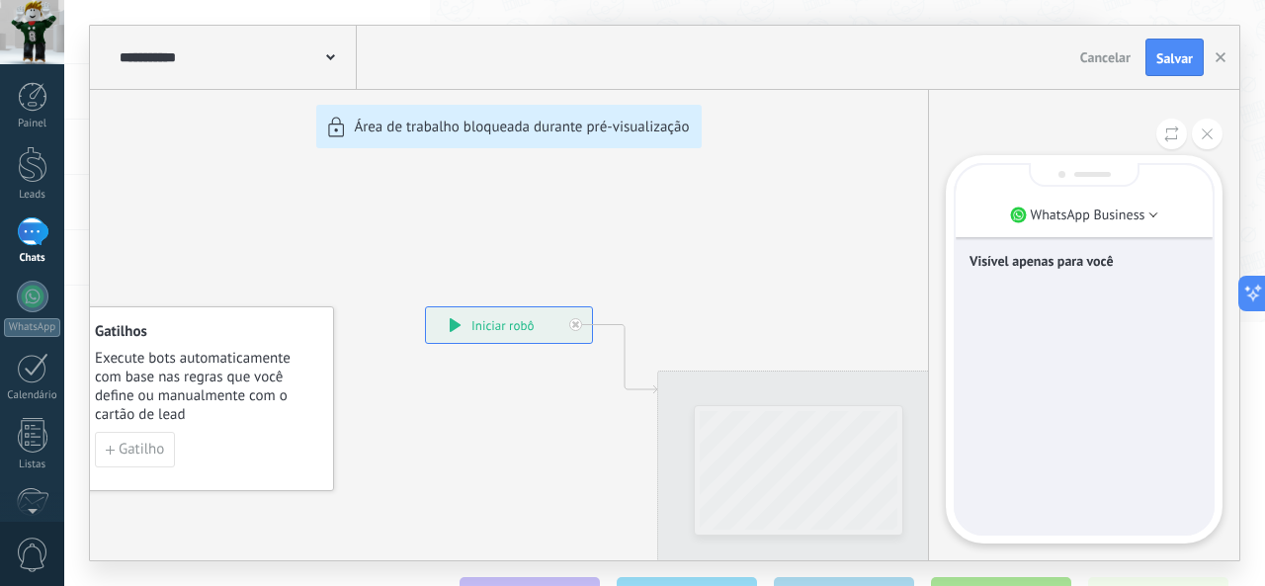
click at [1104, 260] on p "Visível apenas para você" at bounding box center [1083, 261] width 229 height 18
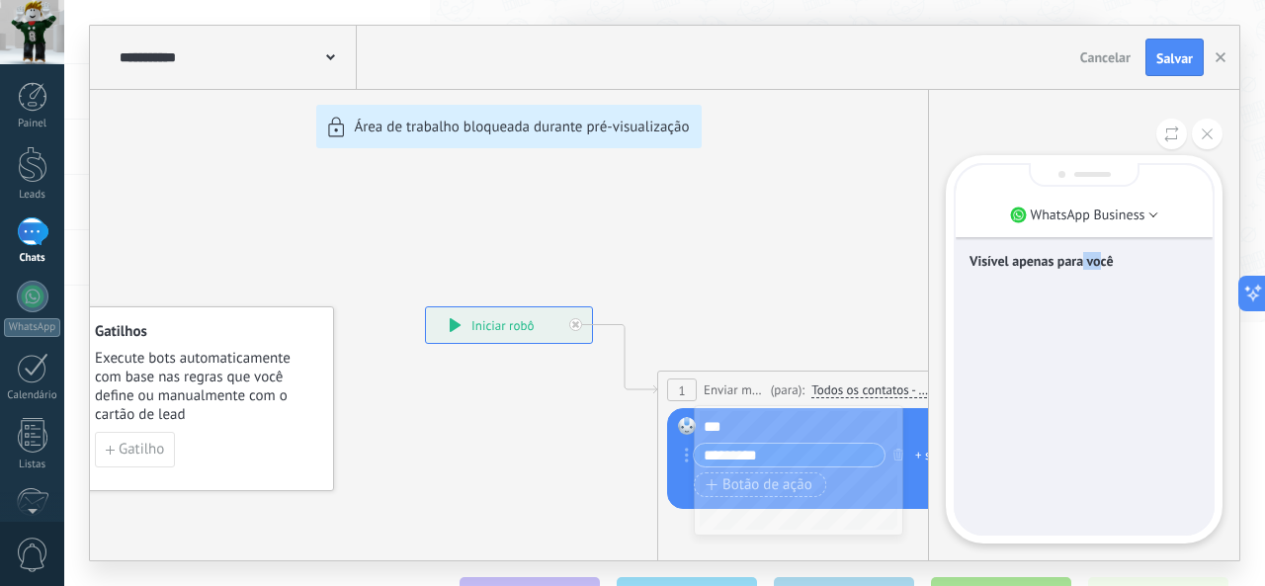
drag, startPoint x: 1097, startPoint y: 260, endPoint x: 1163, endPoint y: 277, distance: 68.3
click at [1163, 277] on div "Visível apenas para você" at bounding box center [1083, 263] width 229 height 42
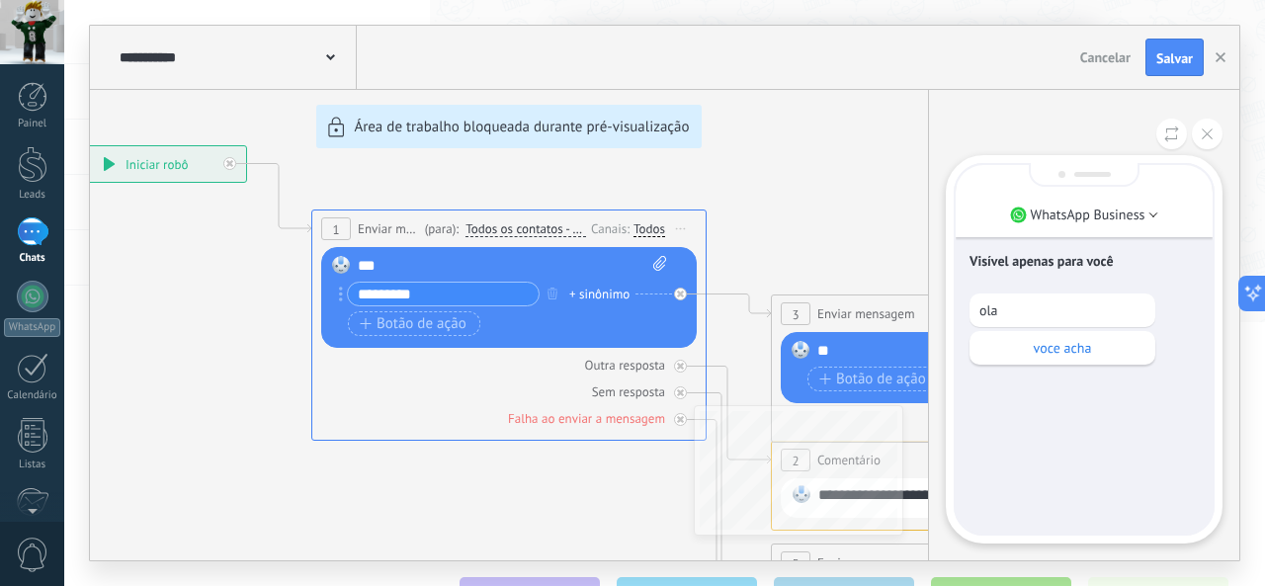
click at [162, 182] on div "**********" at bounding box center [664, 293] width 1149 height 535
click at [152, 166] on div "**********" at bounding box center [664, 293] width 1149 height 535
click at [151, 162] on div "**********" at bounding box center [664, 293] width 1149 height 535
click at [1205, 133] on icon at bounding box center [1207, 133] width 11 height 11
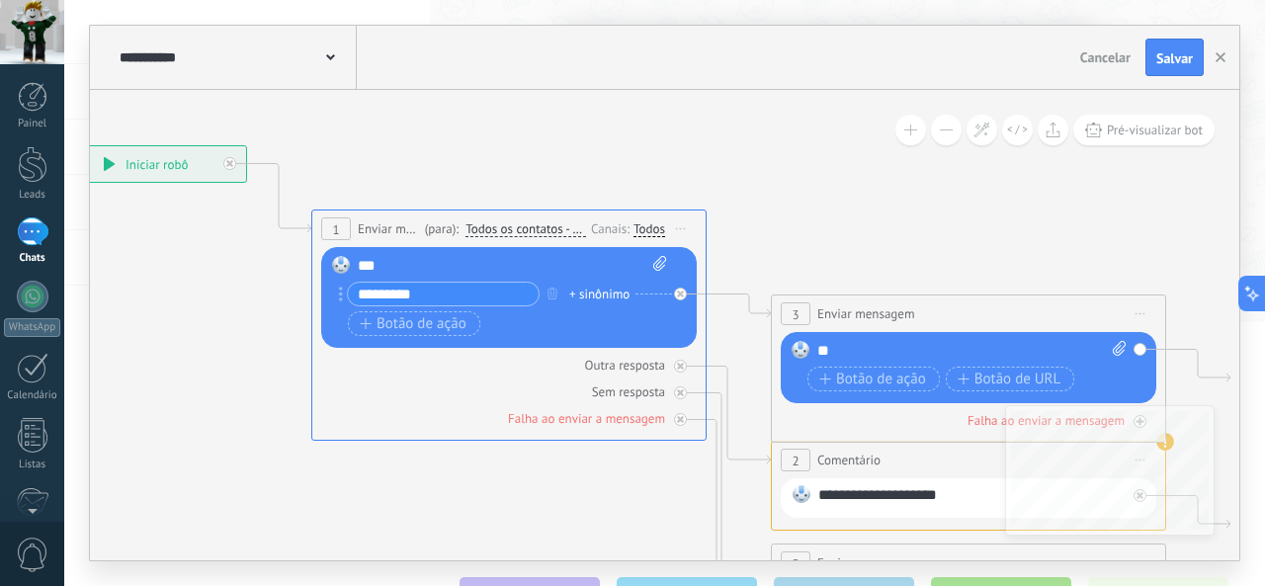
click at [192, 166] on div "**********" at bounding box center [664, 293] width 1149 height 535
click at [180, 165] on div "**********" at bounding box center [163, 164] width 166 height 36
click at [180, 164] on div "**********" at bounding box center [163, 164] width 166 height 36
click at [180, 163] on div "**********" at bounding box center [163, 164] width 166 height 36
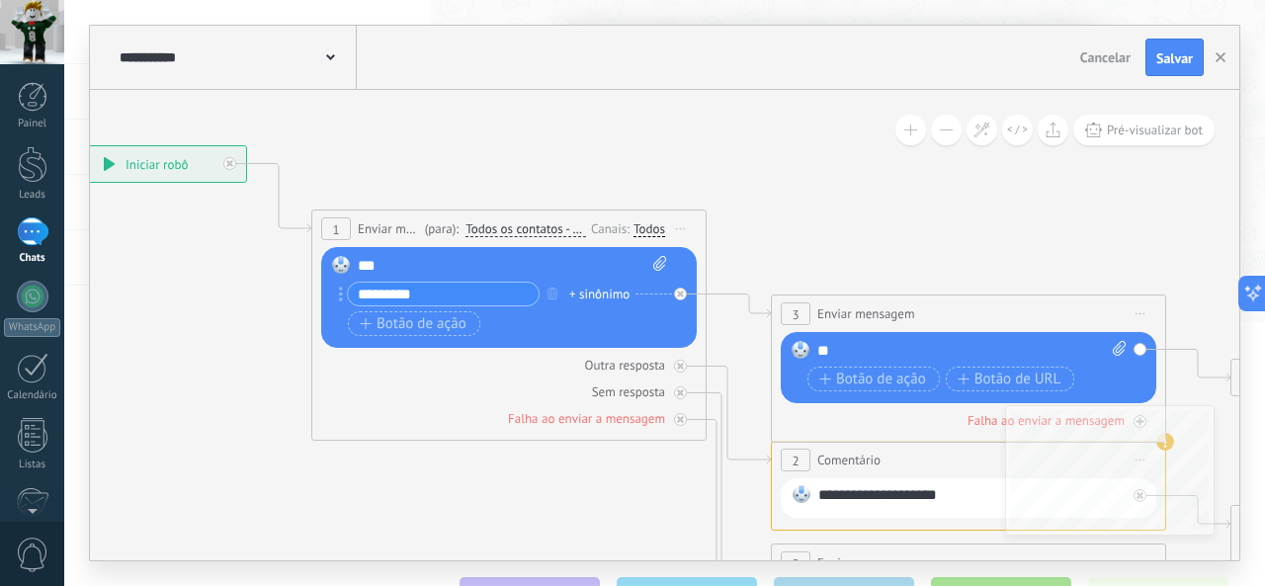
click at [142, 162] on div "**********" at bounding box center [163, 164] width 166 height 36
click at [142, 163] on div "**********" at bounding box center [163, 164] width 166 height 36
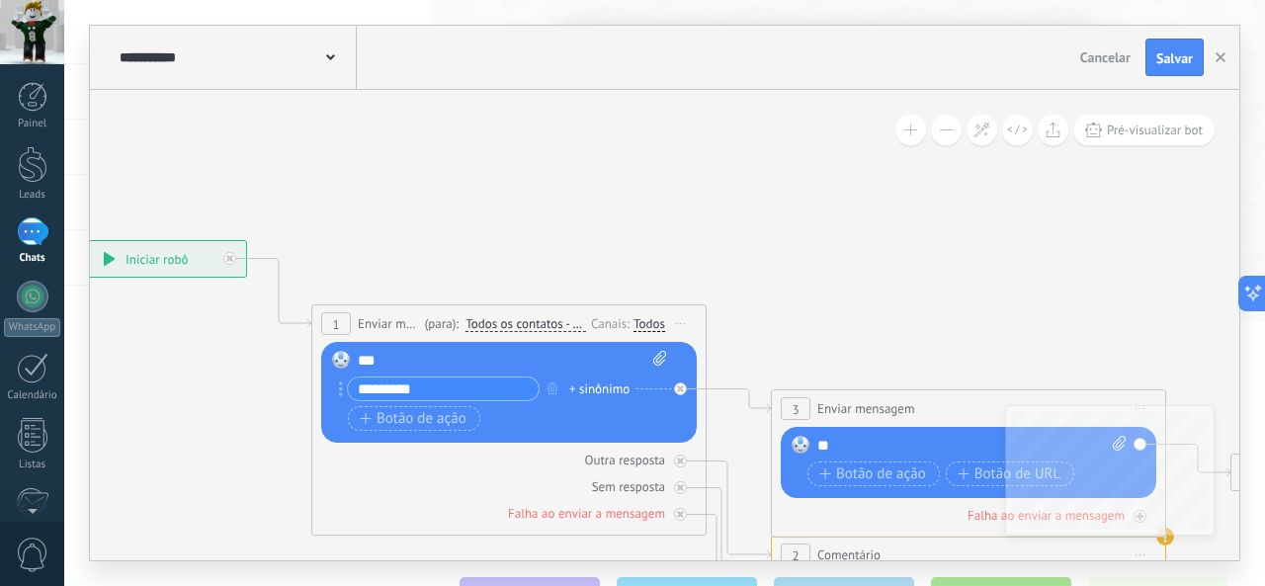
scroll to position [24, 0]
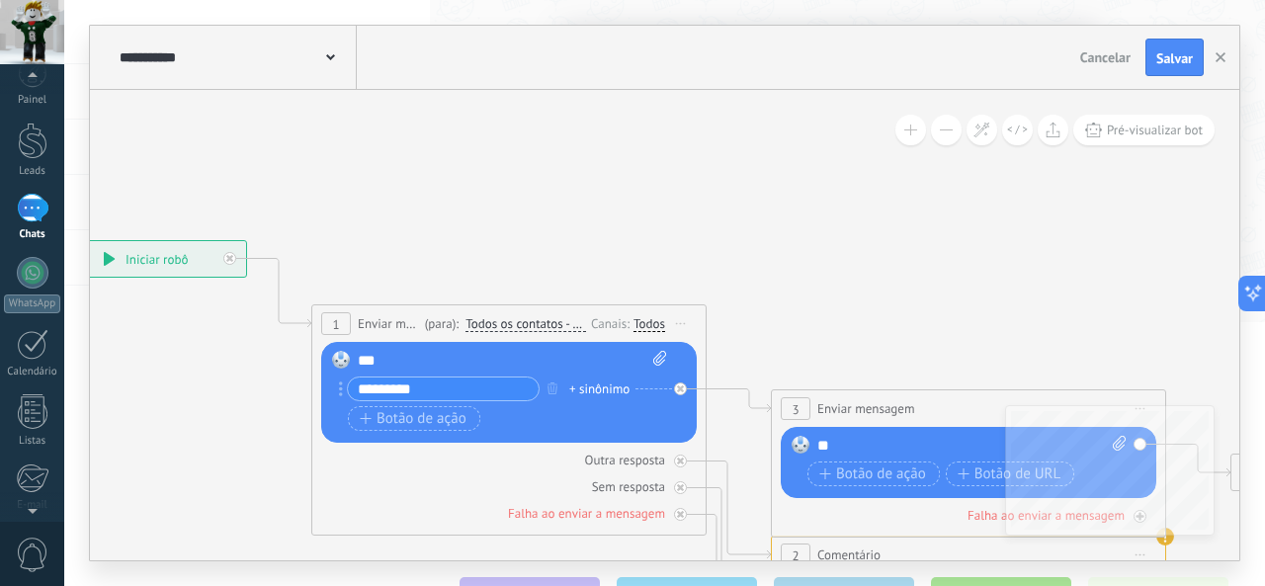
click at [39, 233] on div "Chats" at bounding box center [32, 234] width 57 height 13
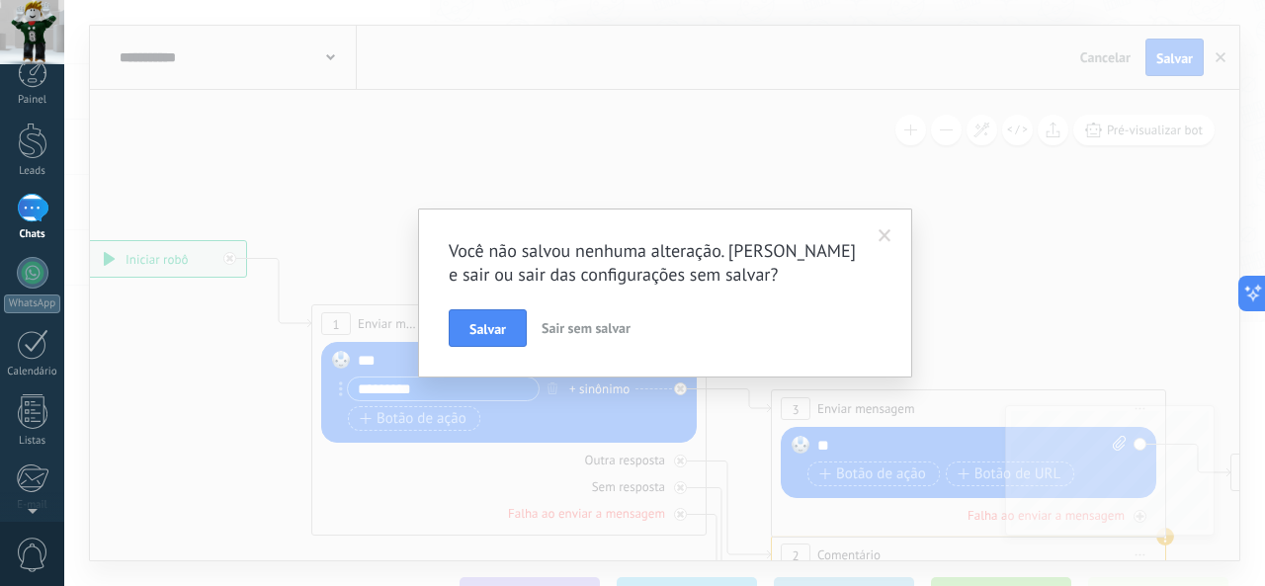
scroll to position [0, 0]
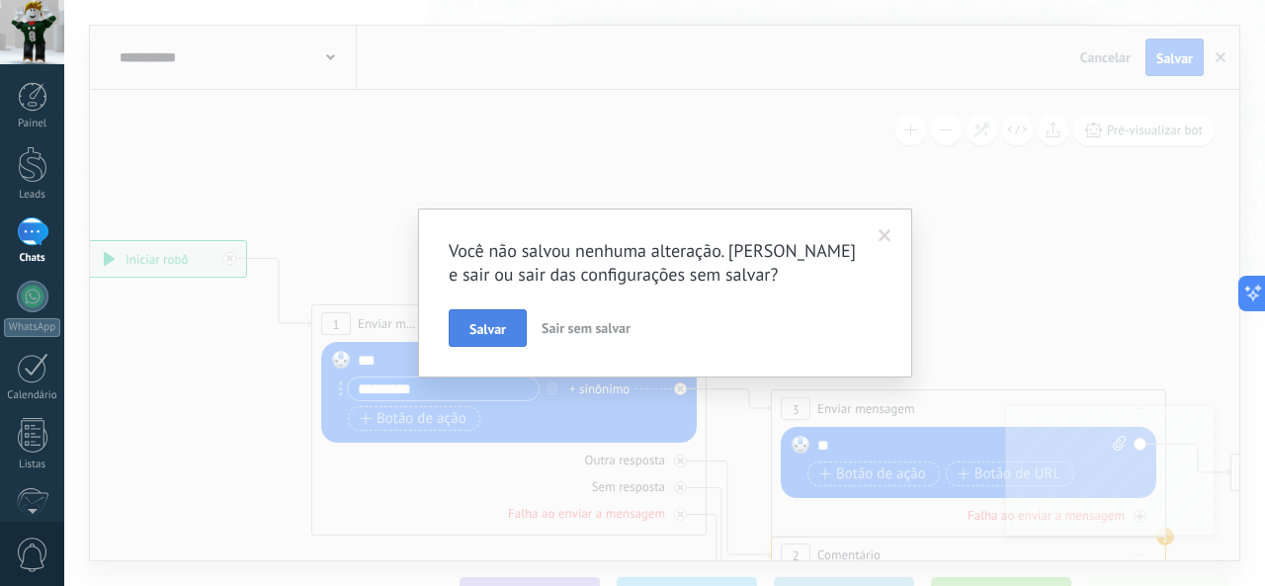
click at [498, 315] on button "Salvar" at bounding box center [488, 328] width 78 height 38
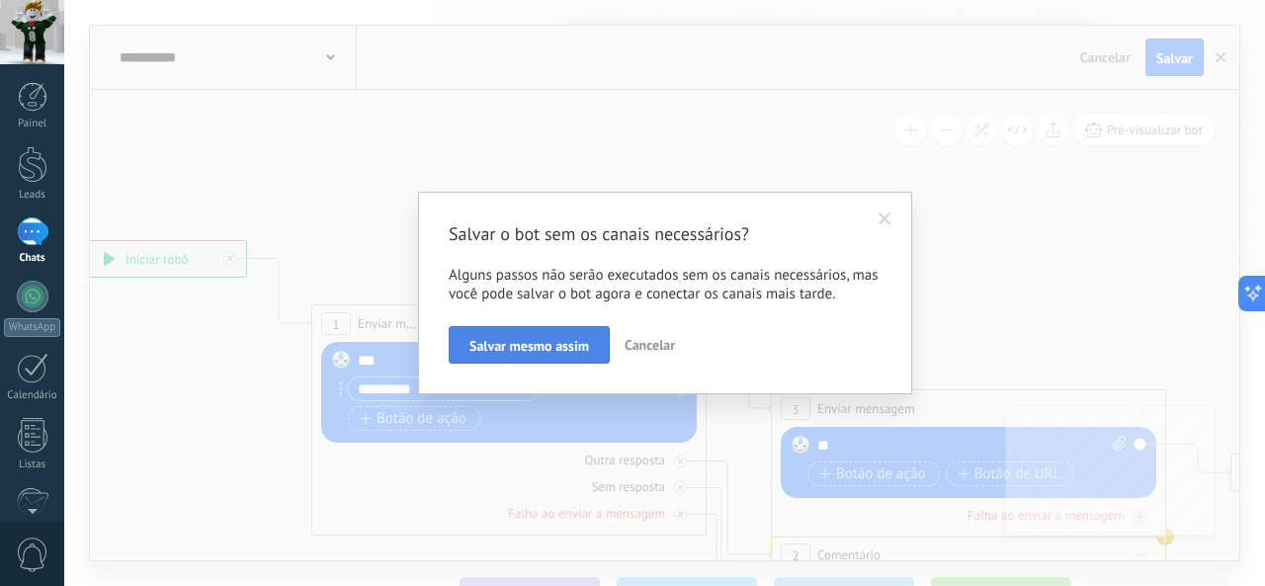
click at [514, 342] on span "Salvar mesmo assim" at bounding box center [529, 346] width 120 height 14
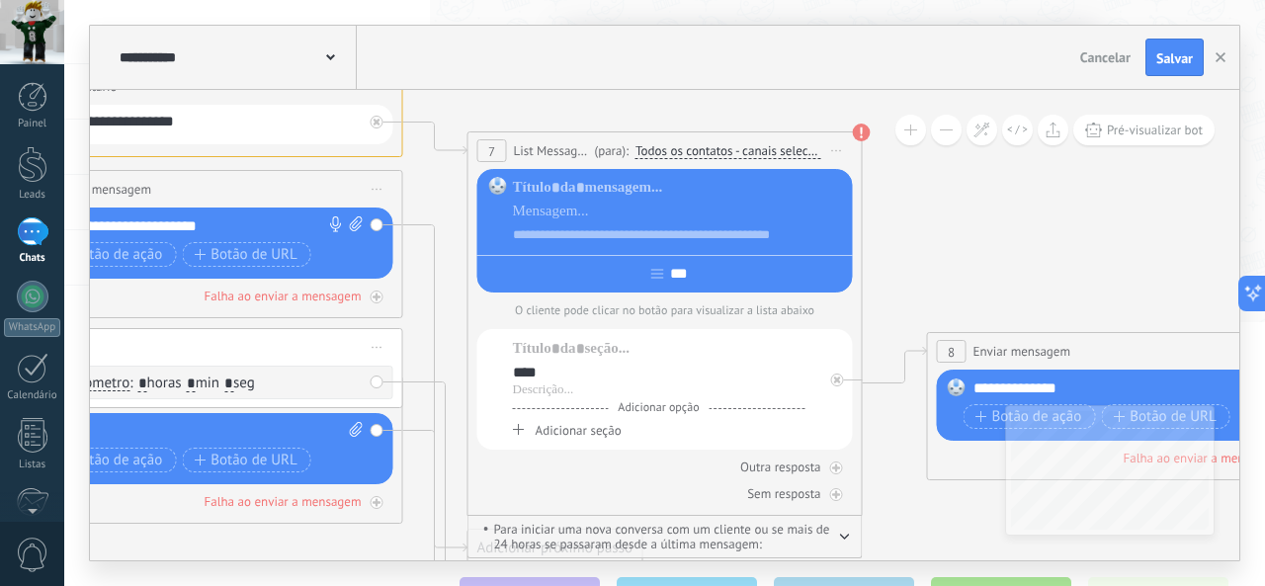
click at [43, 240] on div at bounding box center [33, 231] width 32 height 29
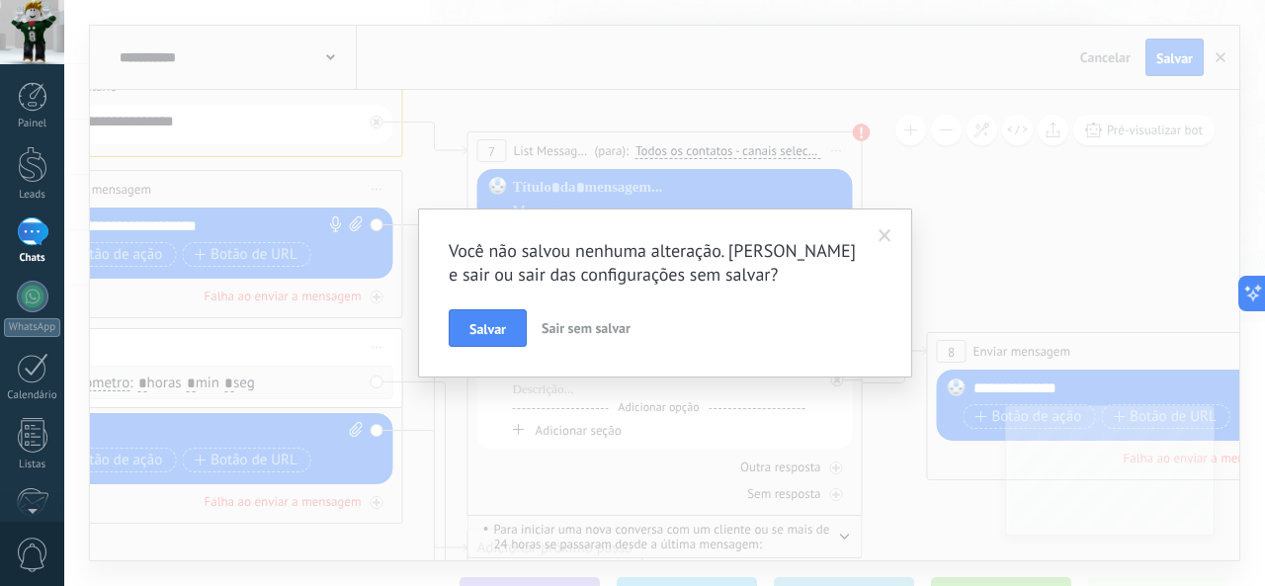
click at [558, 320] on span "Sair sem salvar" at bounding box center [586, 328] width 89 height 18
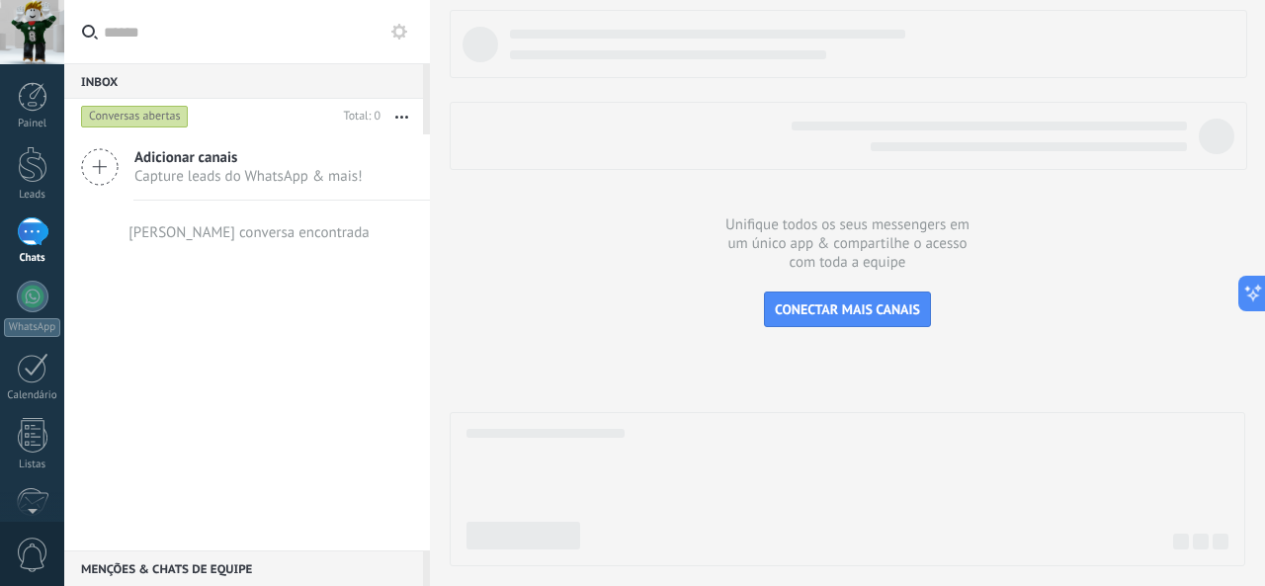
click at [181, 122] on div "Conversas abertas" at bounding box center [135, 117] width 108 height 24
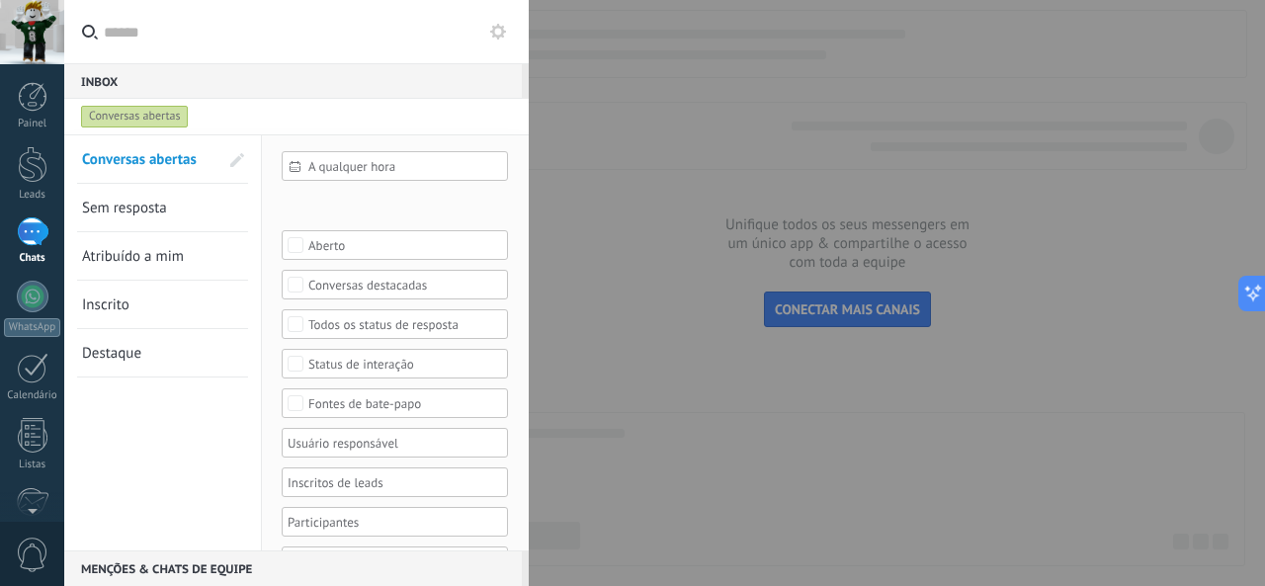
click at [575, 145] on div at bounding box center [632, 293] width 1265 height 586
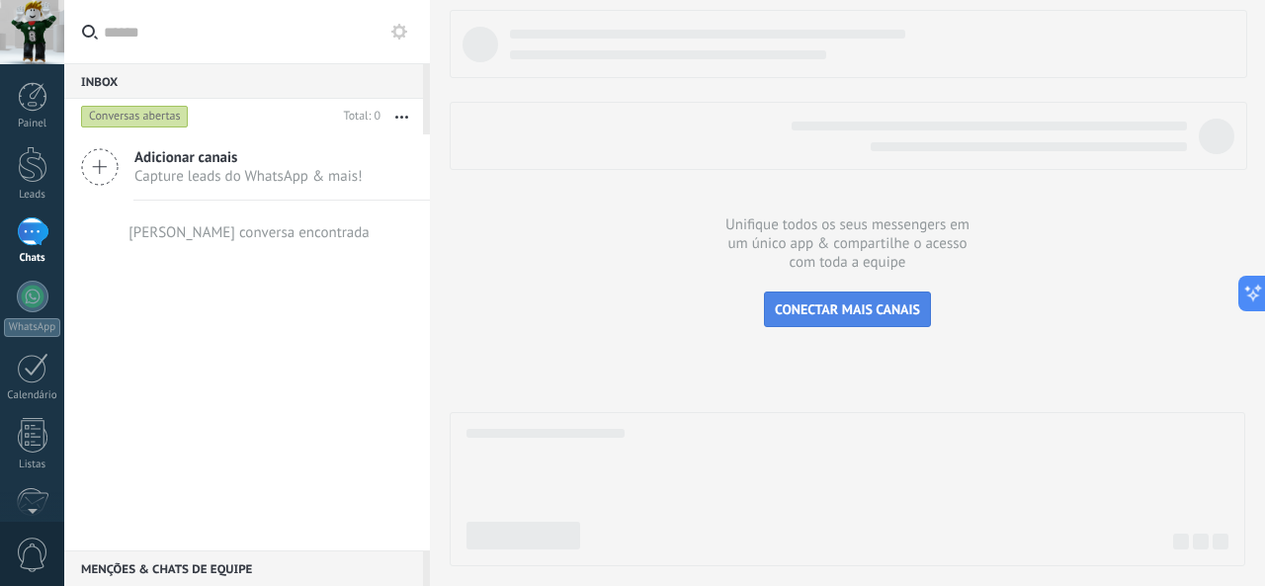
click at [850, 311] on span "CONECTAR MAIS CANAIS" at bounding box center [847, 309] width 145 height 18
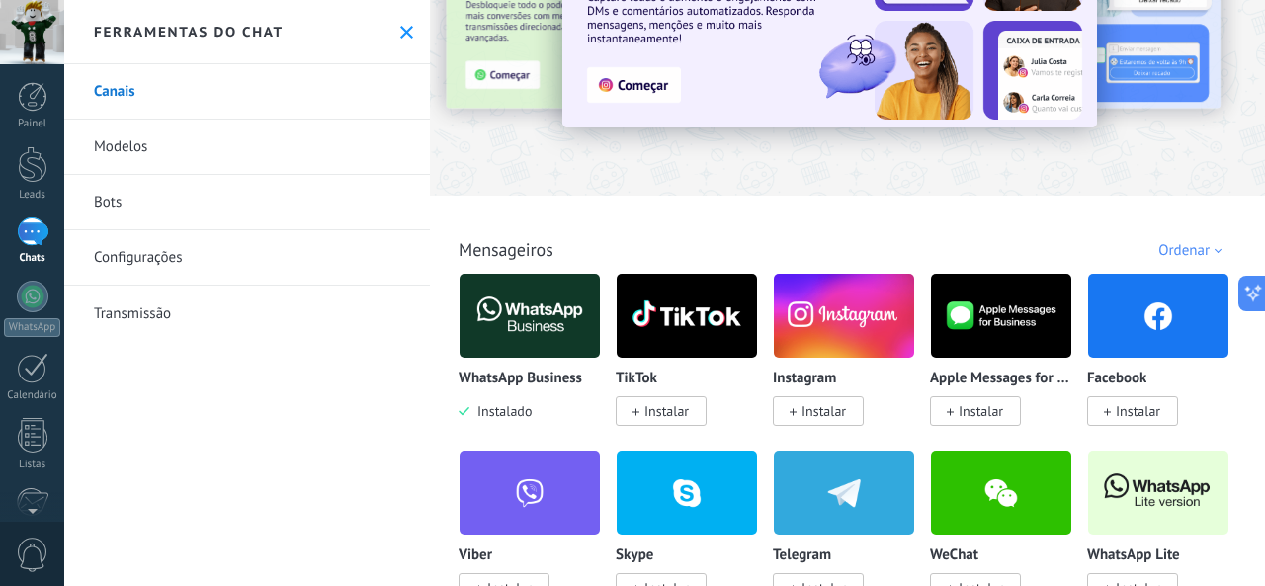
scroll to position [198, 0]
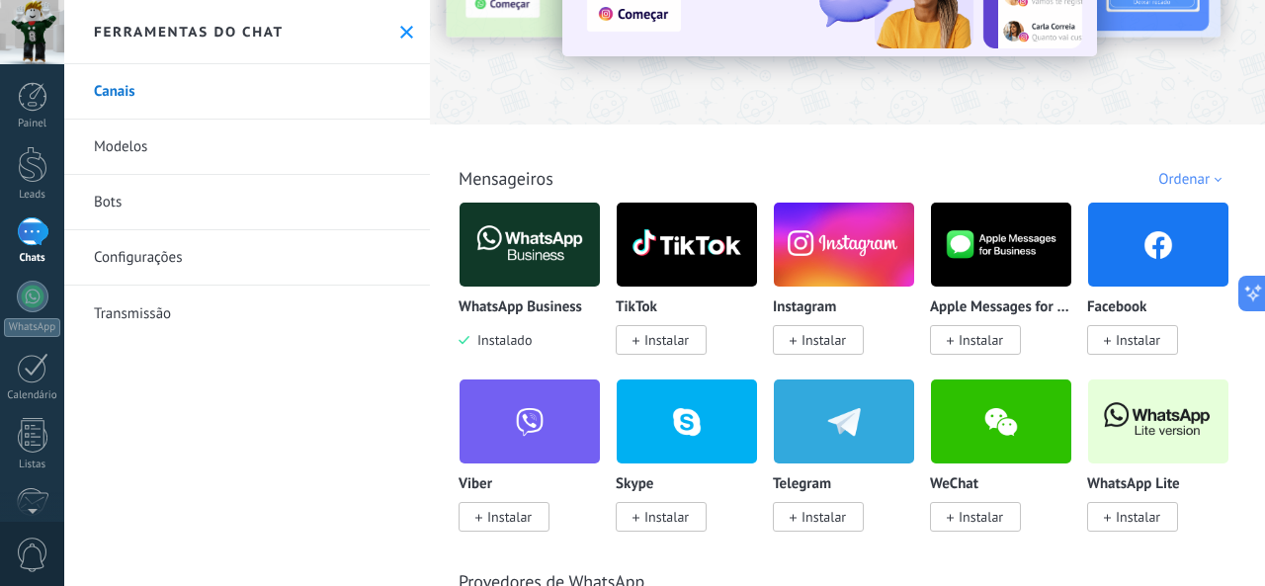
click at [548, 306] on p "WhatsApp Business" at bounding box center [521, 307] width 124 height 17
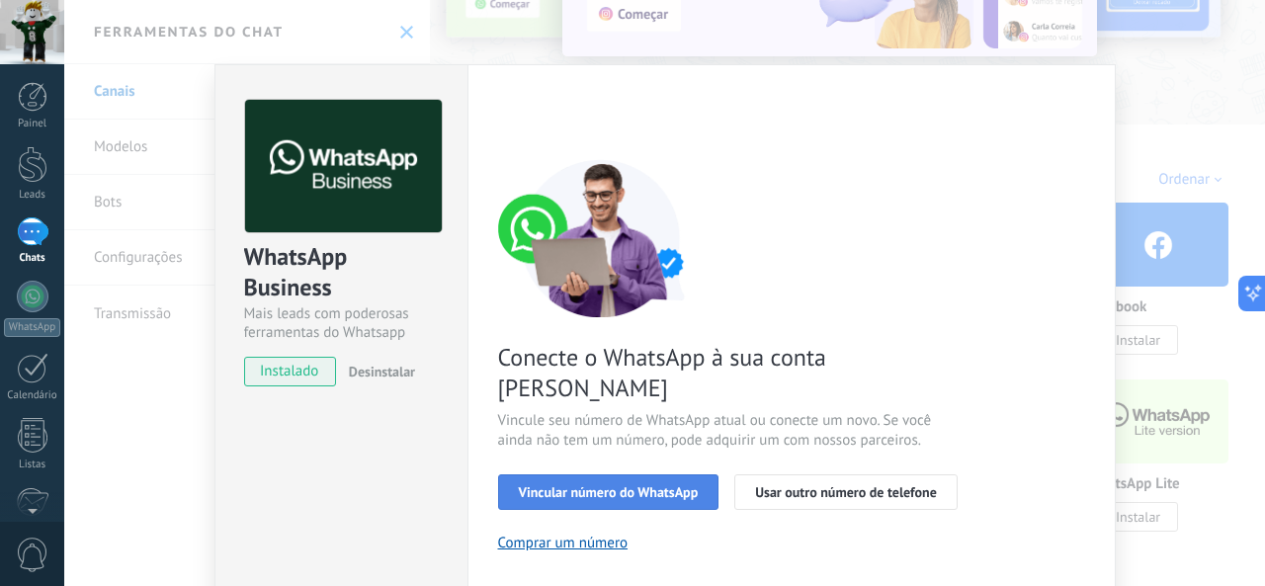
click at [683, 485] on span "Vincular número do WhatsApp" at bounding box center [609, 492] width 180 height 14
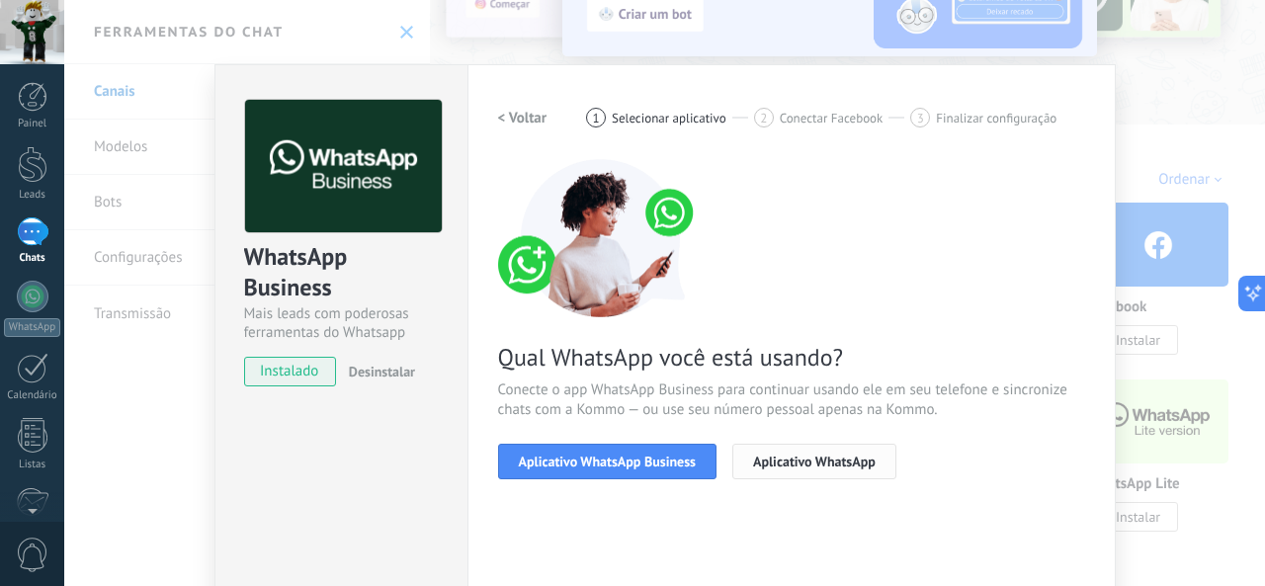
click at [819, 459] on span "Aplicativo WhatsApp" at bounding box center [814, 462] width 123 height 14
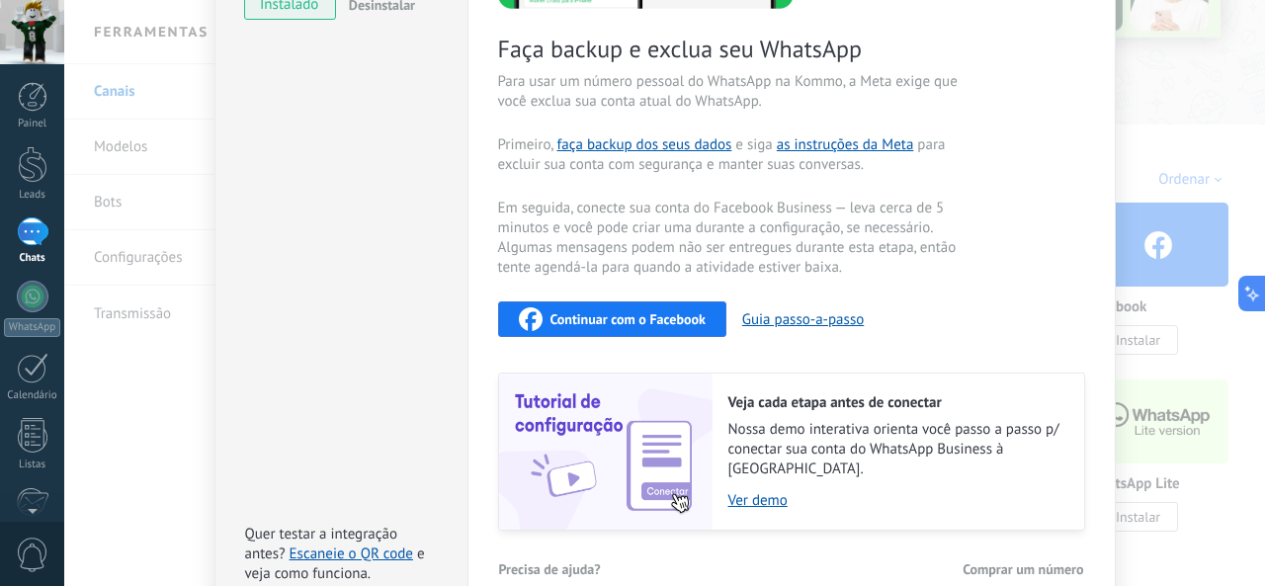
scroll to position [459, 0]
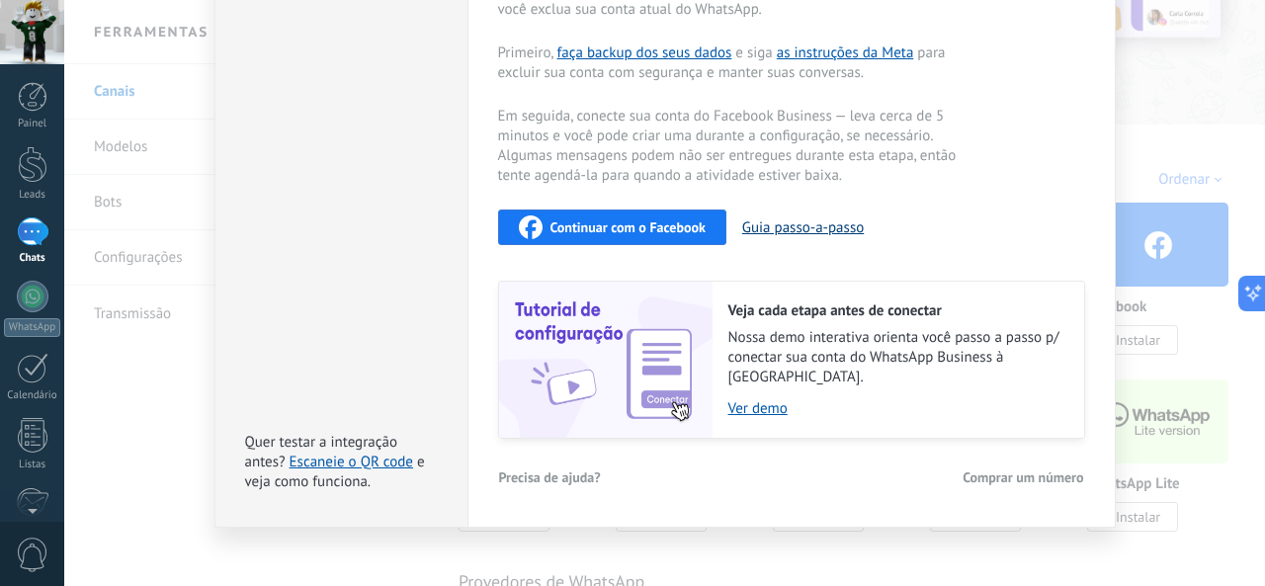
click at [781, 234] on button "Guia passo-a-passo" at bounding box center [803, 227] width 122 height 19
